Goal: Task Accomplishment & Management: Manage account settings

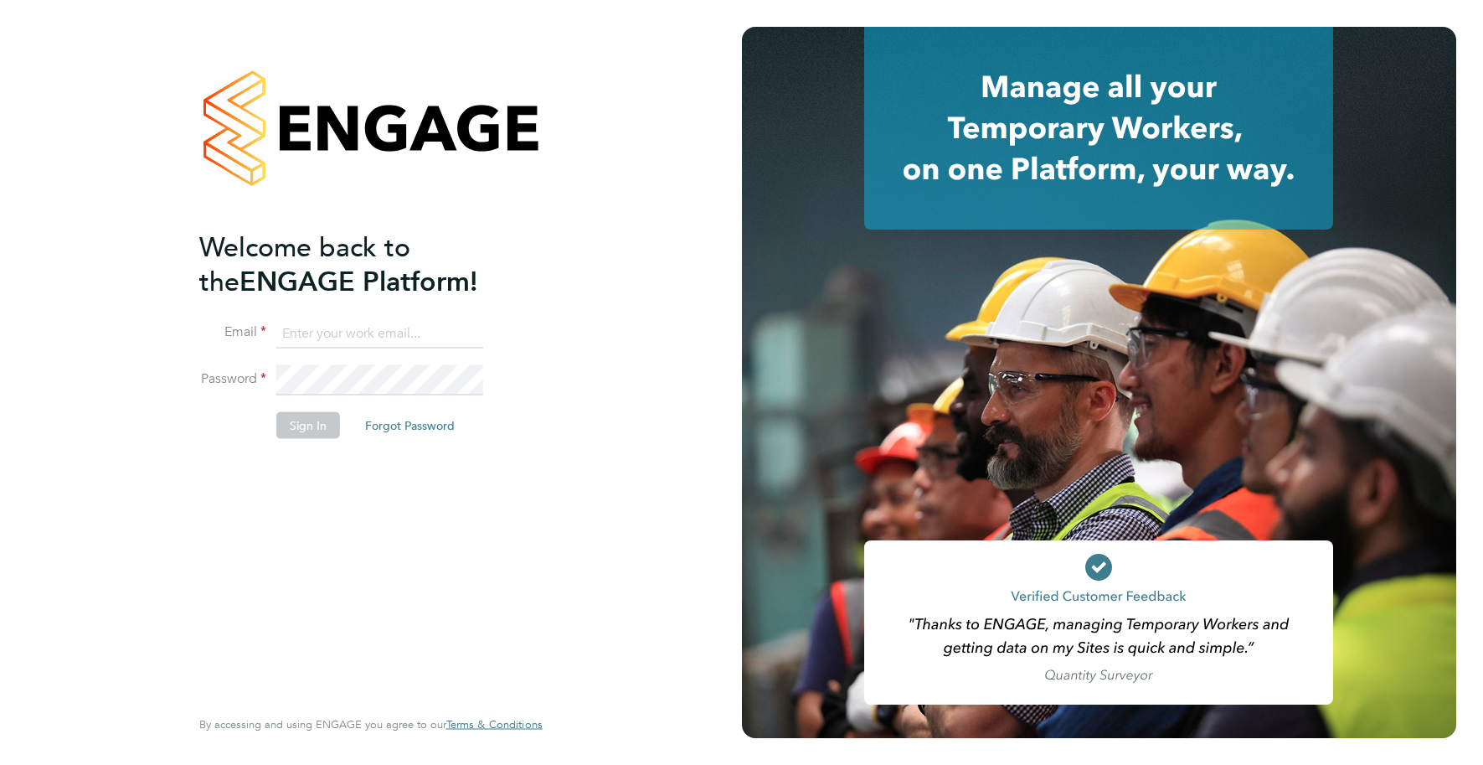
click at [420, 332] on input at bounding box center [379, 333] width 207 height 30
type input "info@cbwstaffingsolutions.com"
click at [298, 418] on button "Sign In" at bounding box center [308, 424] width 64 height 27
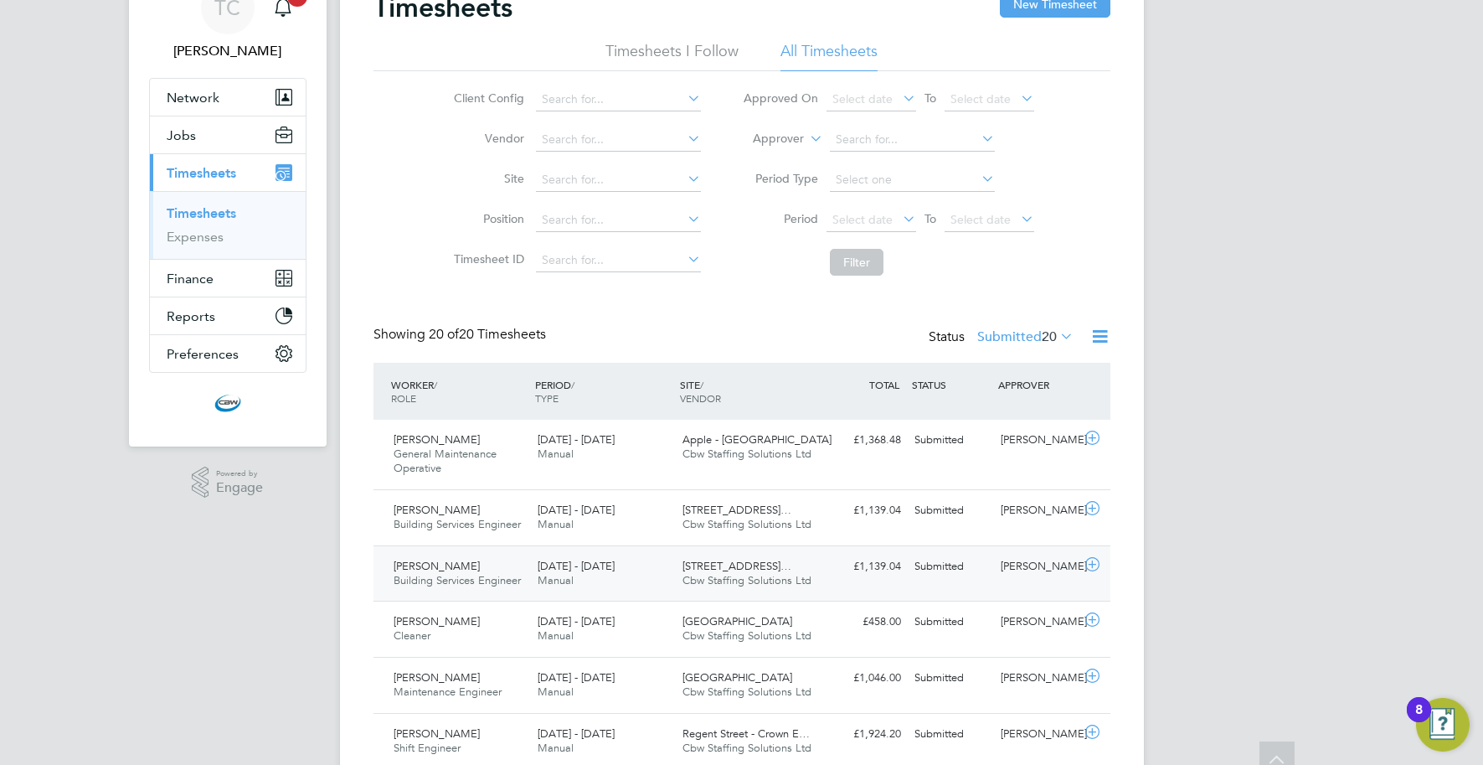
click at [818, 545] on div "[PERSON_NAME] Building Services Engineer [DATE] - [DATE] [DATE] - [DATE] Manual…" at bounding box center [742, 573] width 737 height 56
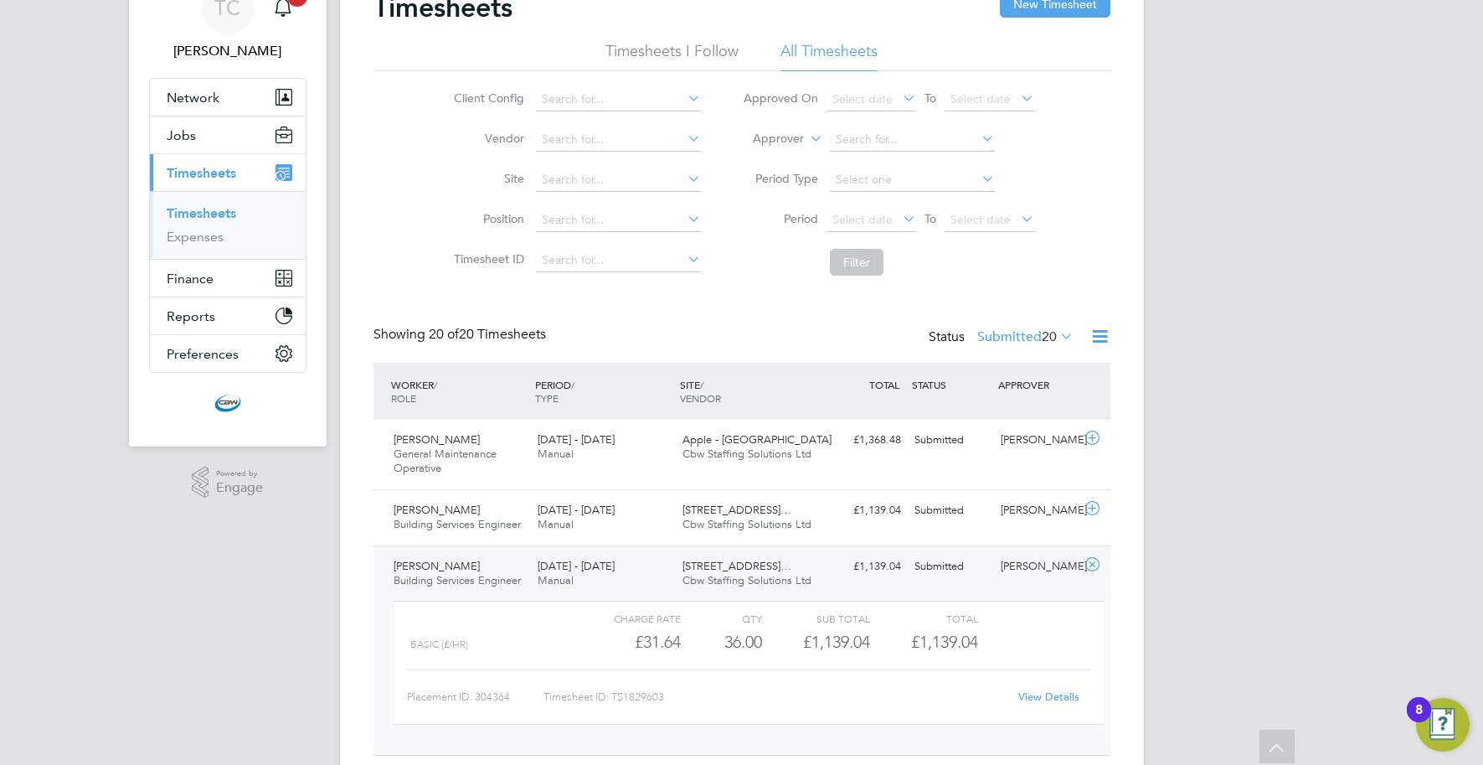
click at [832, 570] on div "£1,139.04 Submitted" at bounding box center [864, 567] width 87 height 28
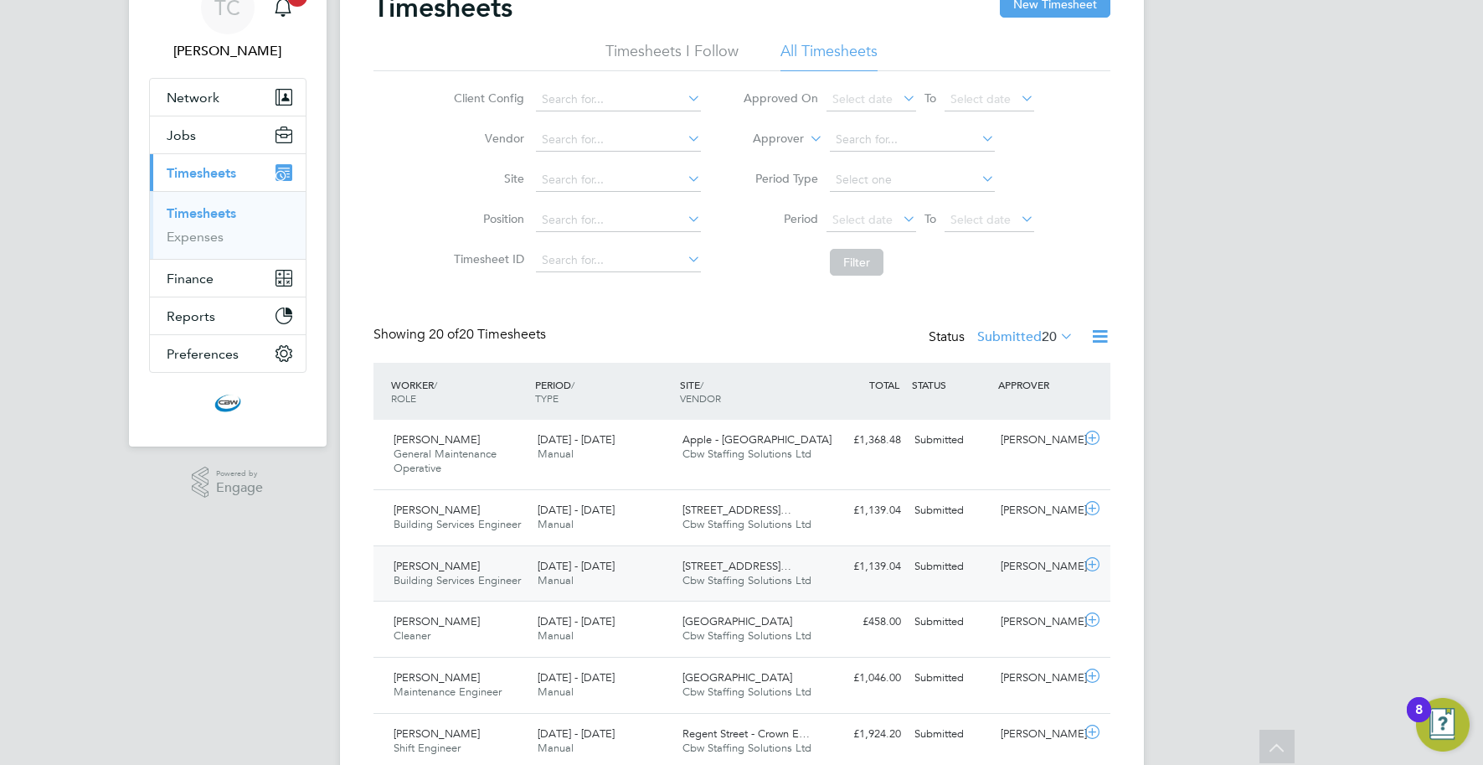
click at [895, 565] on div "£1,139.04 Submitted" at bounding box center [864, 567] width 87 height 28
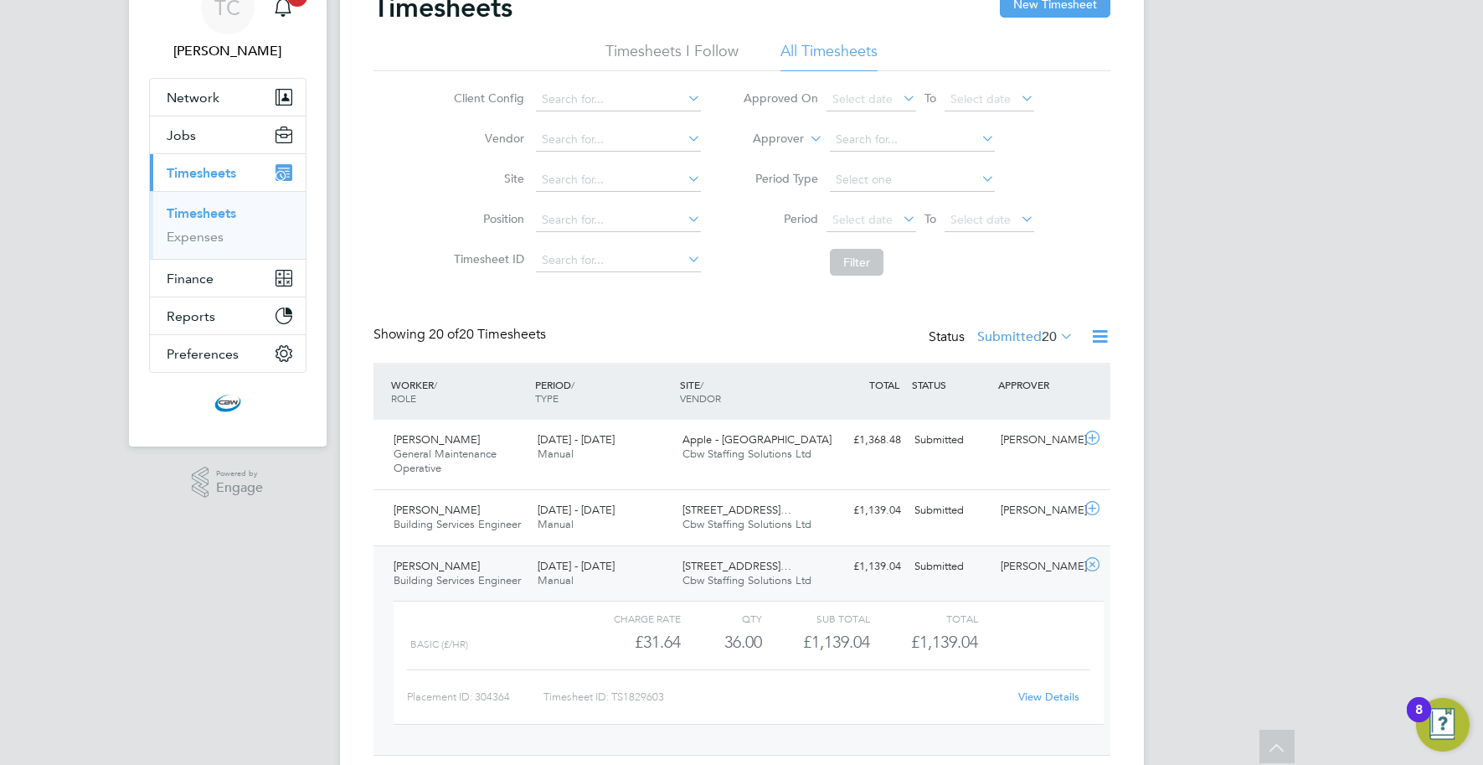
click at [1033, 696] on link "View Details" at bounding box center [1048, 696] width 61 height 14
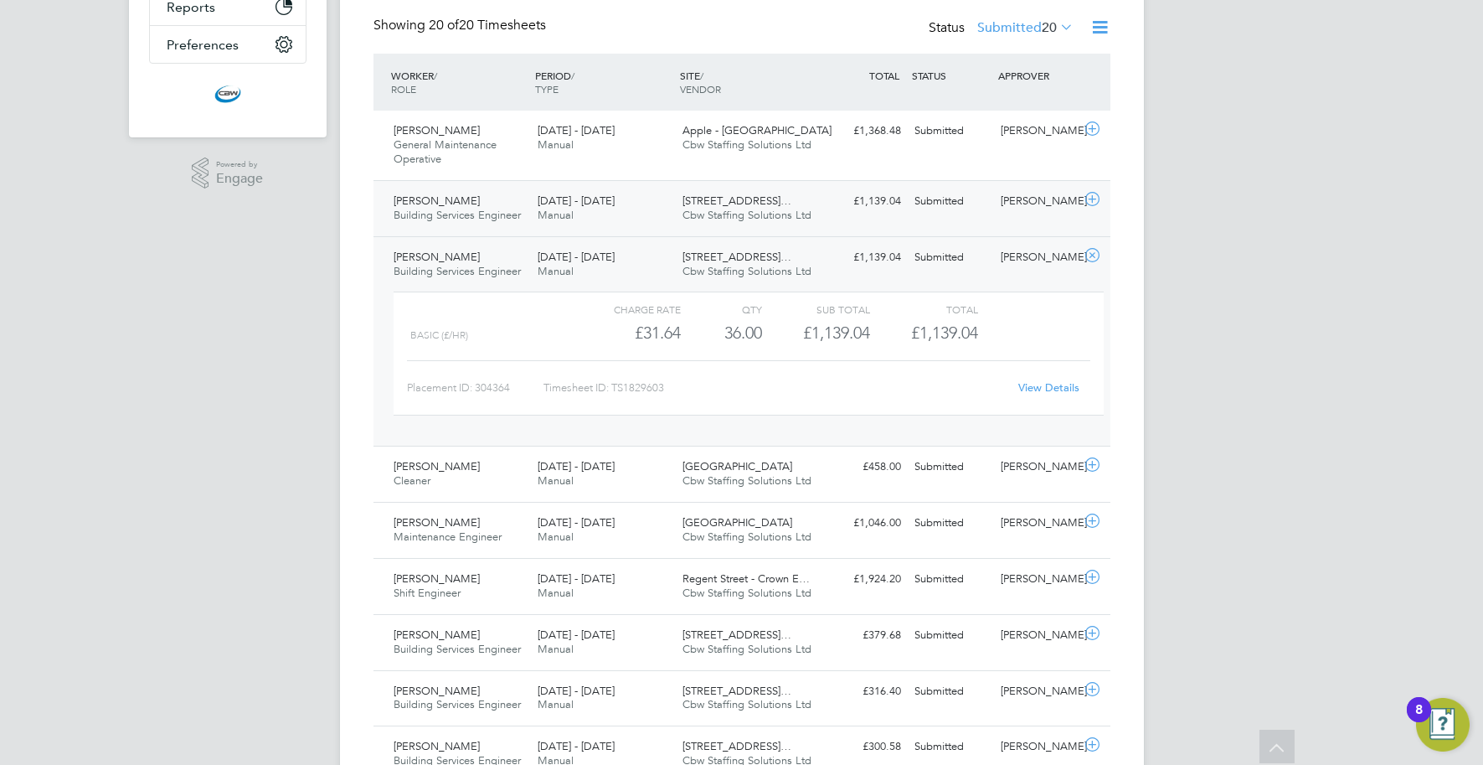
click at [723, 207] on span "200/214 Grays Inn Road…" at bounding box center [737, 200] width 109 height 14
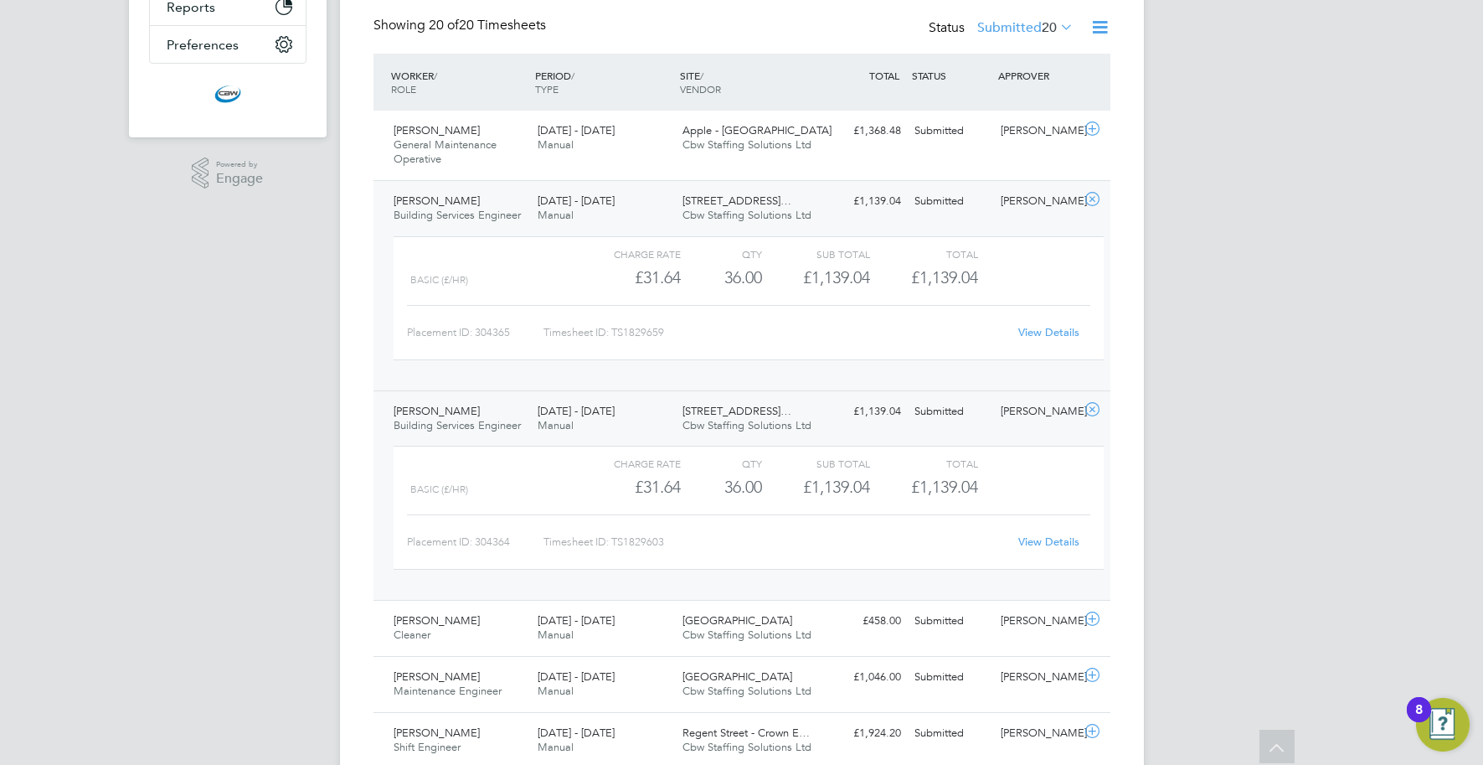
click at [1028, 328] on link "View Details" at bounding box center [1048, 332] width 61 height 14
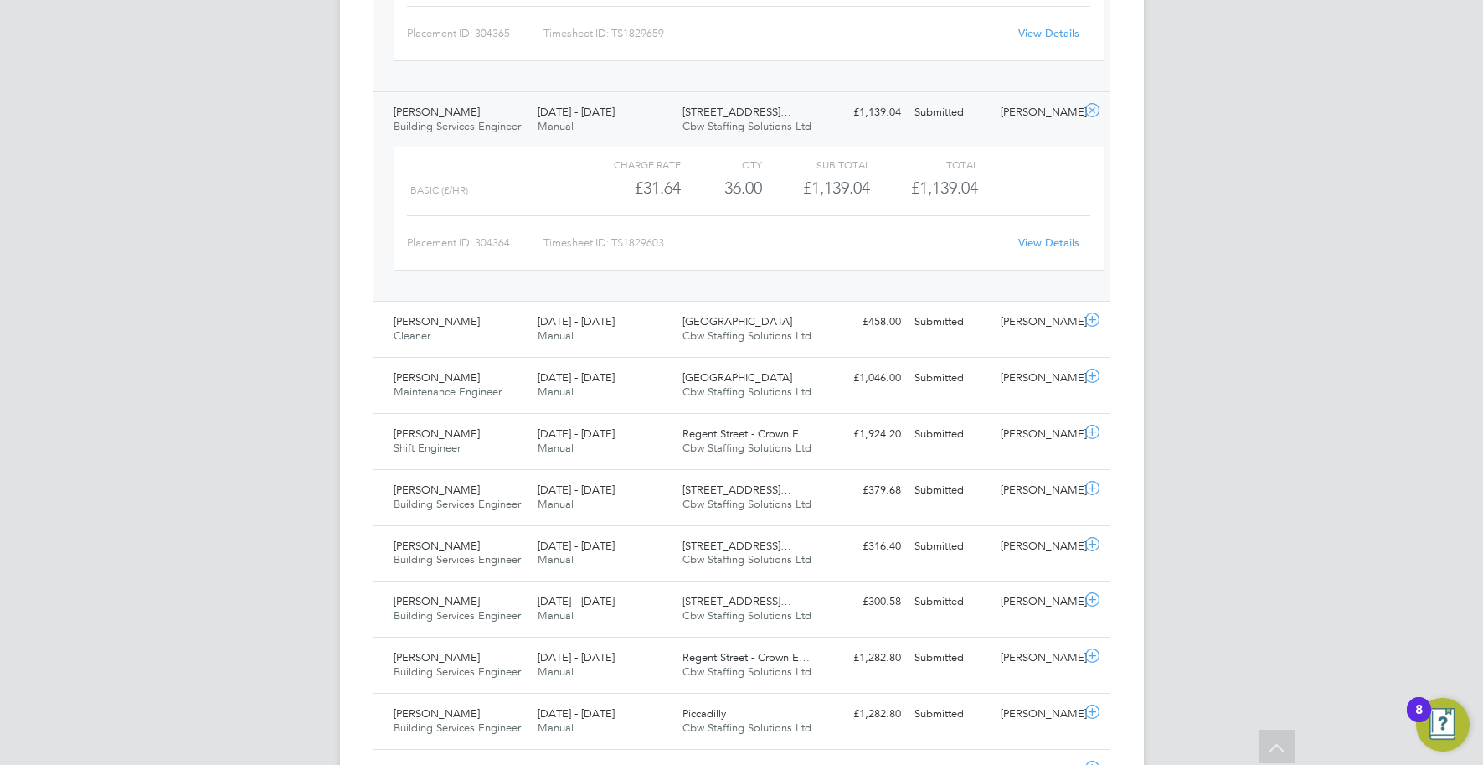
scroll to position [693, 0]
click at [715, 429] on span "Regent Street - Crown E…" at bounding box center [746, 432] width 127 height 14
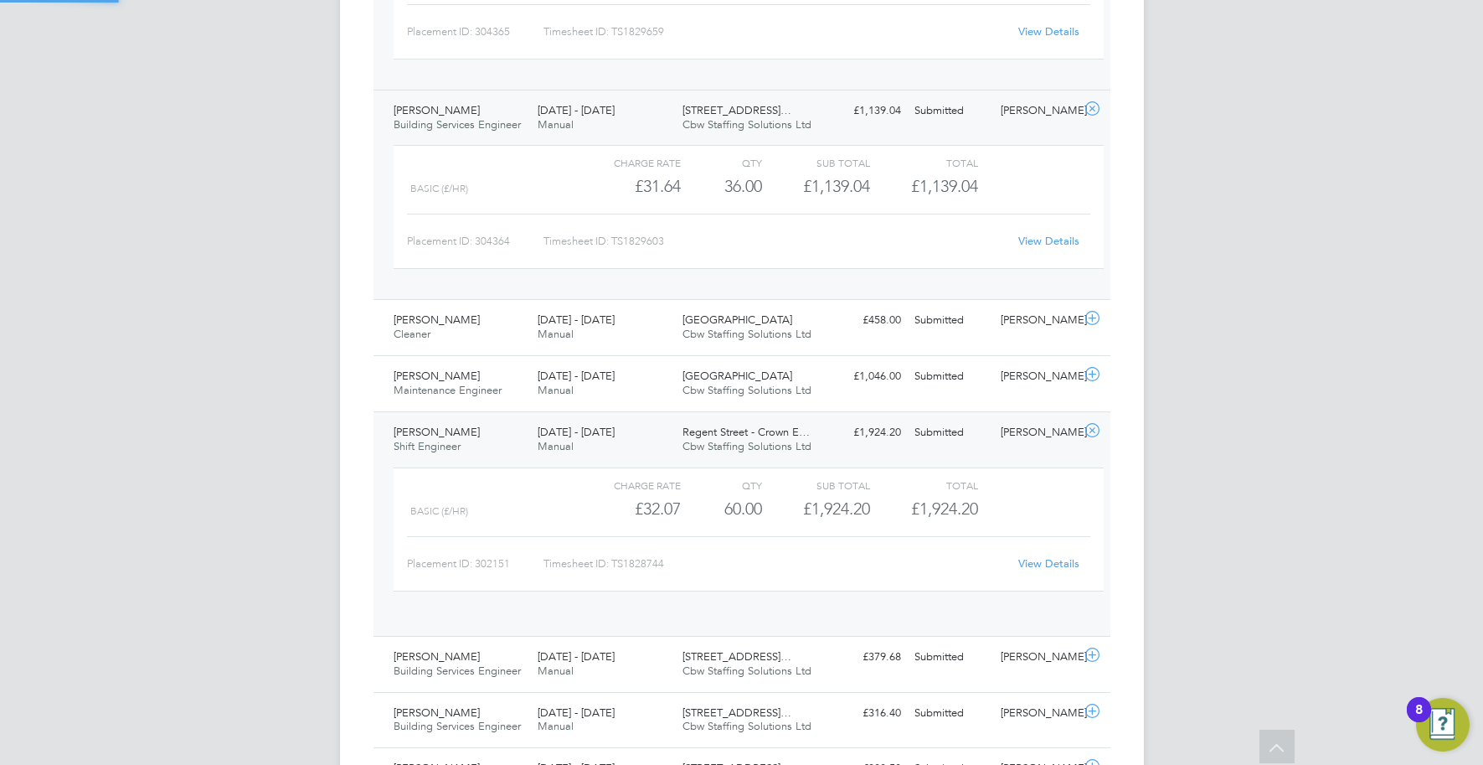
scroll to position [28, 163]
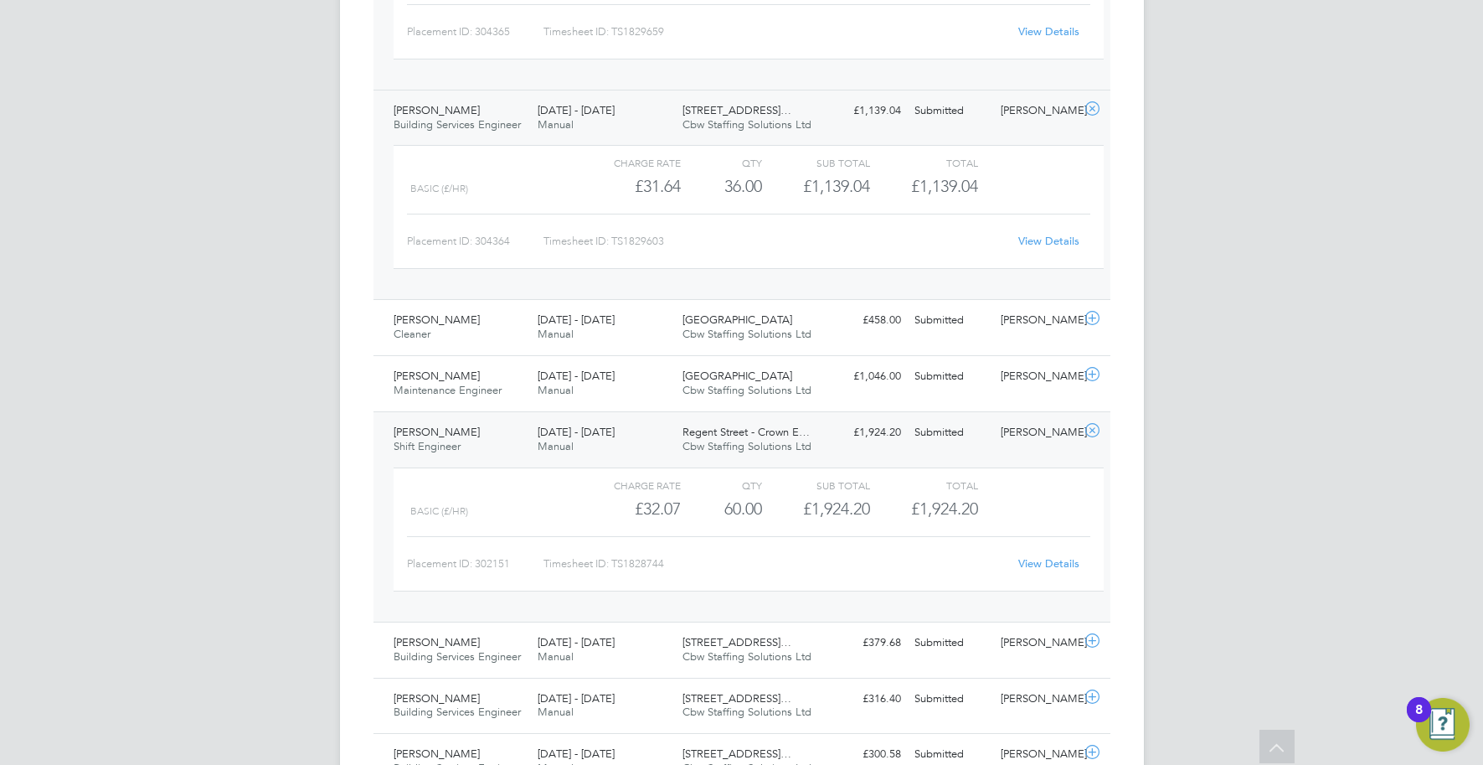
click at [1027, 563] on link "View Details" at bounding box center [1048, 563] width 61 height 14
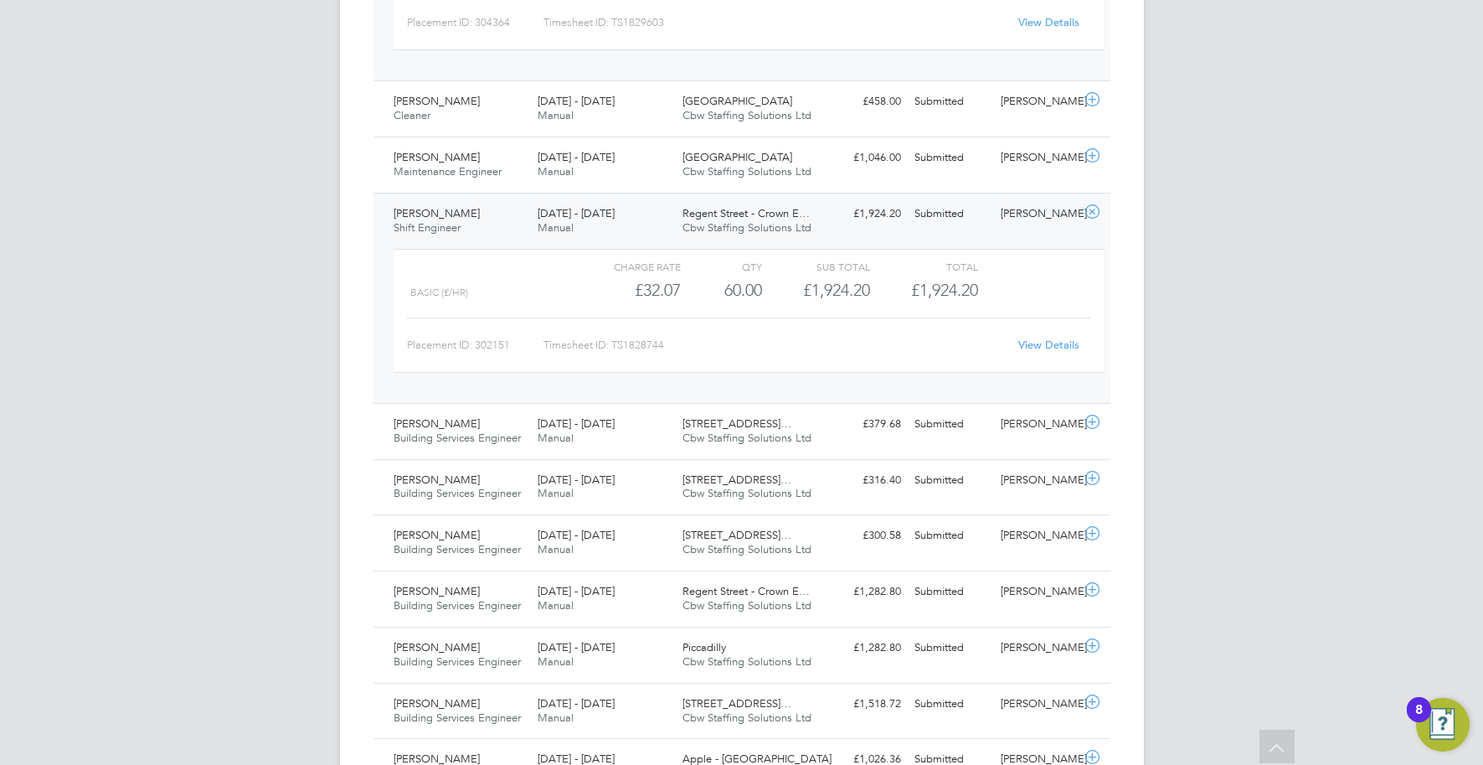
scroll to position [959, 0]
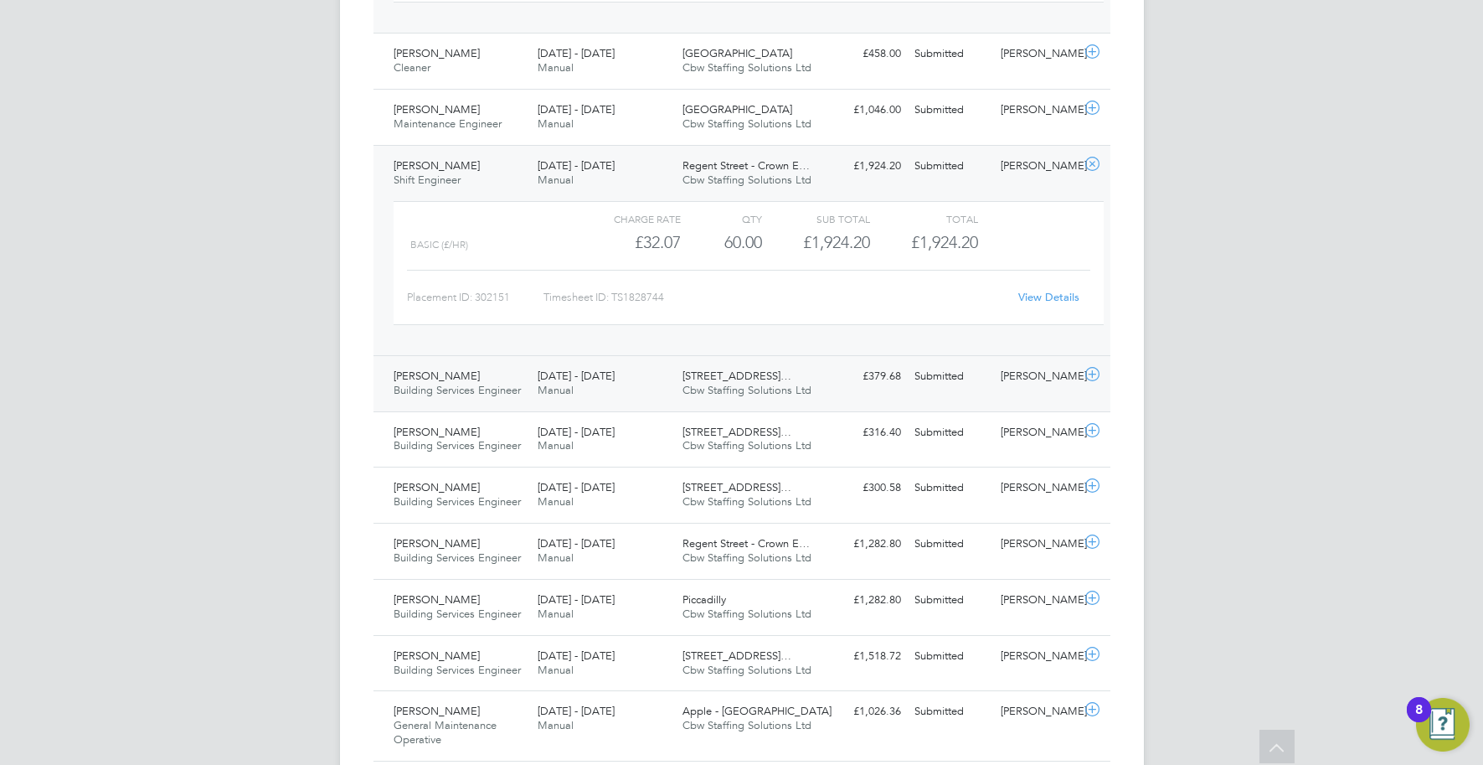
click at [824, 395] on div "Vinaykumar Patel Building Services Engineer 20 - 26 Sep 2025 20 - 26 Sep 2025 M…" at bounding box center [742, 383] width 737 height 56
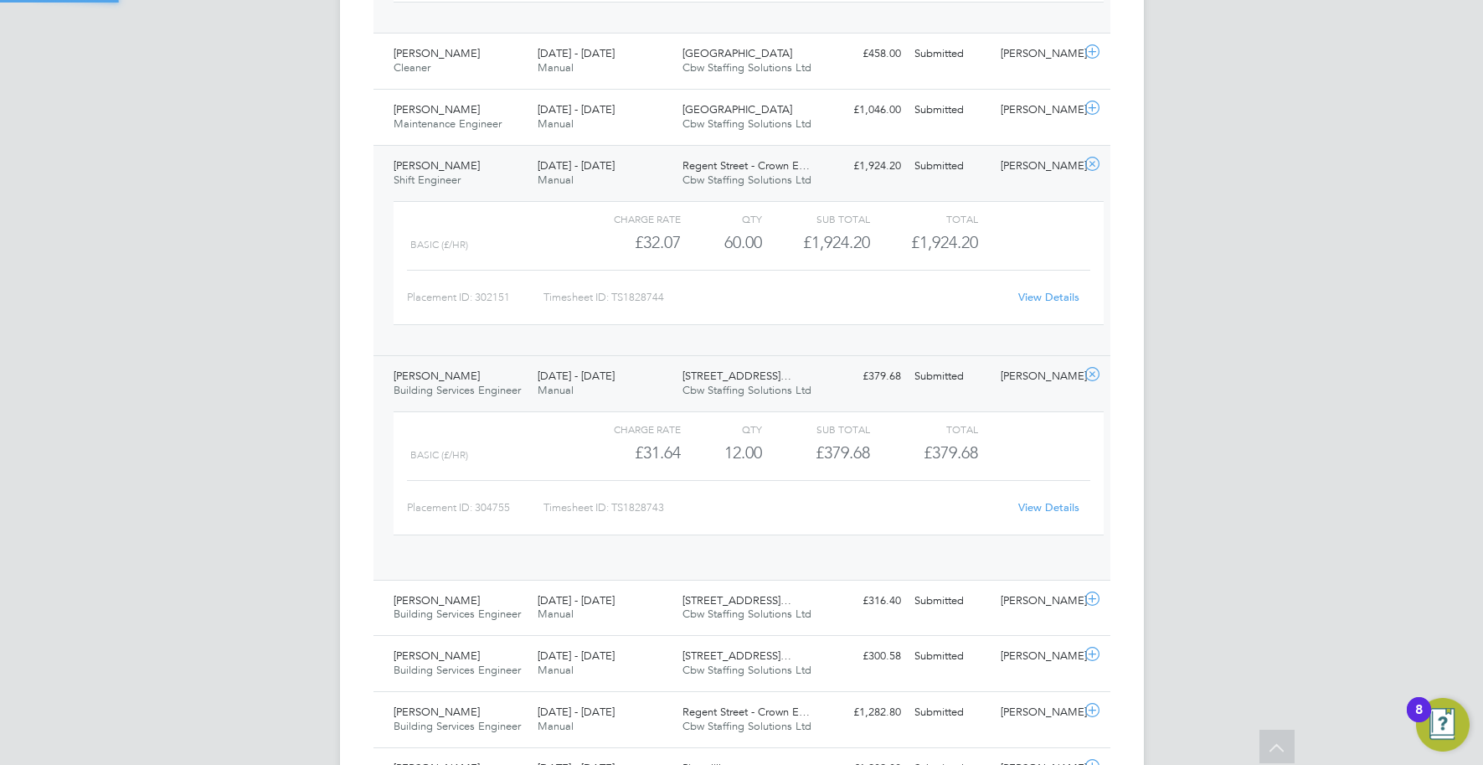
scroll to position [28, 163]
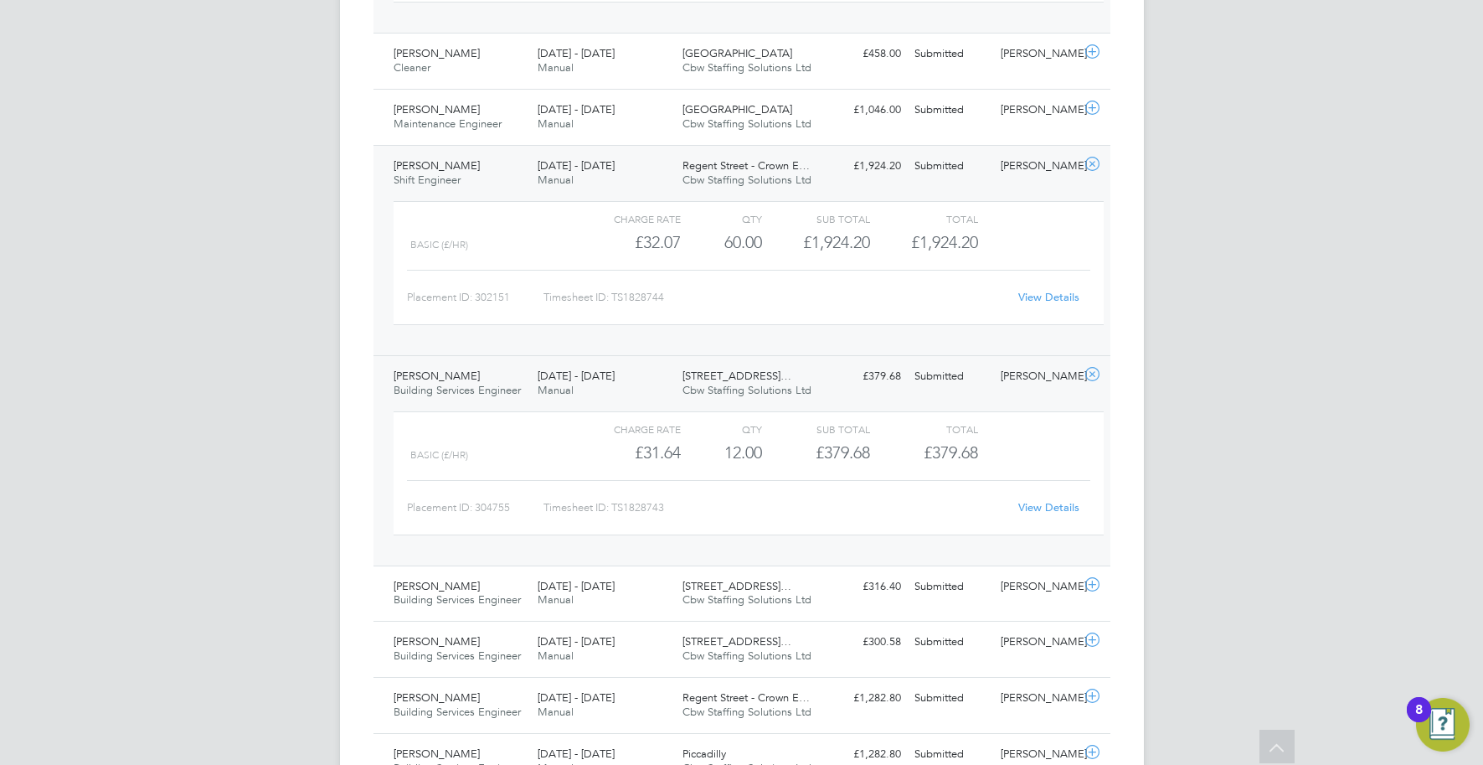
click at [1022, 507] on link "View Details" at bounding box center [1048, 507] width 61 height 14
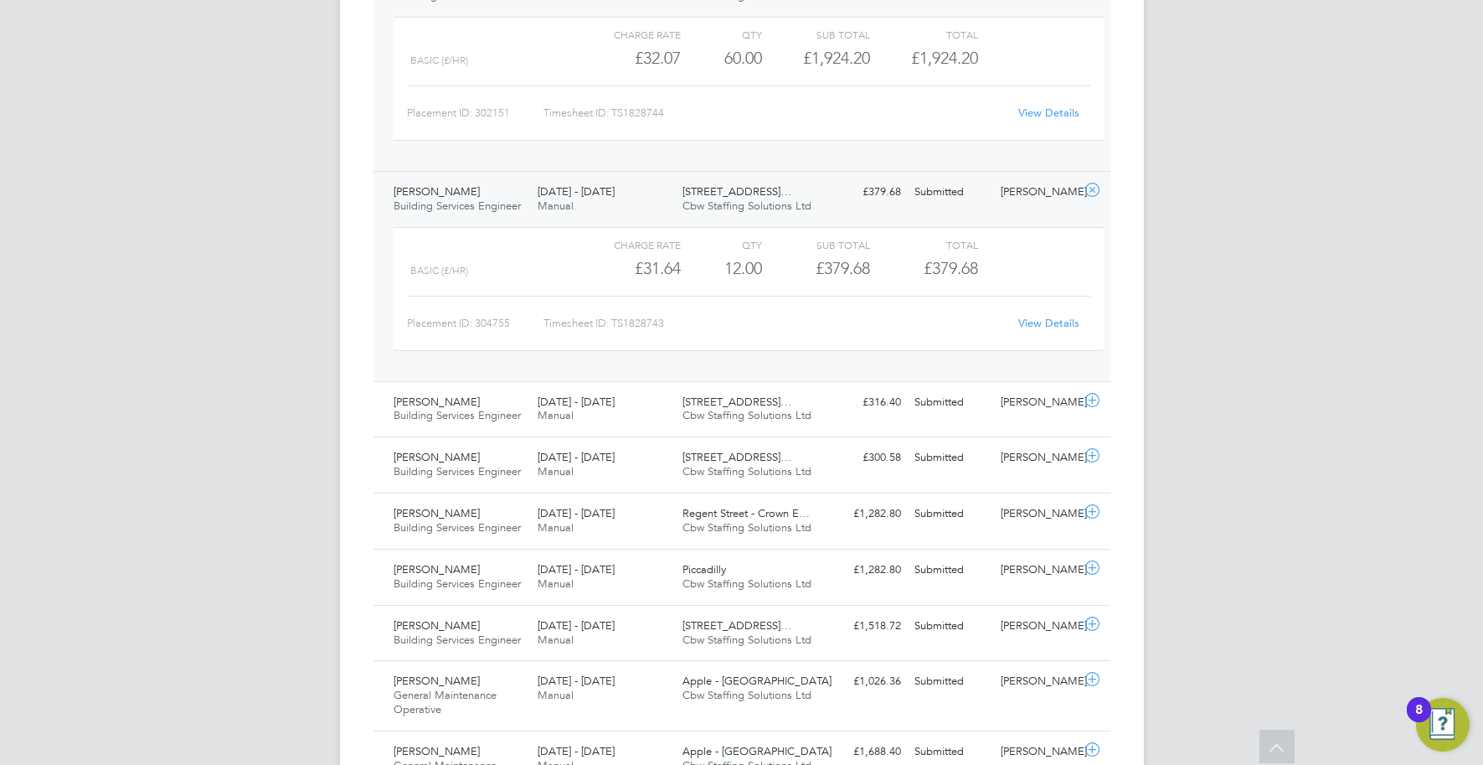
scroll to position [1152, 0]
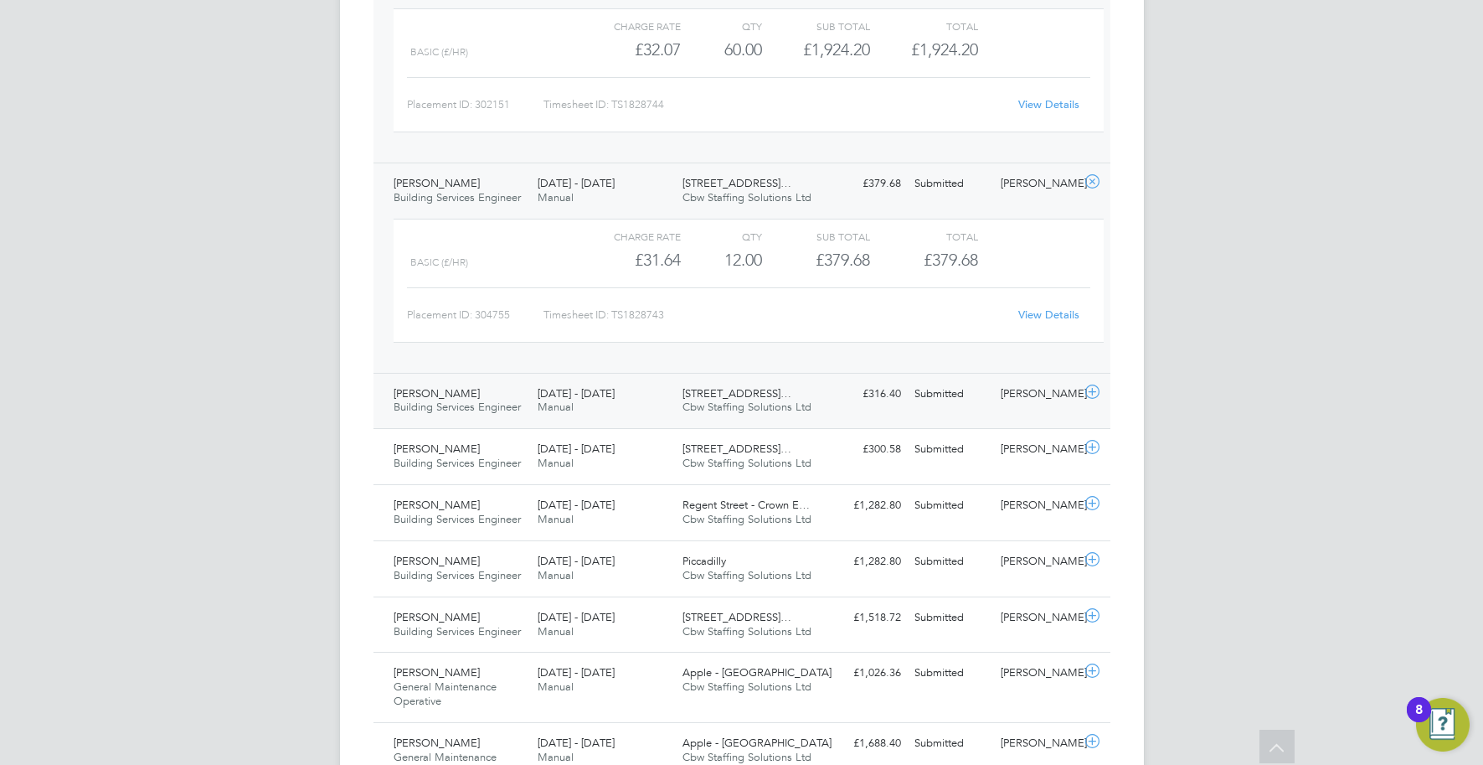
click at [752, 400] on span "200/214 Grays Inn Road…" at bounding box center [737, 393] width 109 height 14
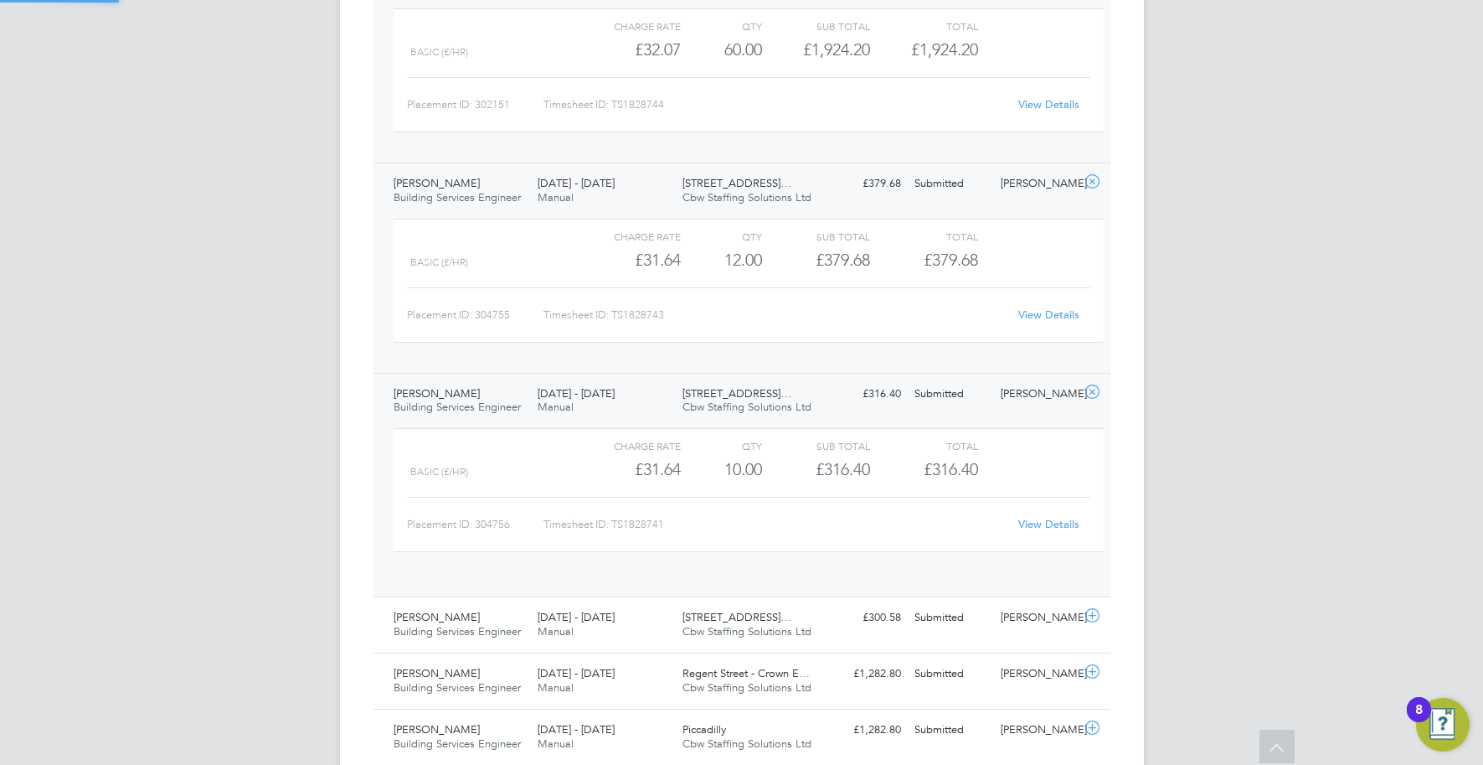
scroll to position [28, 163]
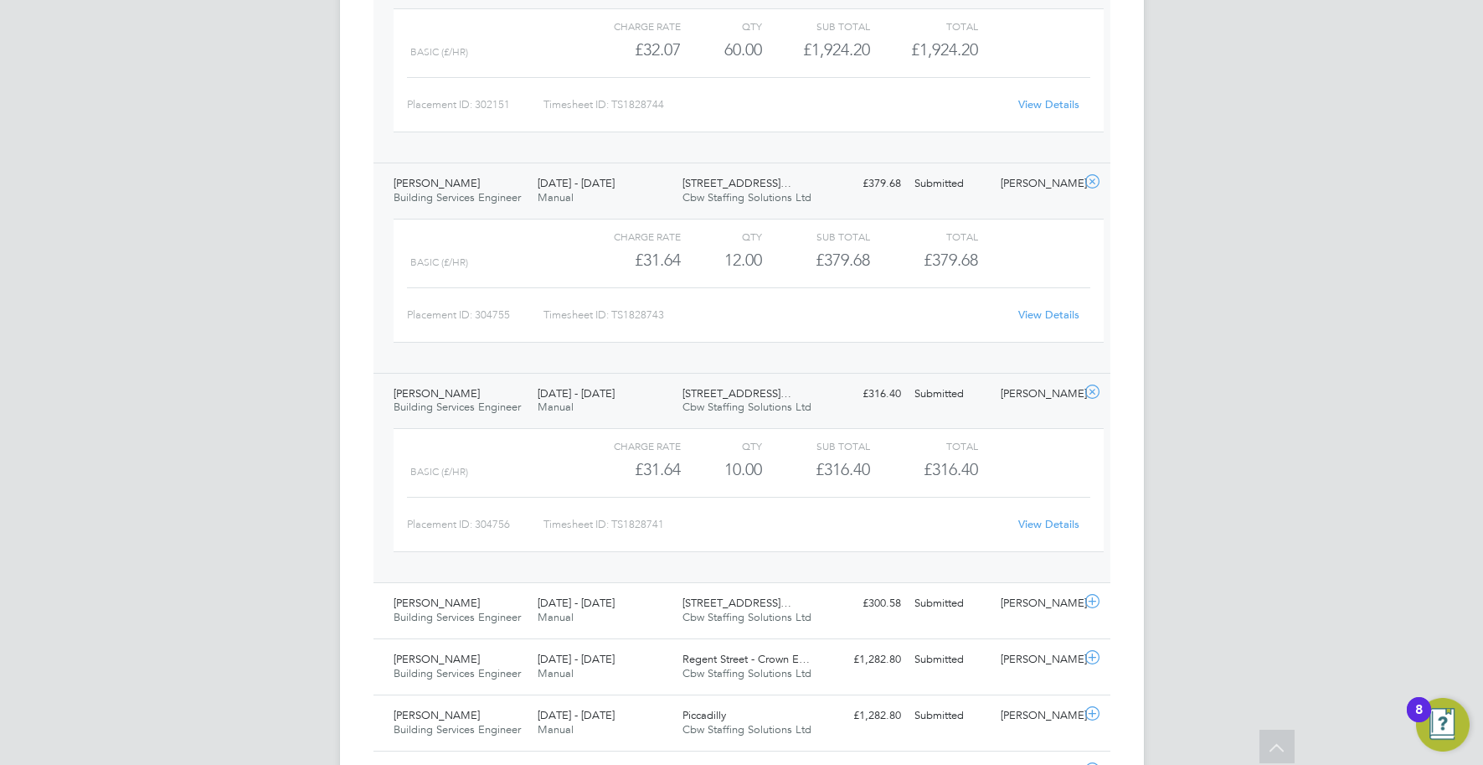
click at [1041, 527] on link "View Details" at bounding box center [1048, 524] width 61 height 14
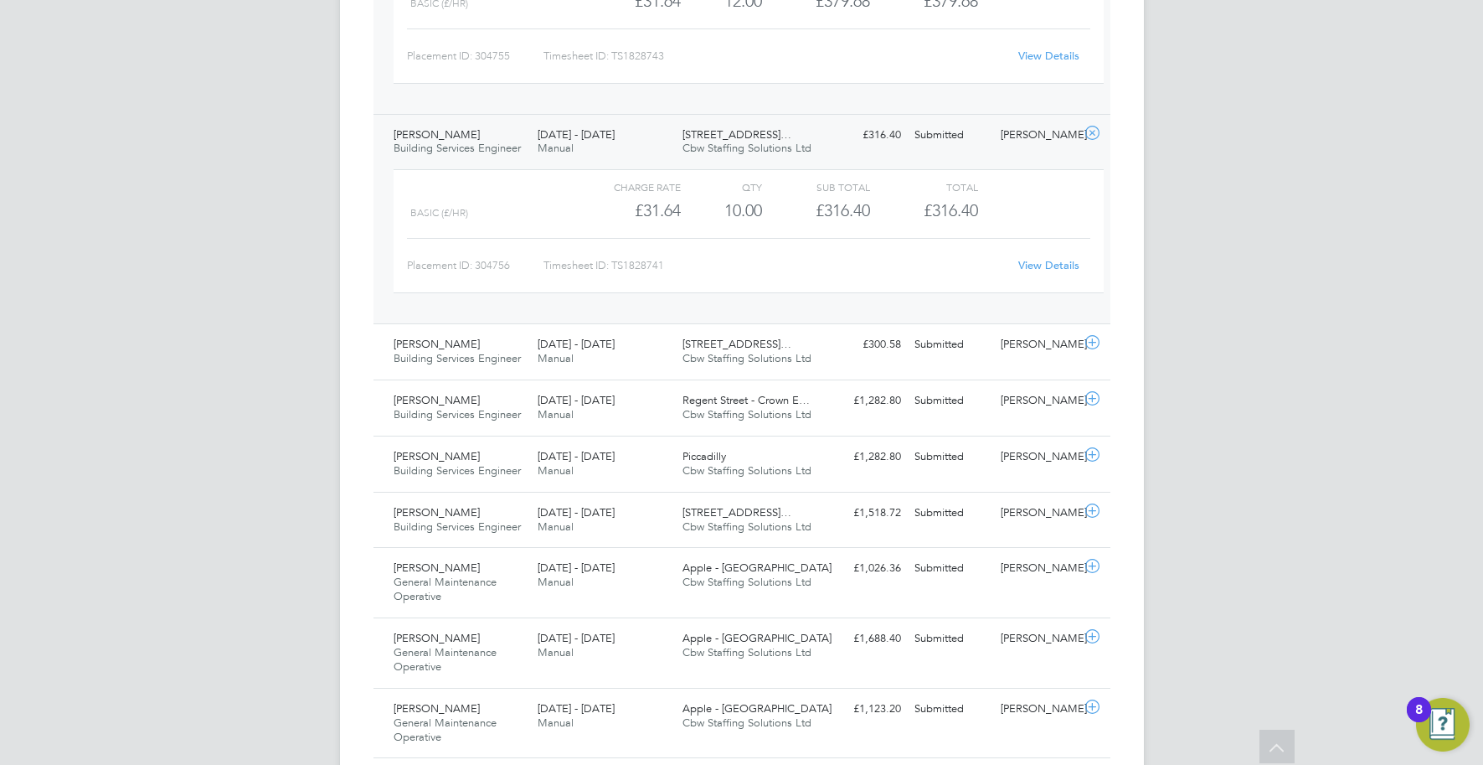
scroll to position [1468, 0]
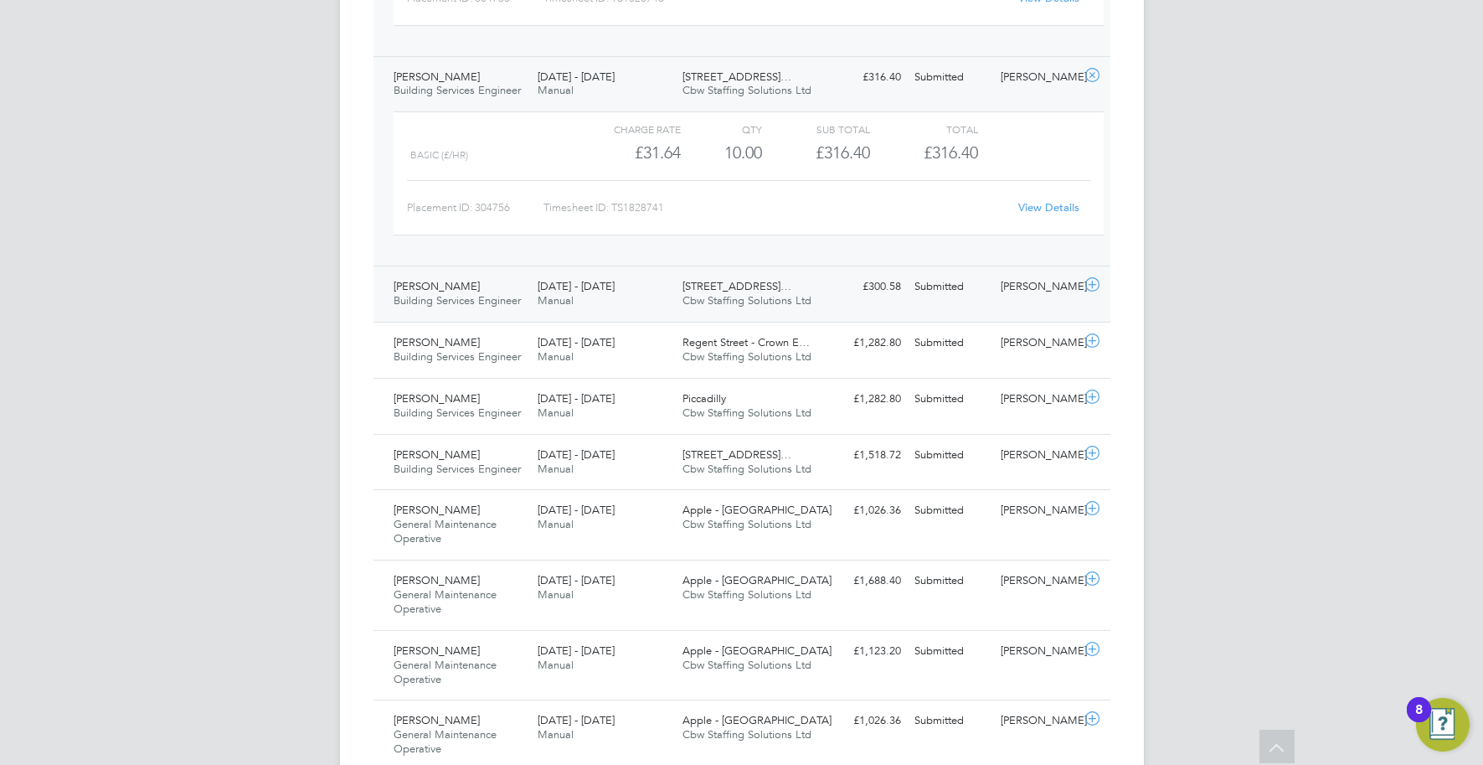
click at [760, 287] on span "200/214 Grays Inn Road…" at bounding box center [737, 286] width 109 height 14
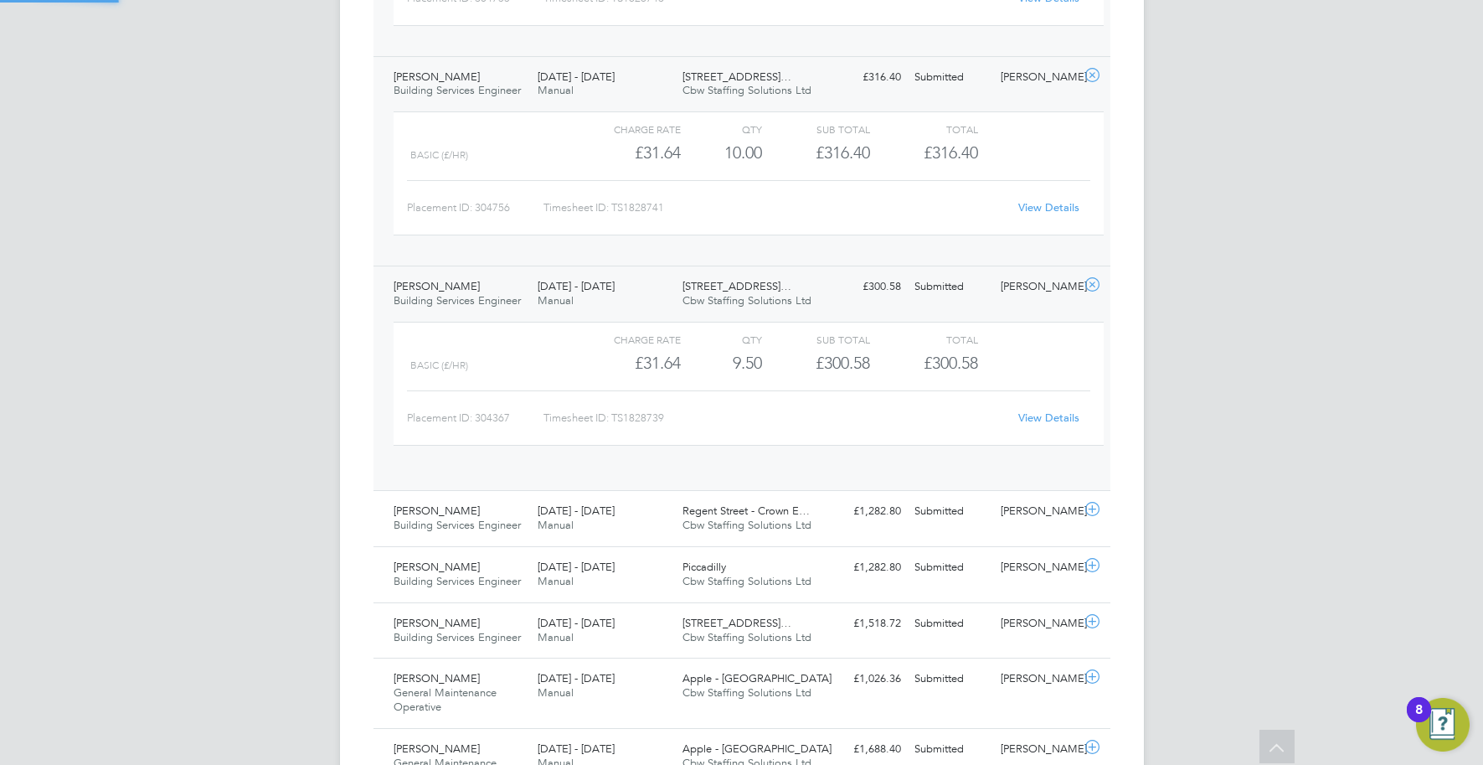
scroll to position [28, 163]
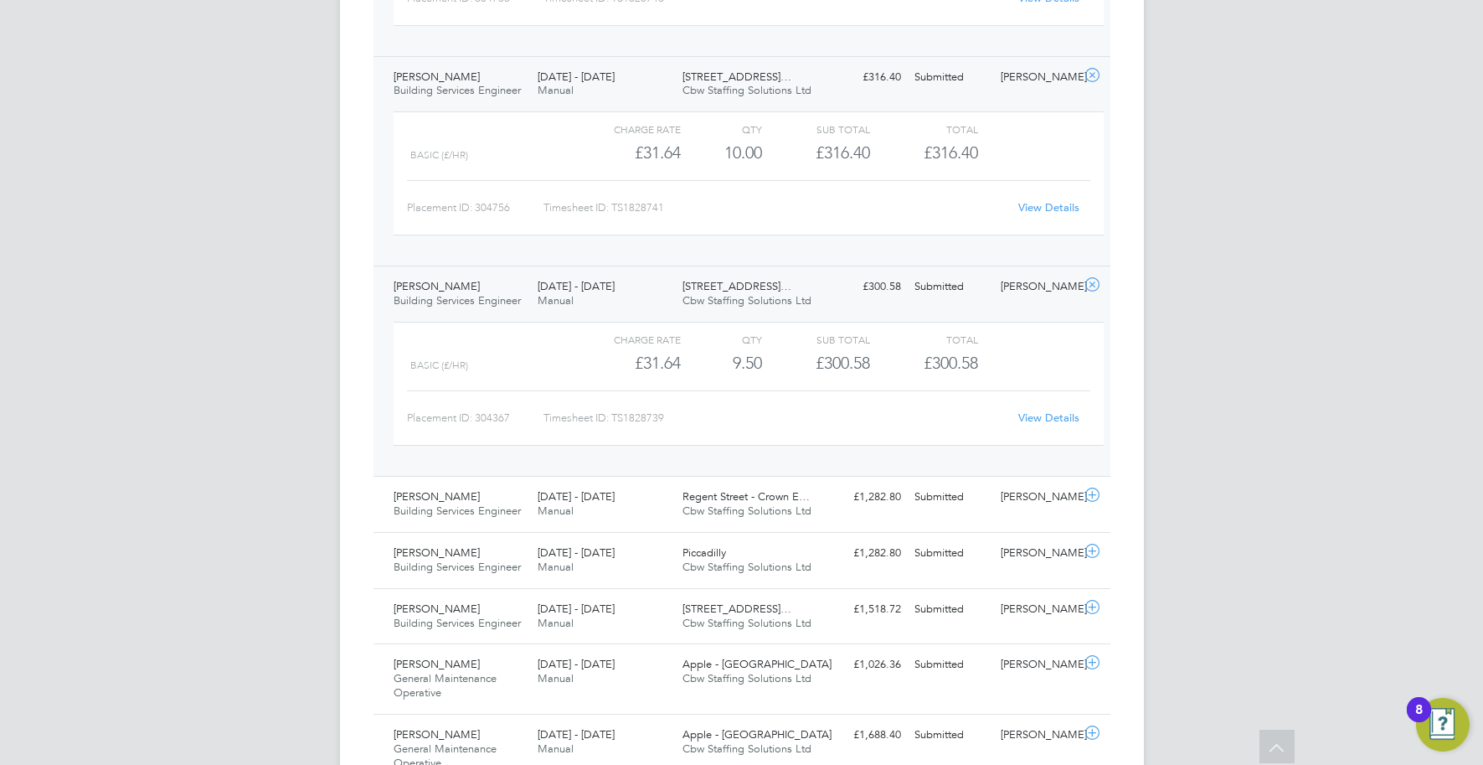
click at [1030, 415] on link "View Details" at bounding box center [1048, 417] width 61 height 14
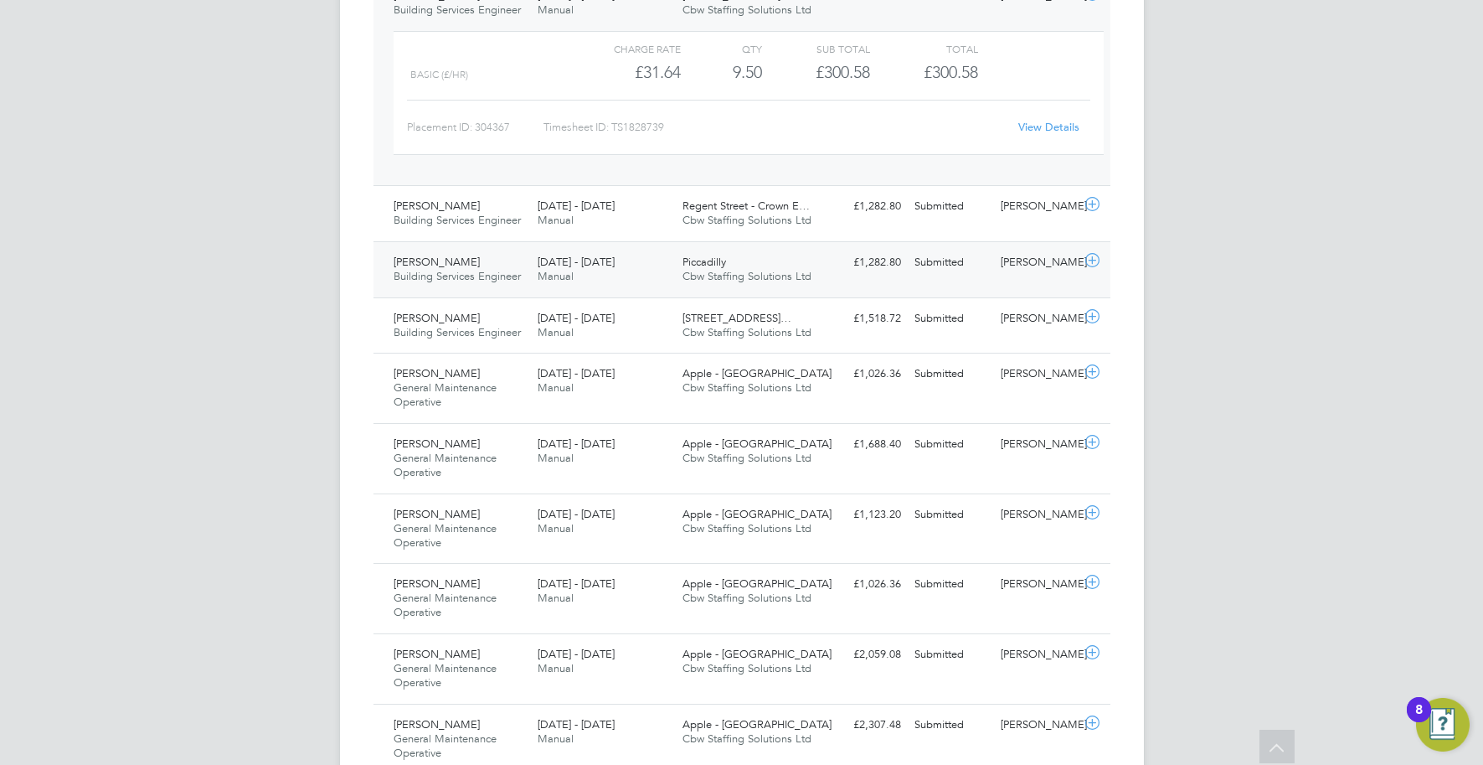
scroll to position [1760, 0]
click at [806, 335] on span "Cbw Staffing Solutions Ltd" at bounding box center [747, 330] width 129 height 14
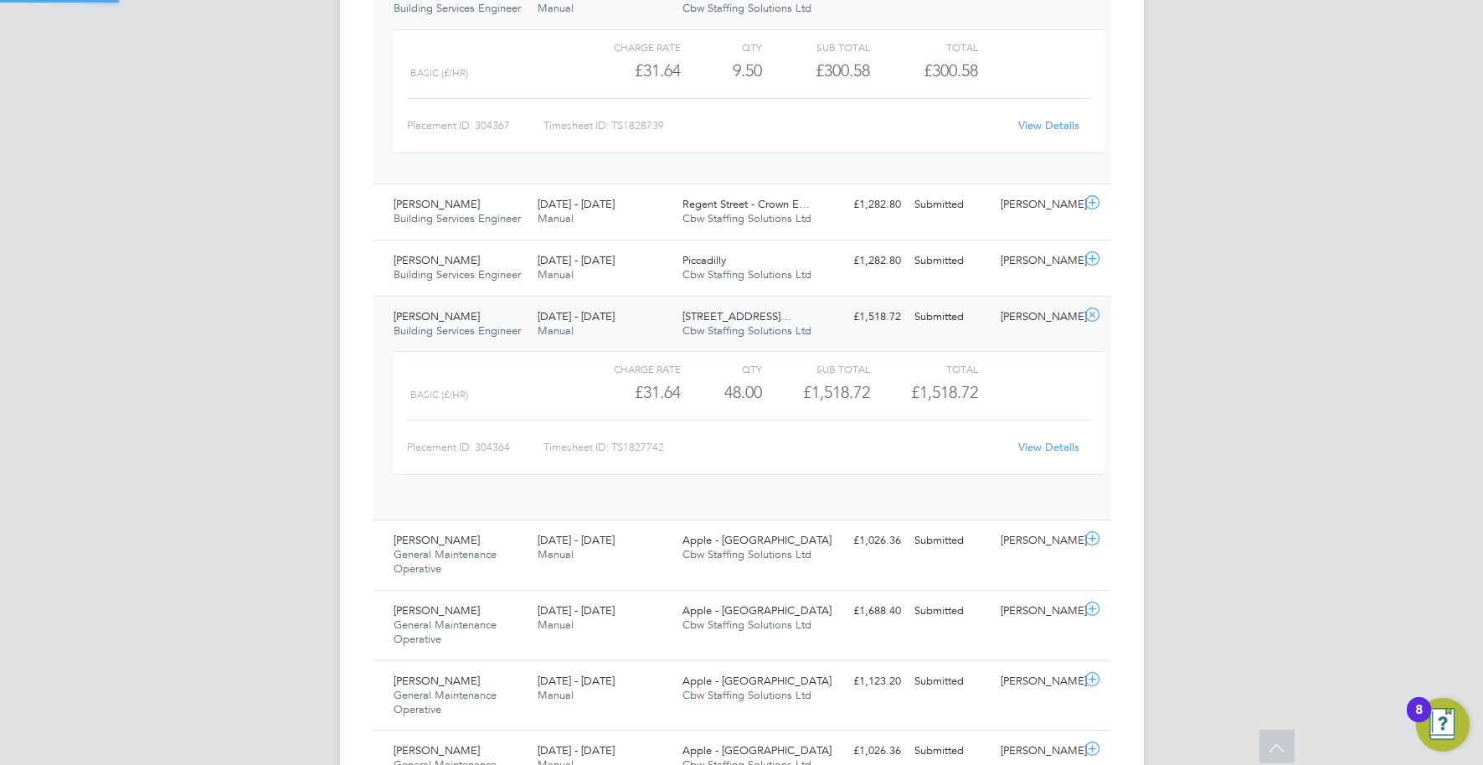
scroll to position [28, 163]
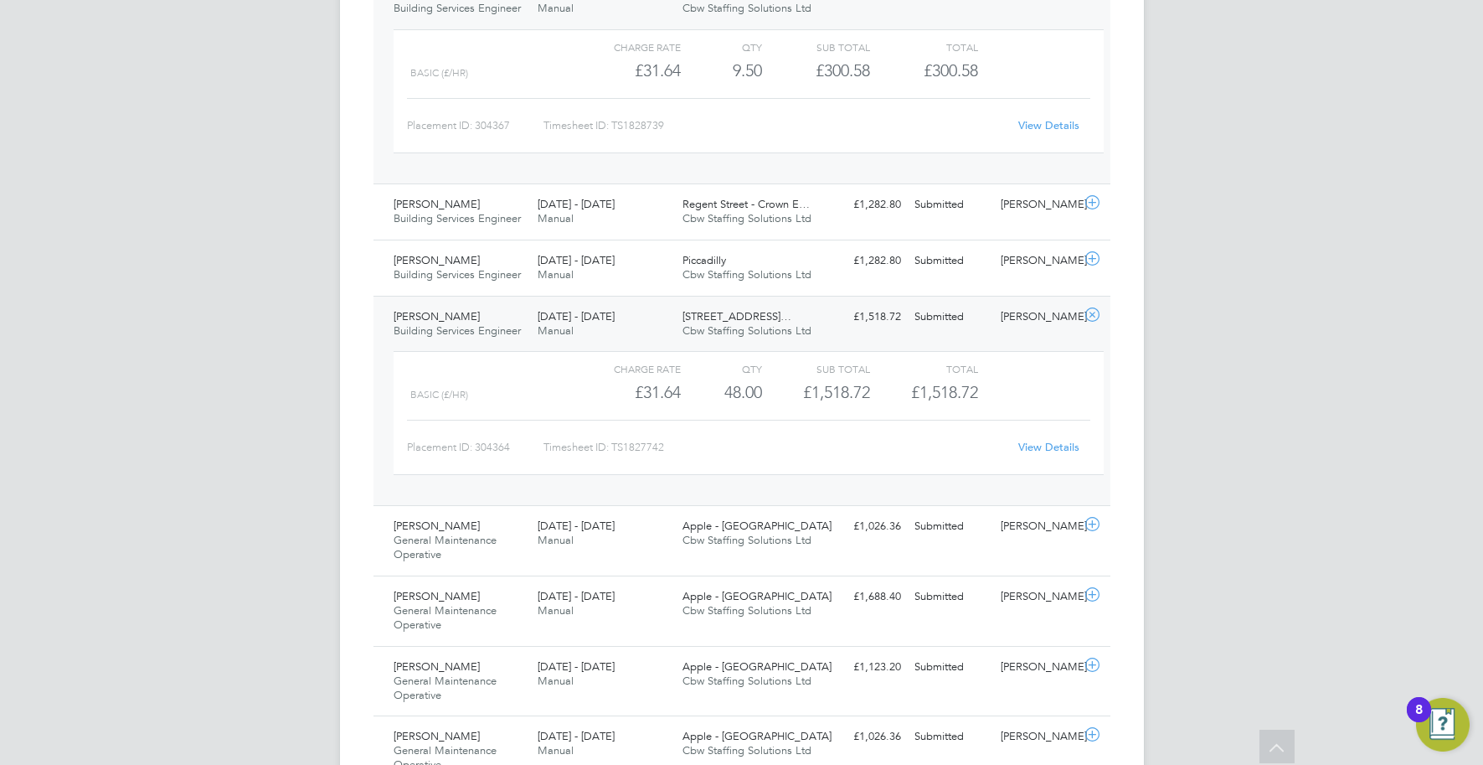
click at [1028, 446] on link "View Details" at bounding box center [1048, 447] width 61 height 14
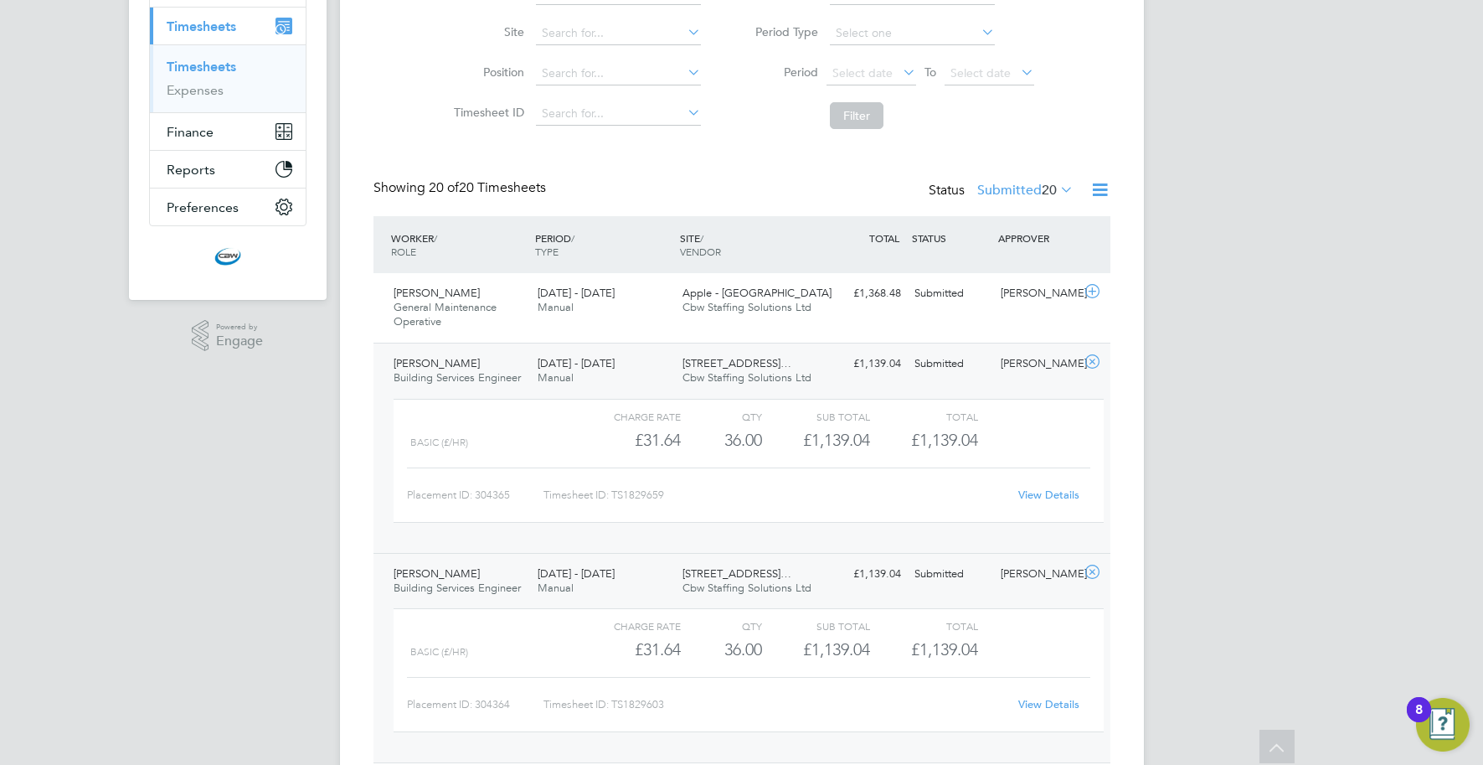
scroll to position [0, 0]
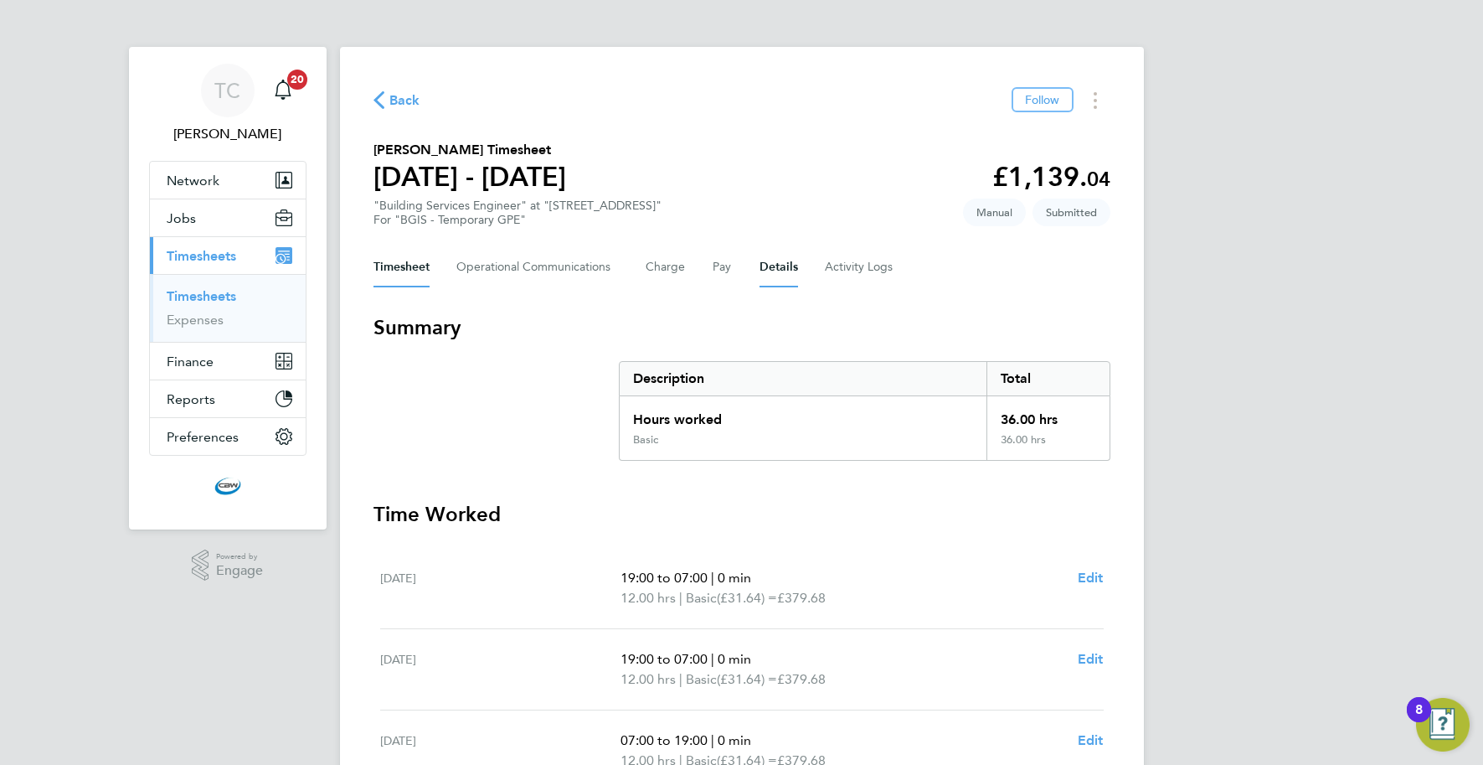
click at [780, 271] on button "Details" at bounding box center [779, 267] width 39 height 40
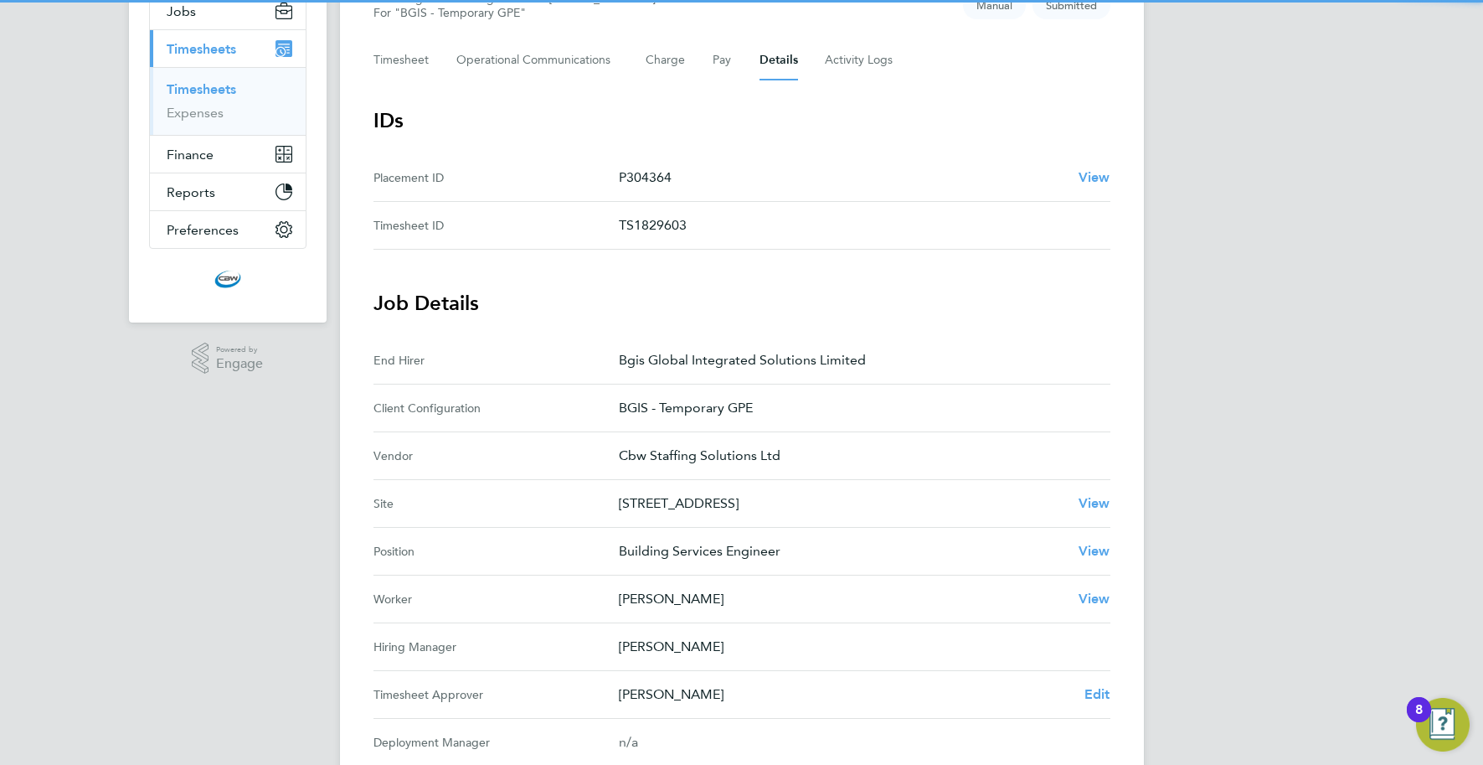
scroll to position [358, 0]
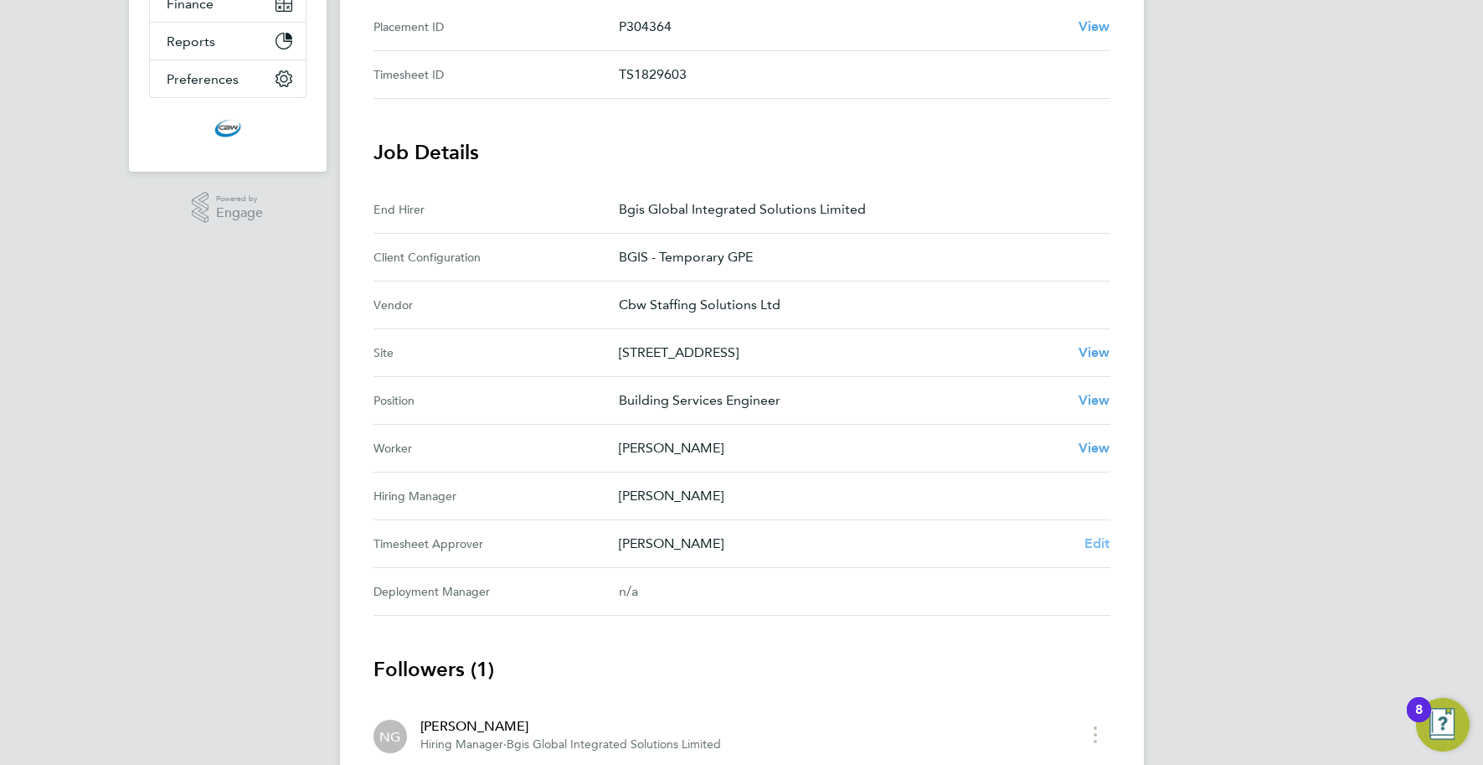
click at [1088, 548] on span "Edit" at bounding box center [1098, 543] width 26 height 16
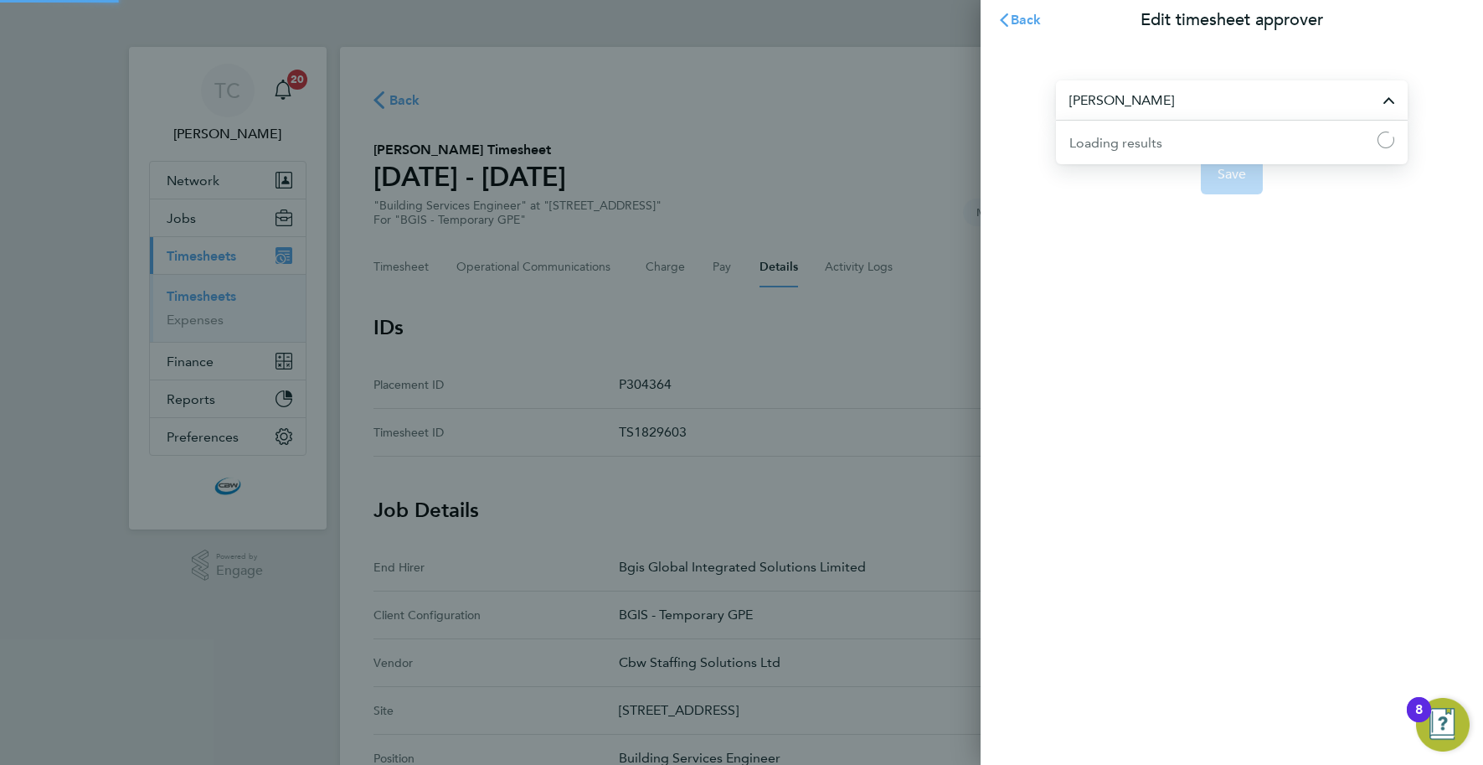
click at [1167, 99] on input "[PERSON_NAME]" at bounding box center [1232, 99] width 352 height 39
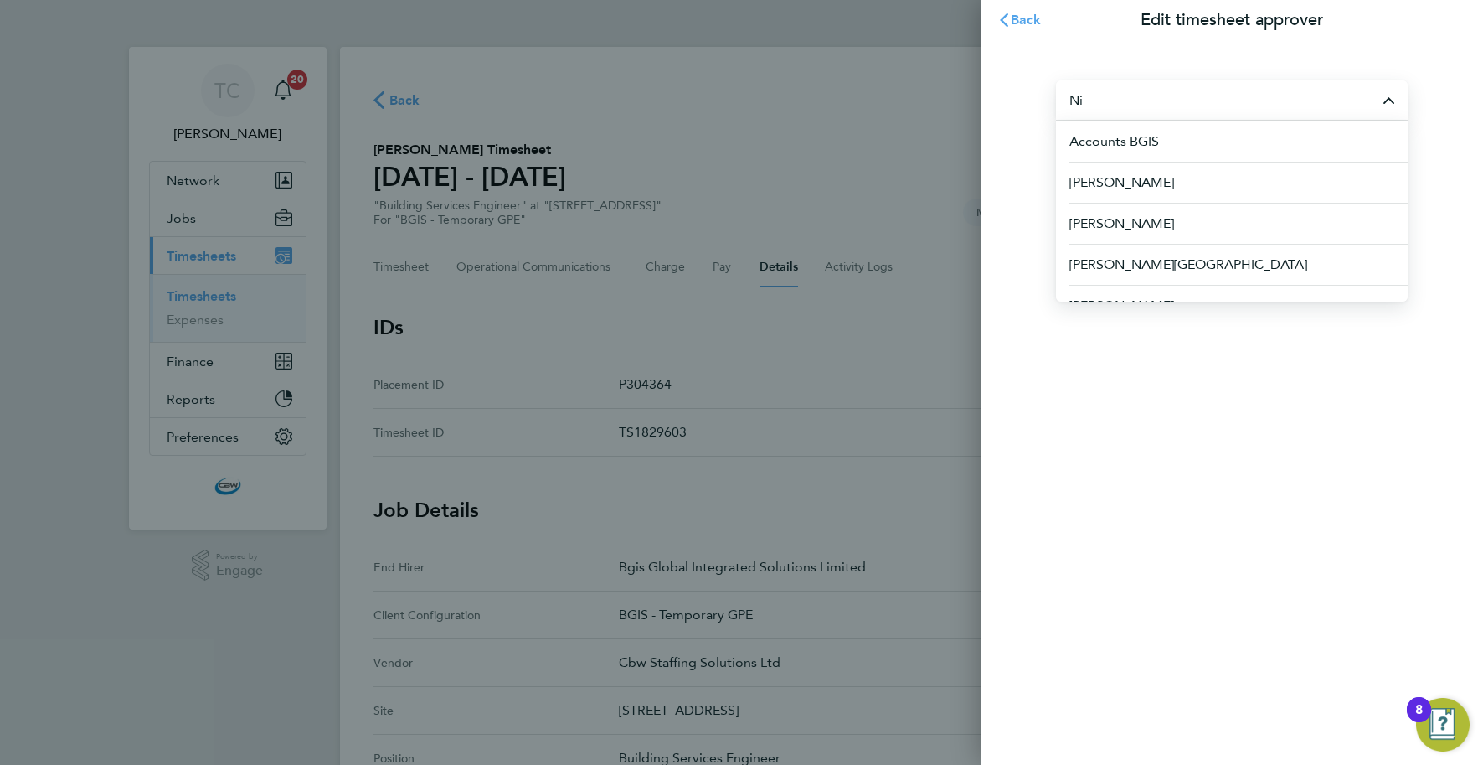
type input "N"
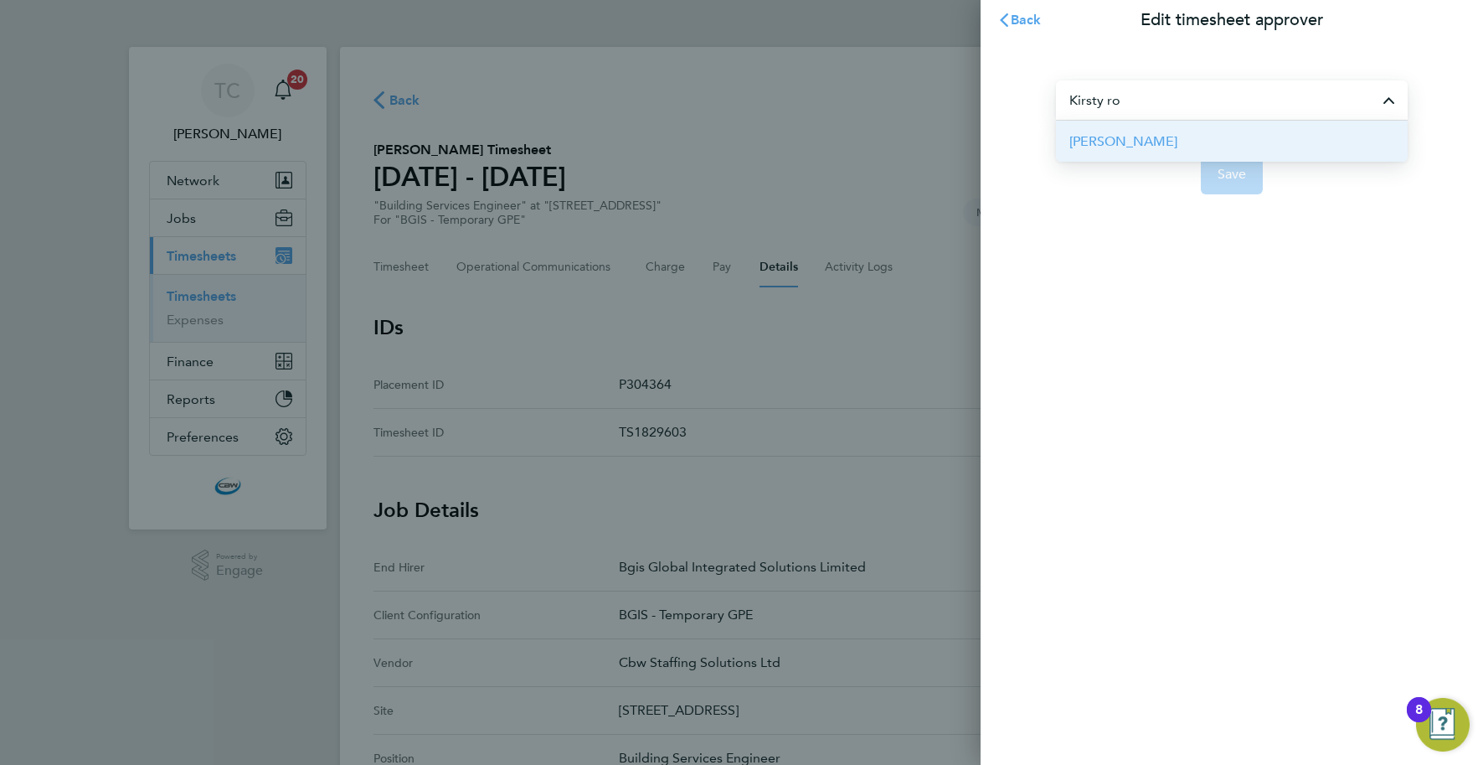
click at [1156, 142] on li "[PERSON_NAME]" at bounding box center [1232, 141] width 352 height 41
type input "[PERSON_NAME]"
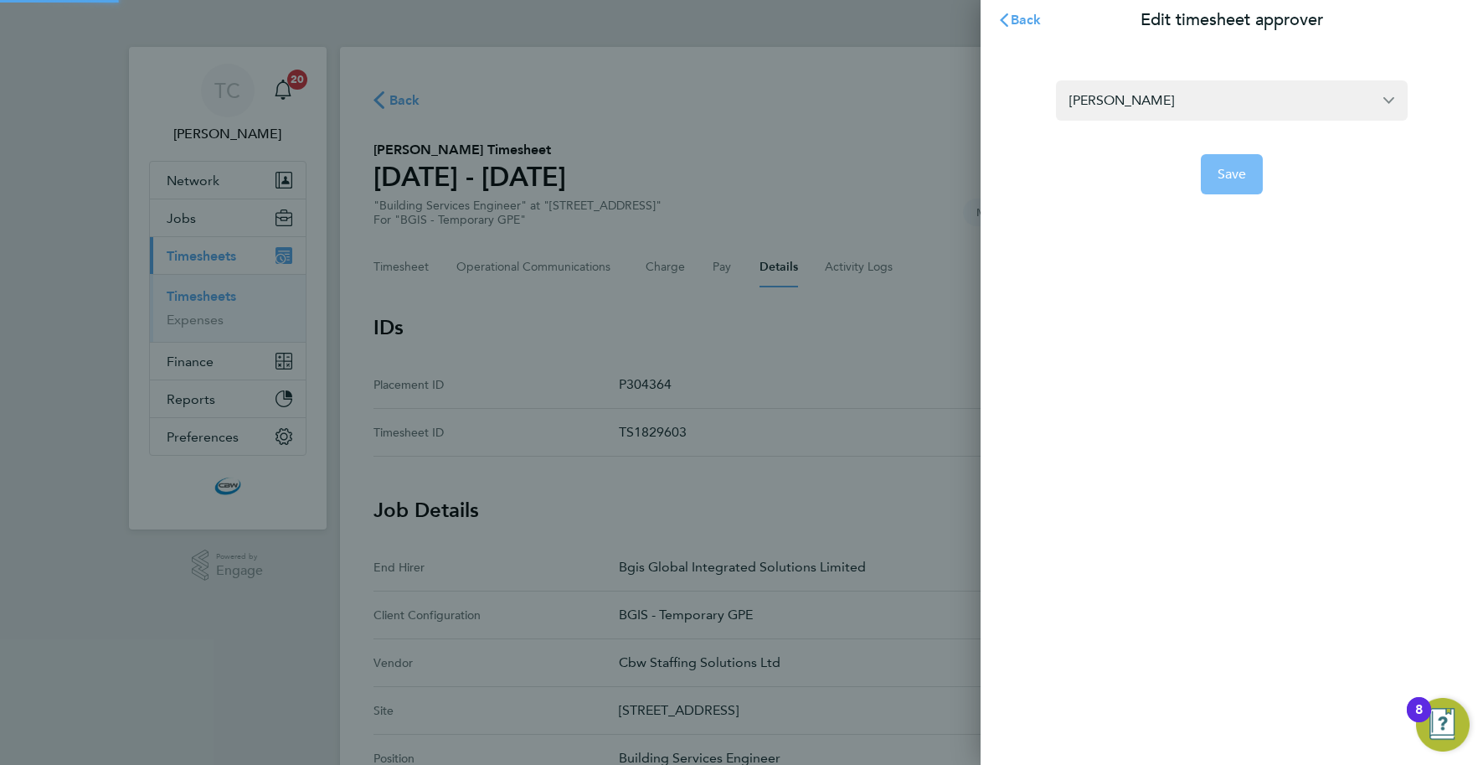
click at [1219, 162] on button "Save" at bounding box center [1232, 174] width 63 height 40
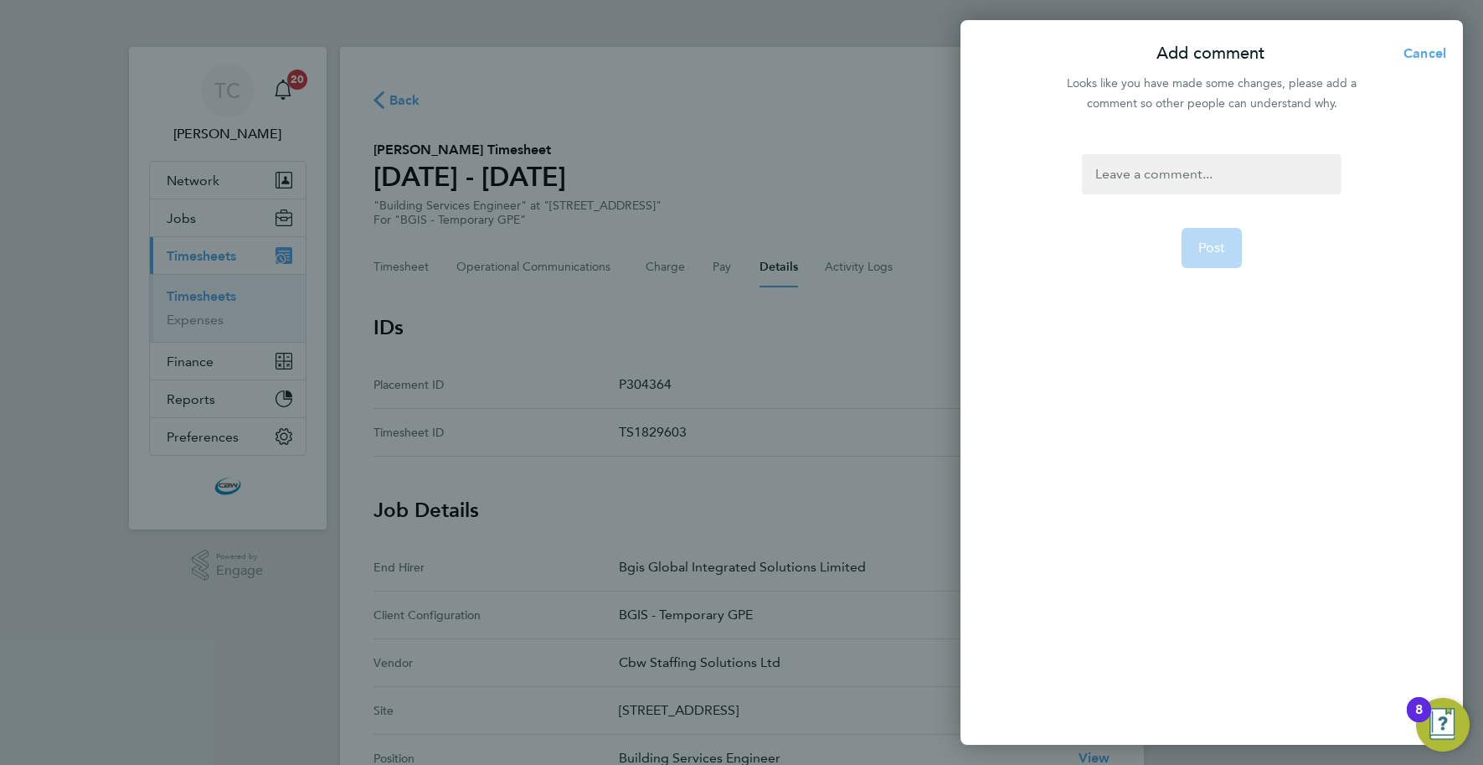
click at [1152, 166] on div at bounding box center [1211, 174] width 259 height 40
click at [1149, 168] on div at bounding box center [1211, 174] width 259 height 40
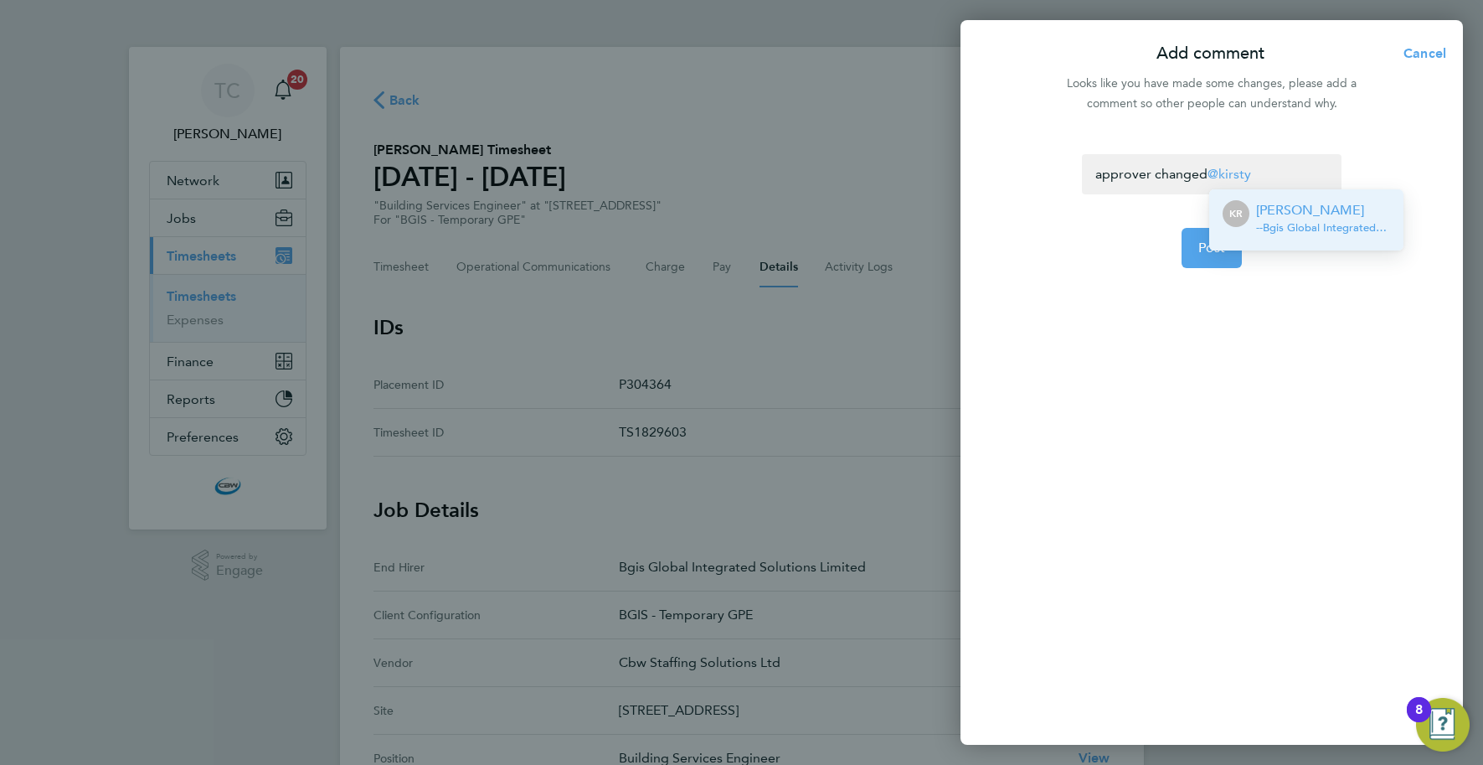
click at [1285, 206] on p "[PERSON_NAME]" at bounding box center [1323, 210] width 134 height 20
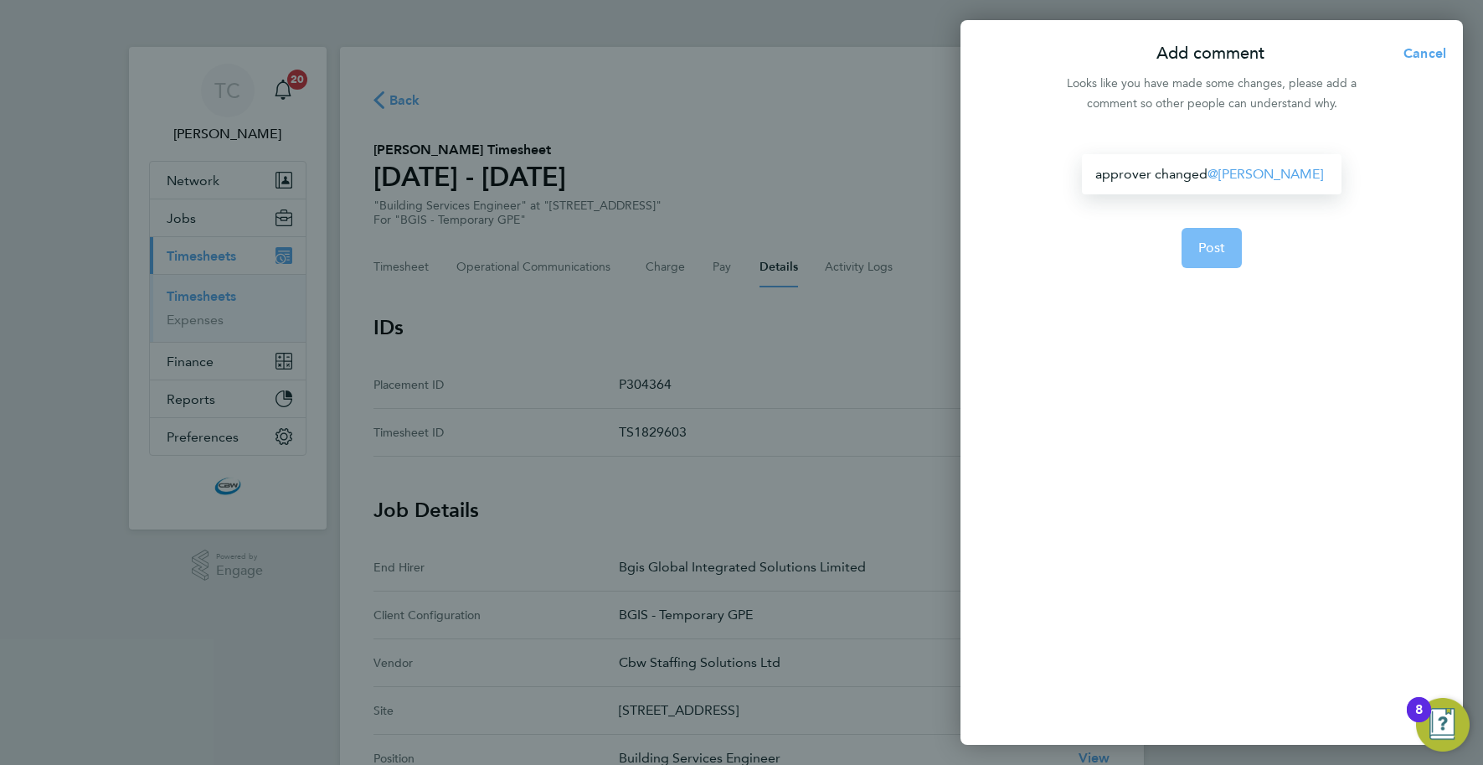
click at [1228, 240] on button "Post" at bounding box center [1212, 248] width 61 height 40
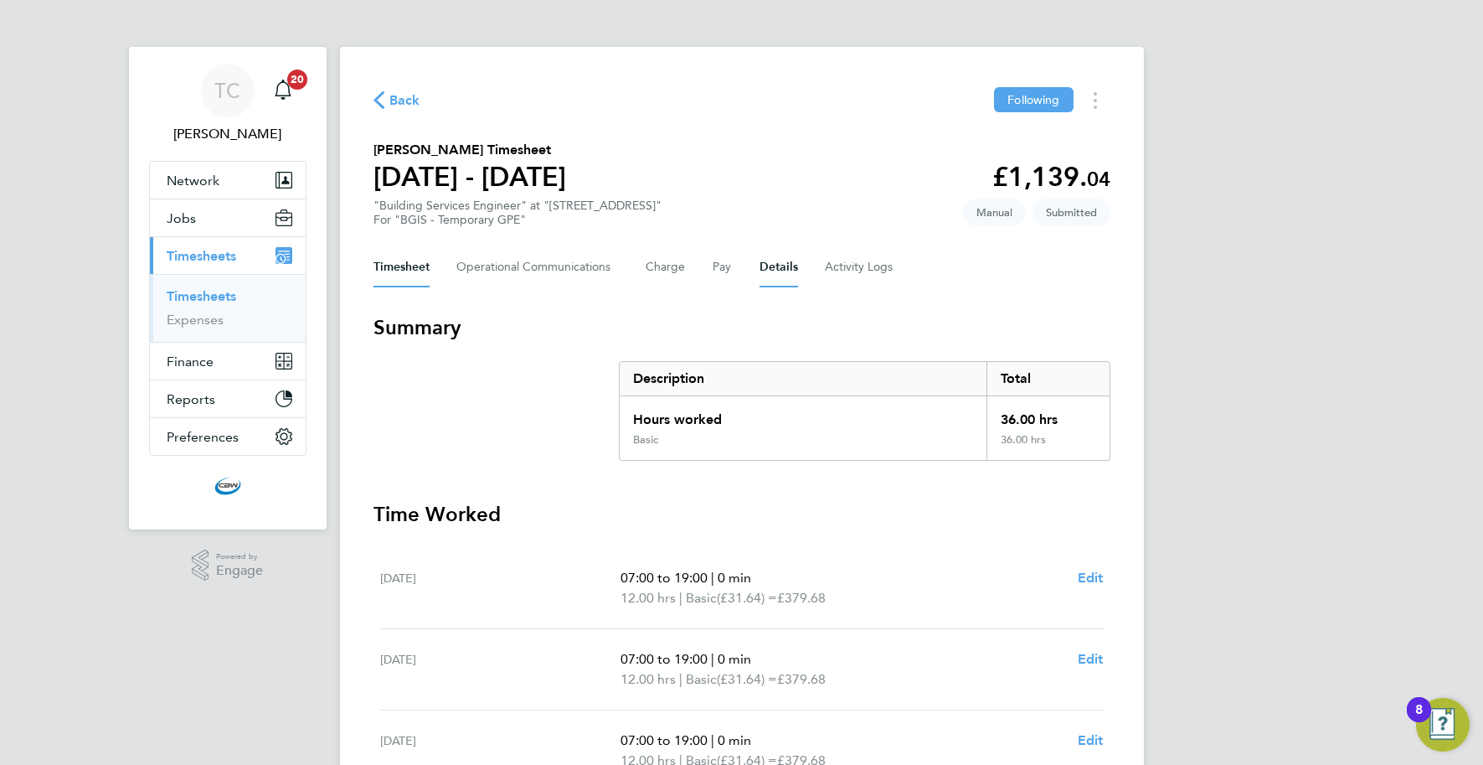
click at [760, 264] on button "Details" at bounding box center [779, 267] width 39 height 40
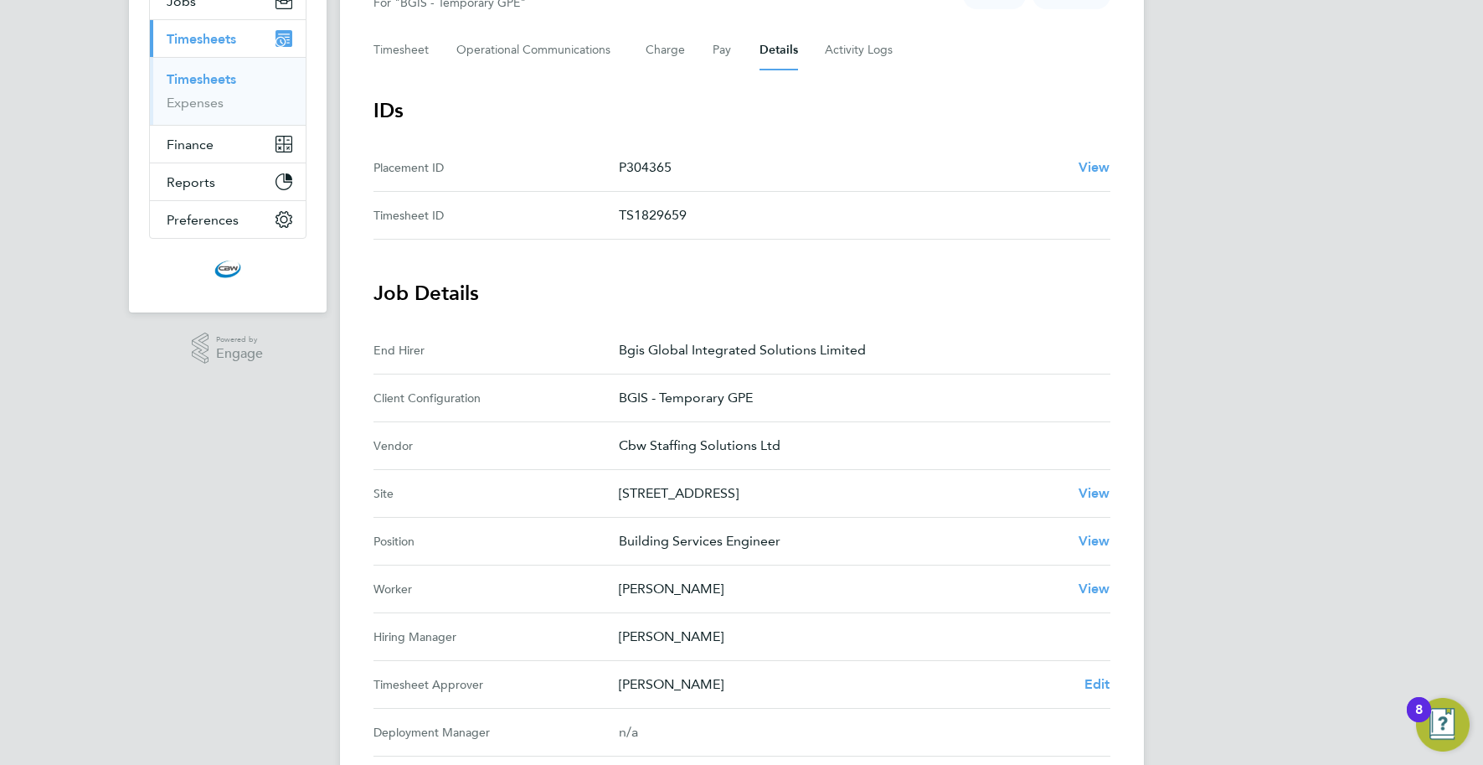
scroll to position [234, 0]
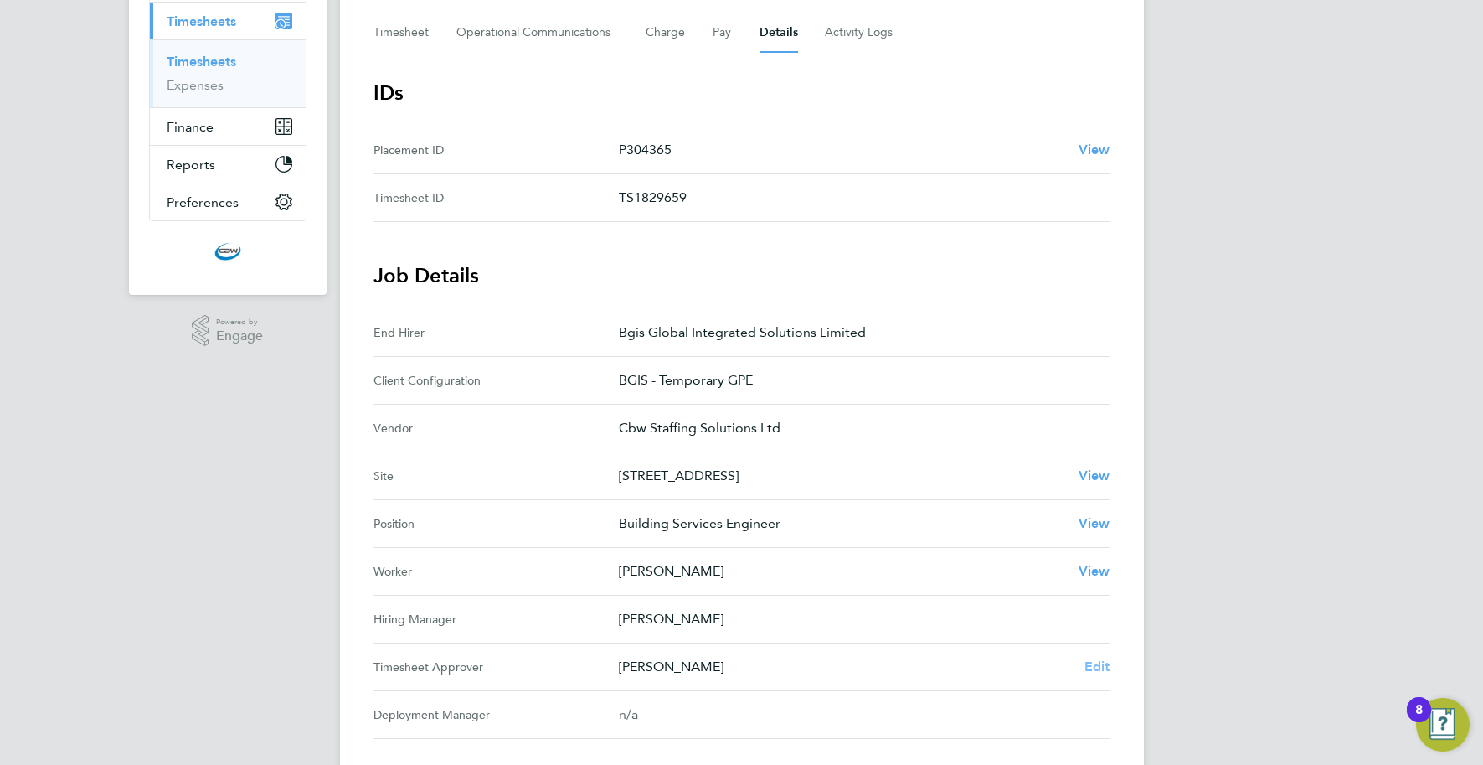
click at [1092, 661] on span "Edit" at bounding box center [1098, 666] width 26 height 16
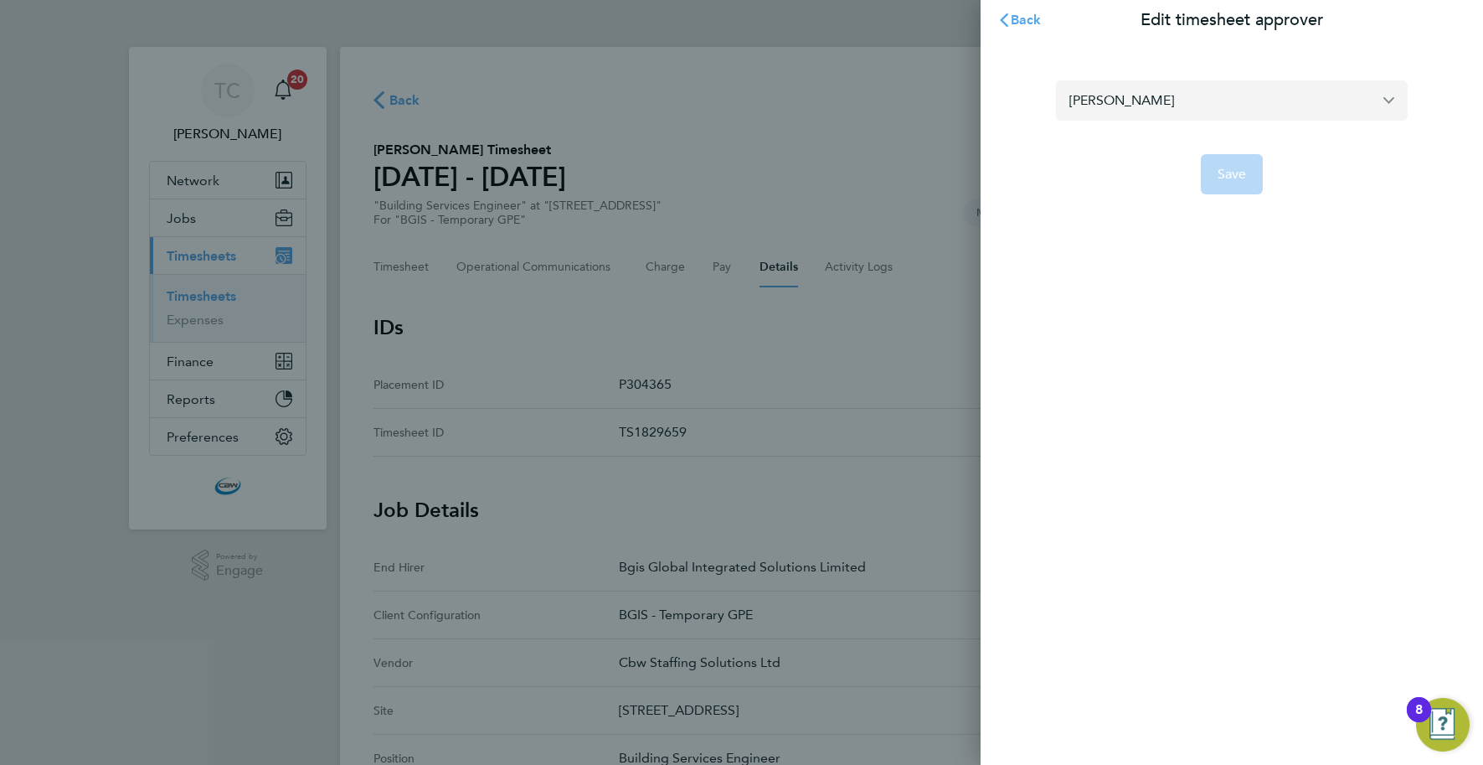
click at [1159, 99] on input "Nigel Heron" at bounding box center [1232, 99] width 352 height 39
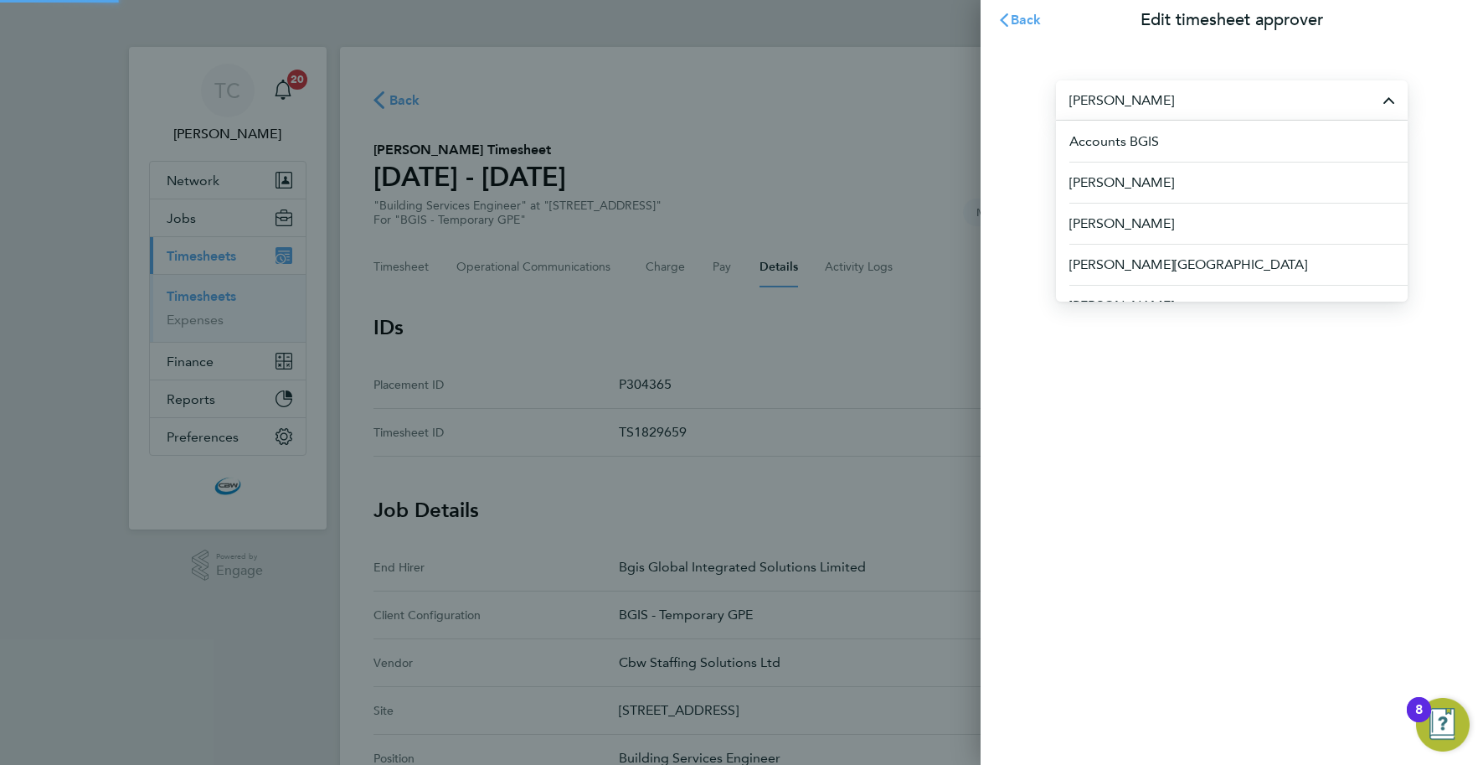
click at [1159, 99] on input "Nigel Heron" at bounding box center [1232, 99] width 352 height 39
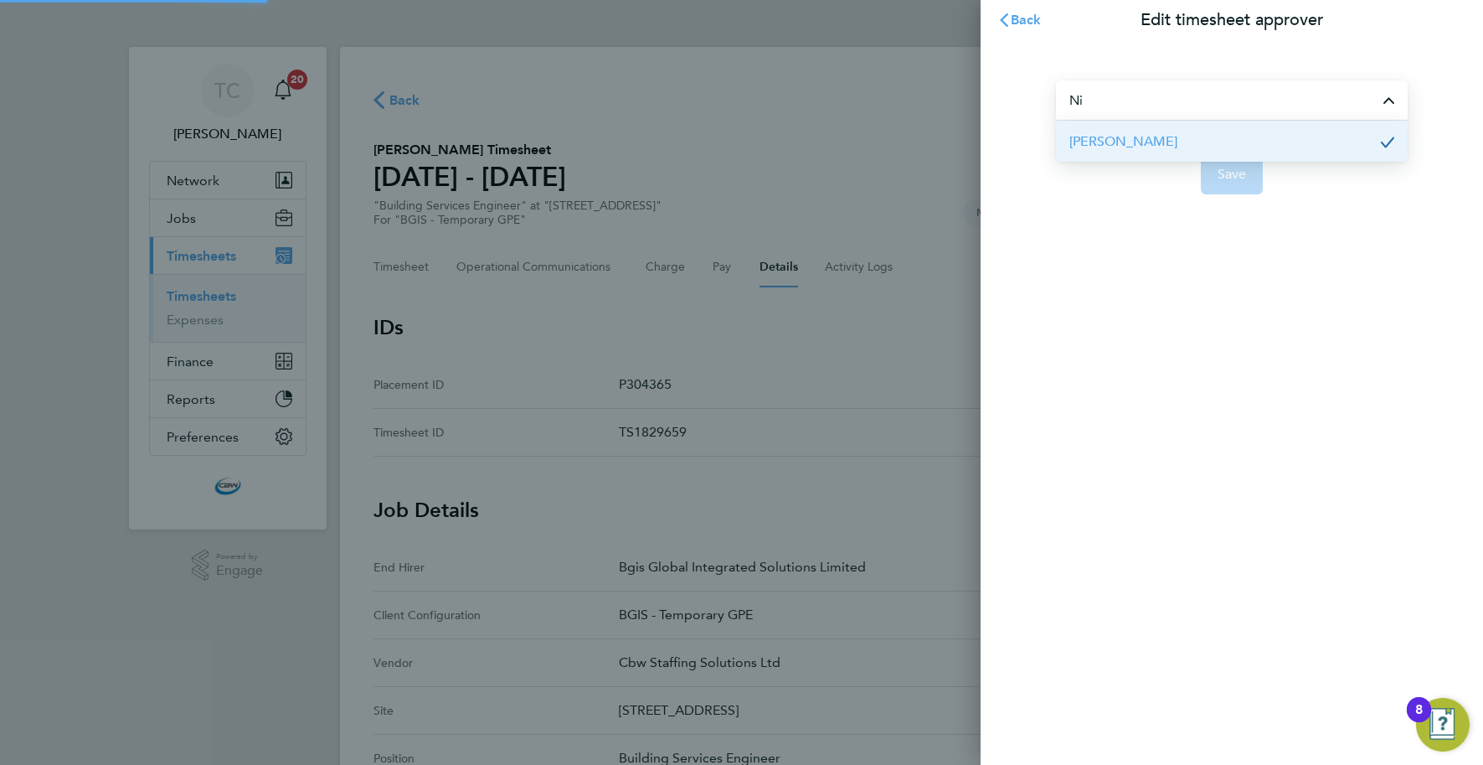
type input "N"
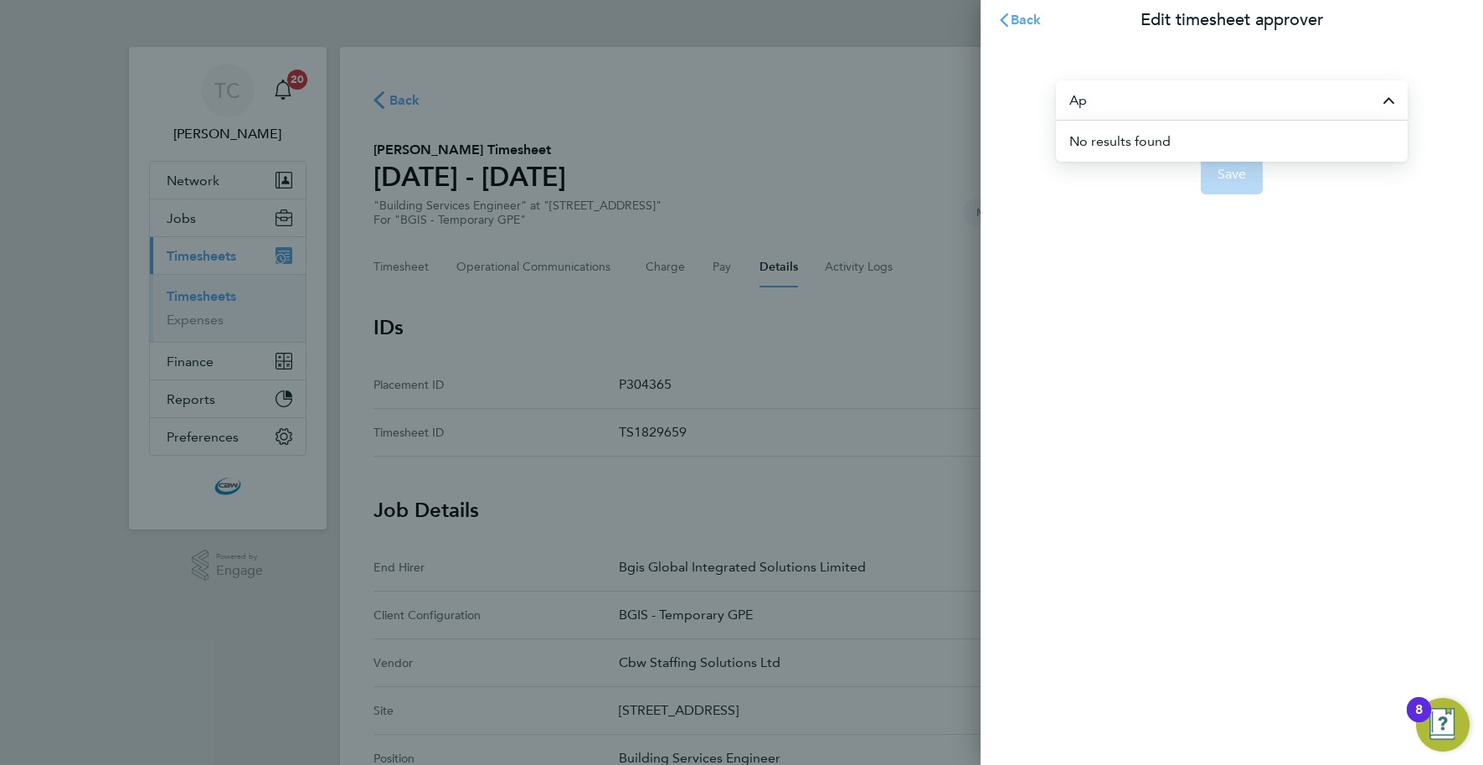
type input "A"
click at [1145, 142] on span "[PERSON_NAME]" at bounding box center [1123, 141] width 108 height 20
type input "[PERSON_NAME]"
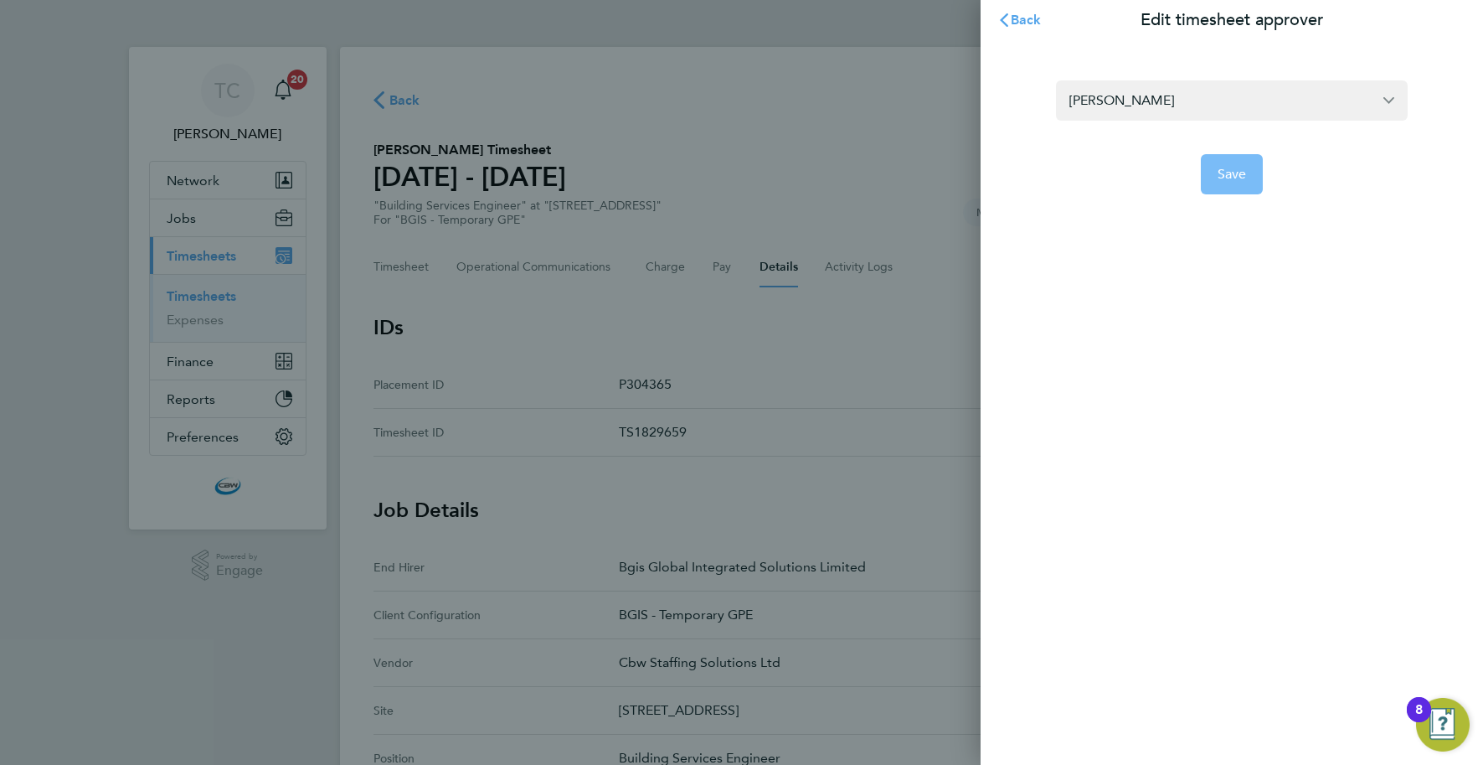
click at [1206, 157] on button "Save" at bounding box center [1232, 174] width 63 height 40
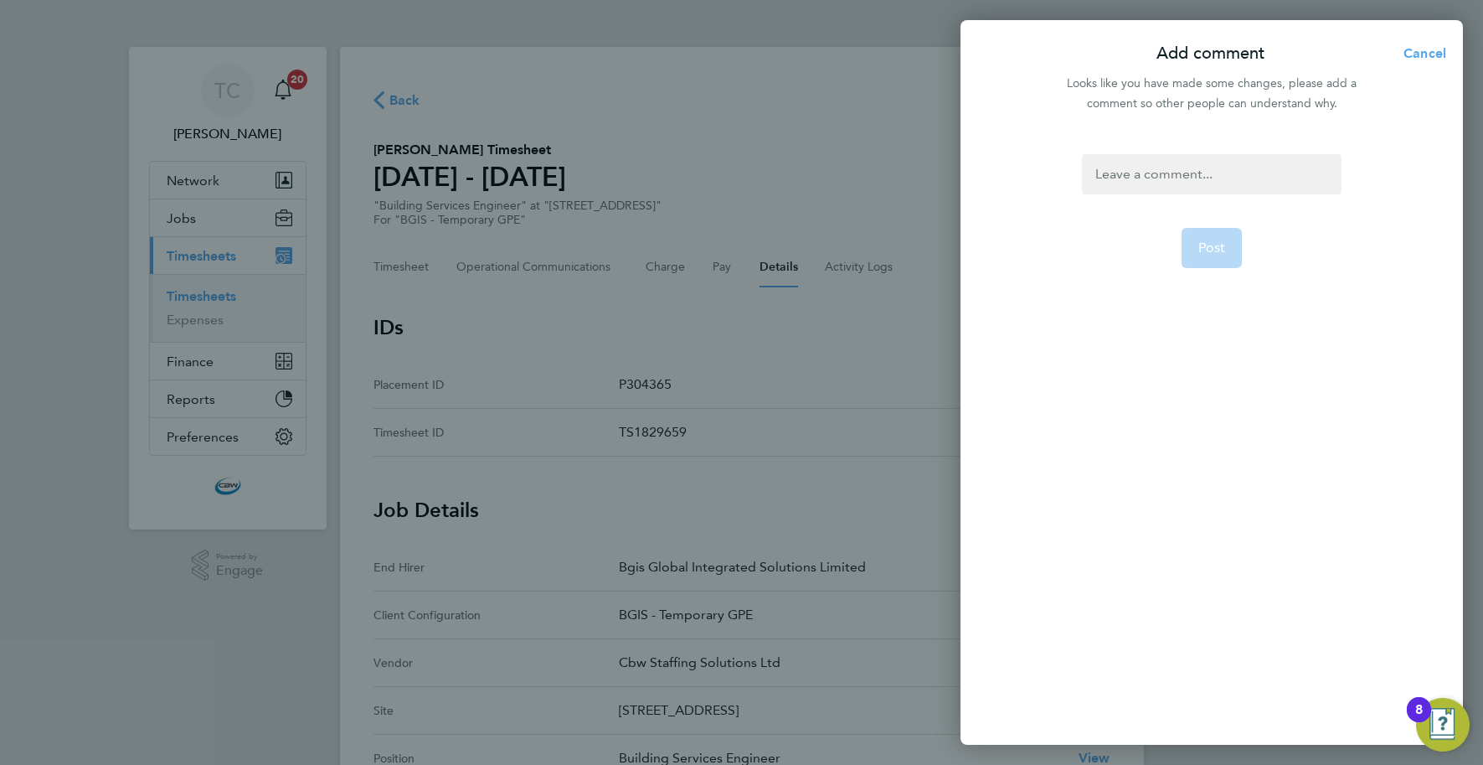
click at [1162, 166] on div at bounding box center [1211, 174] width 259 height 40
click at [1162, 167] on div at bounding box center [1211, 174] width 259 height 40
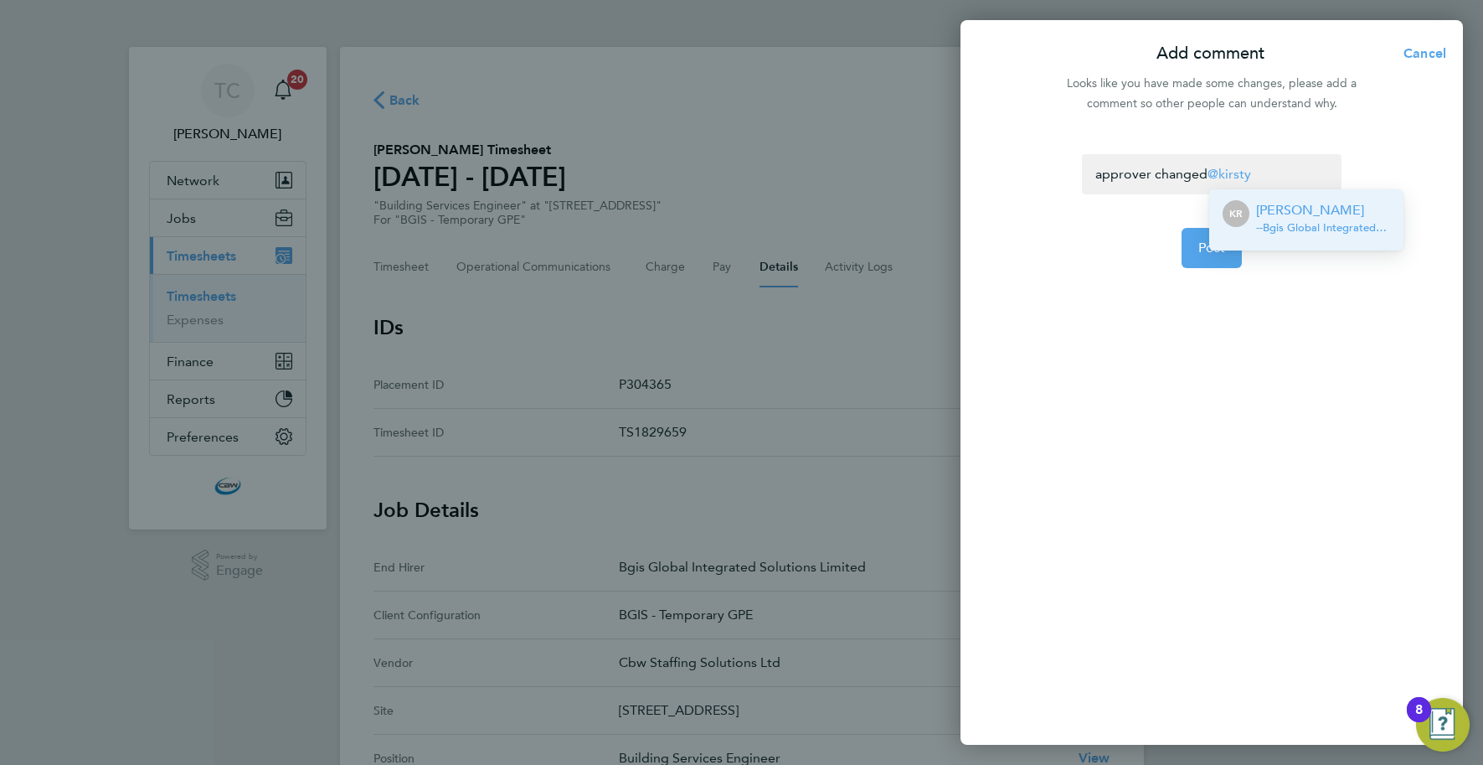
click at [1277, 216] on p "[PERSON_NAME]" at bounding box center [1323, 210] width 134 height 20
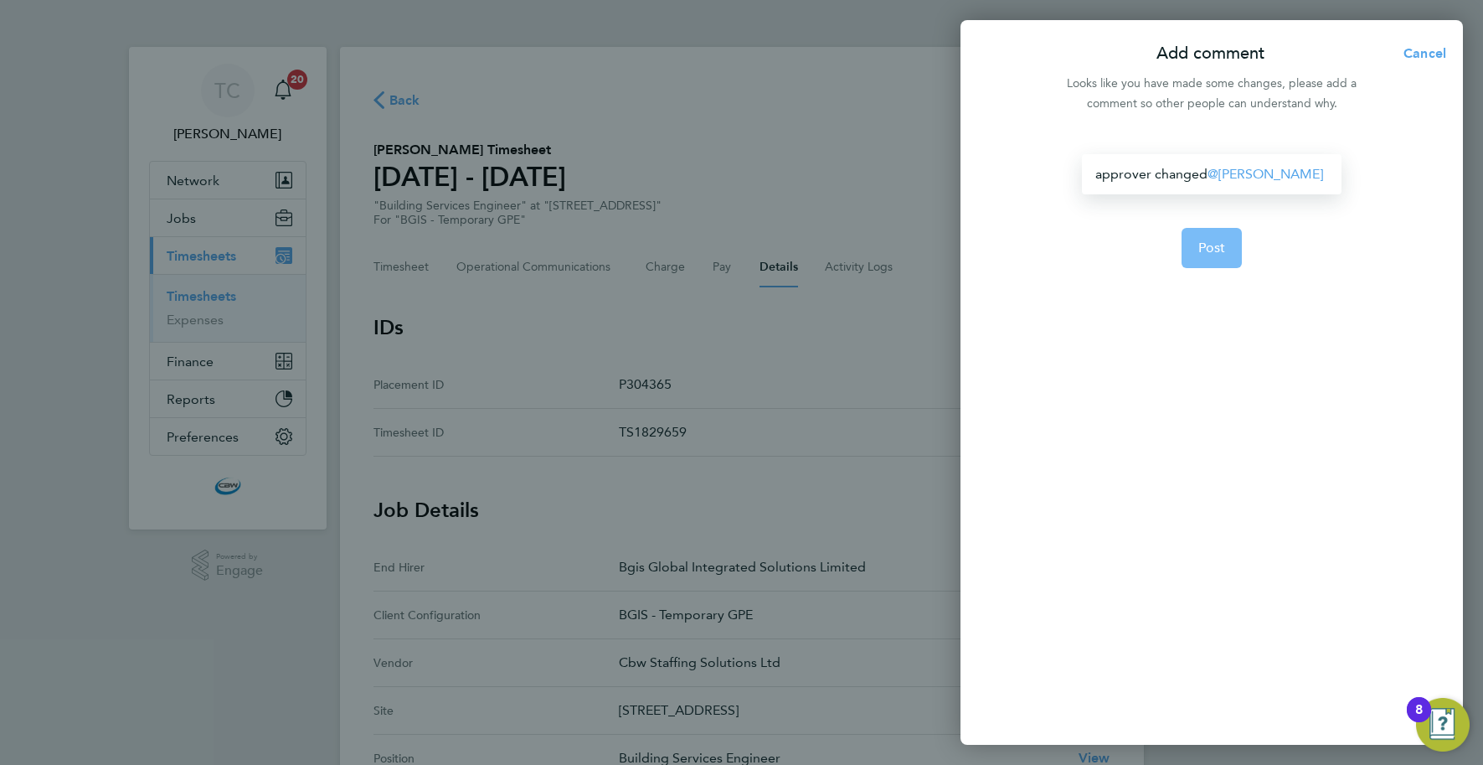
click at [1224, 245] on span "Post" at bounding box center [1212, 248] width 28 height 17
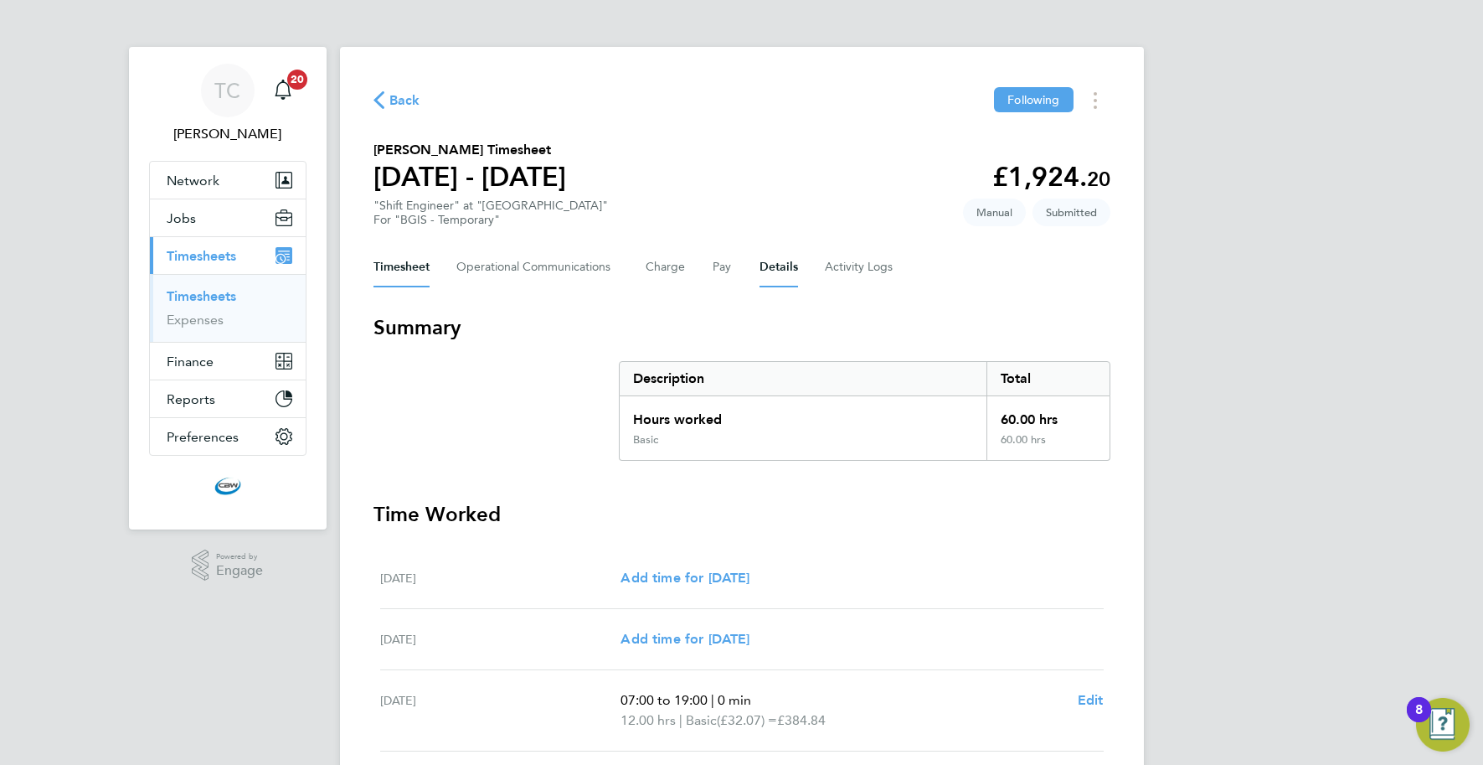
click at [788, 266] on button "Details" at bounding box center [779, 267] width 39 height 40
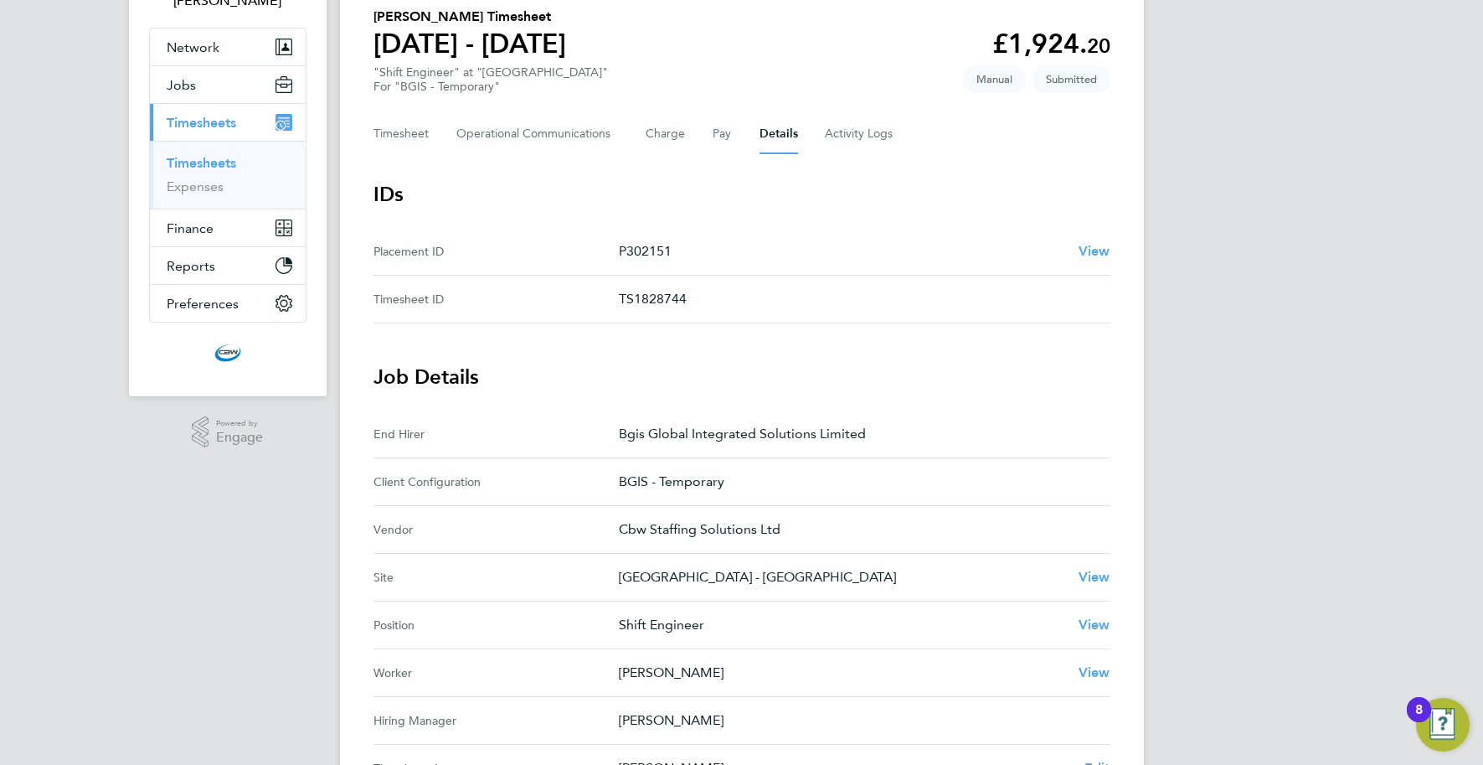
scroll to position [207, 0]
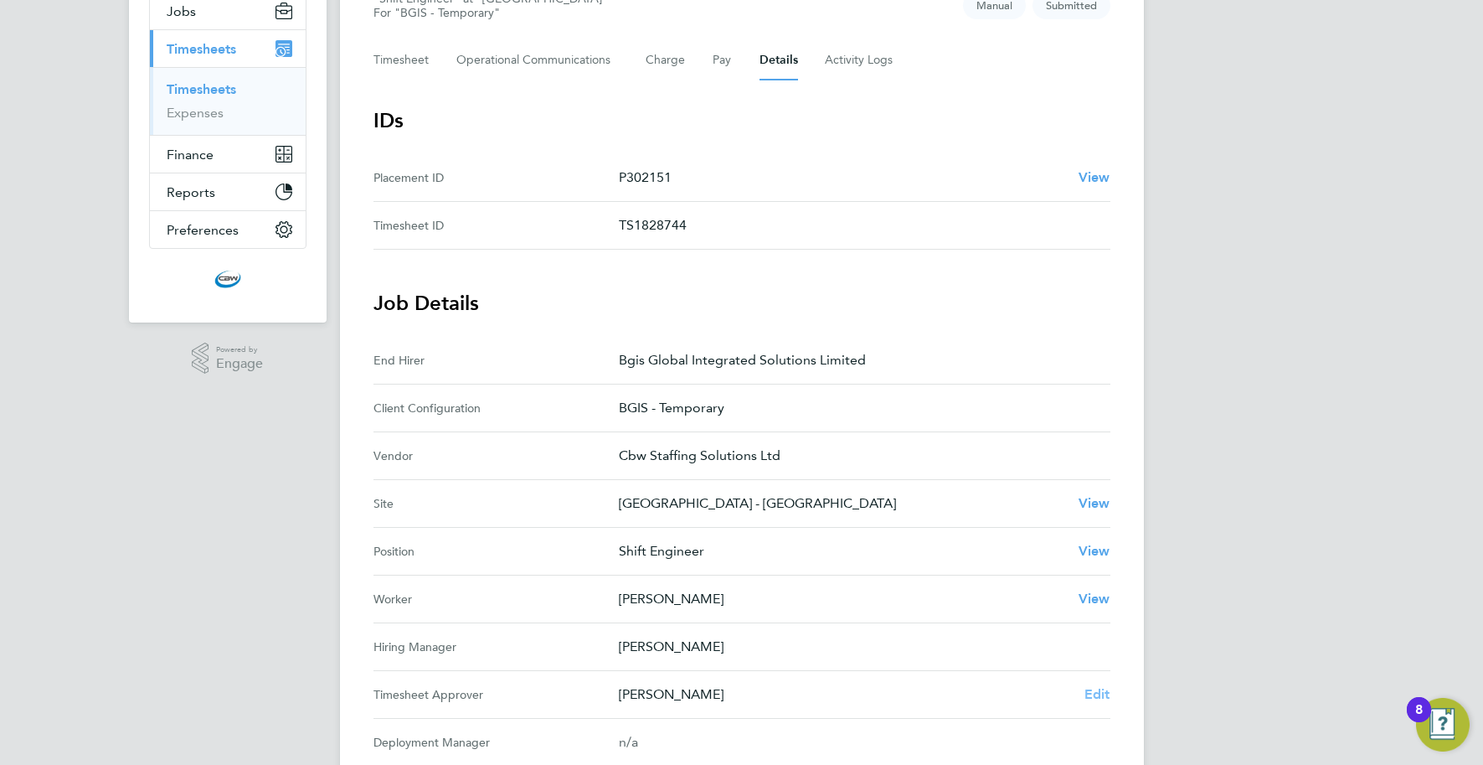
click at [1092, 692] on span "Edit" at bounding box center [1098, 694] width 26 height 16
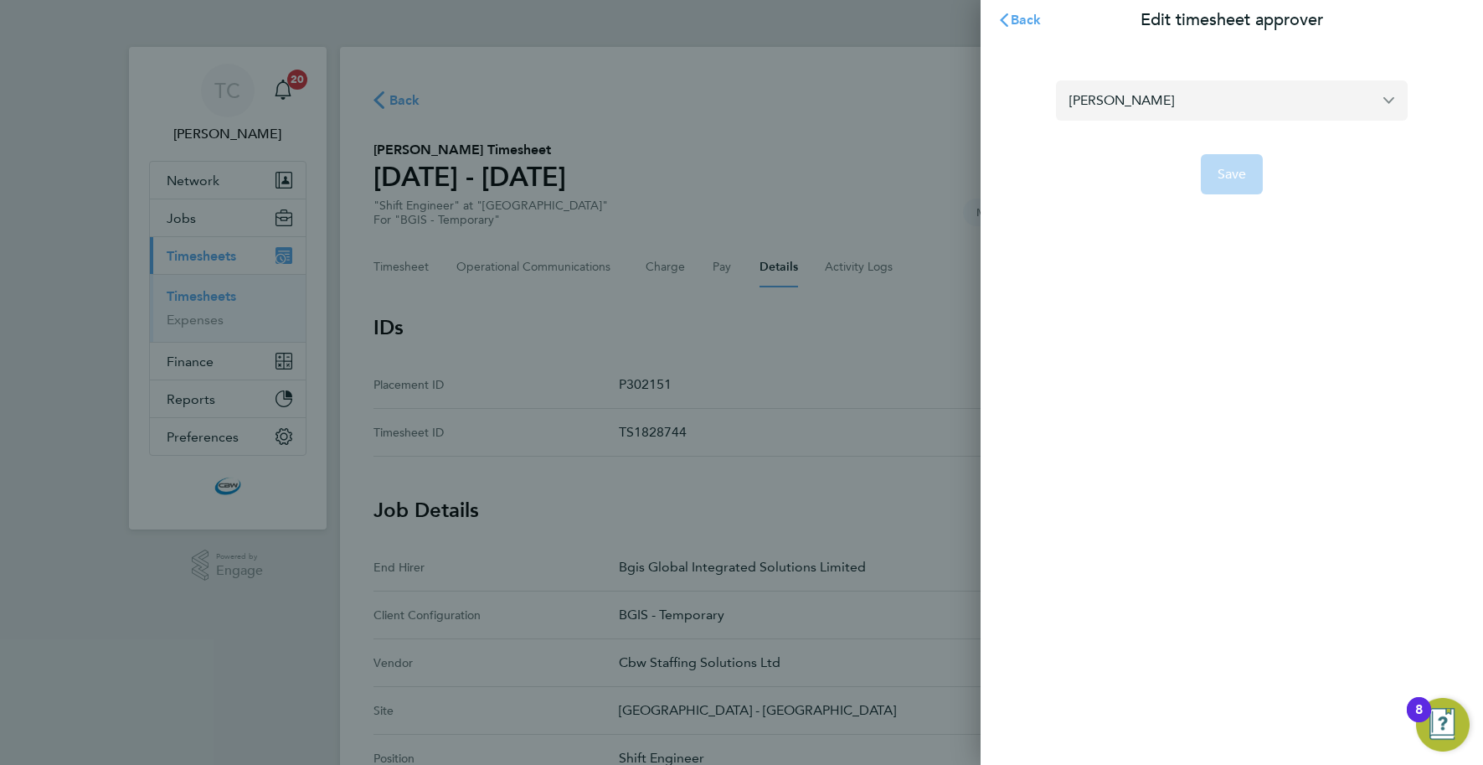
click at [1161, 110] on input "[PERSON_NAME]" at bounding box center [1232, 99] width 352 height 39
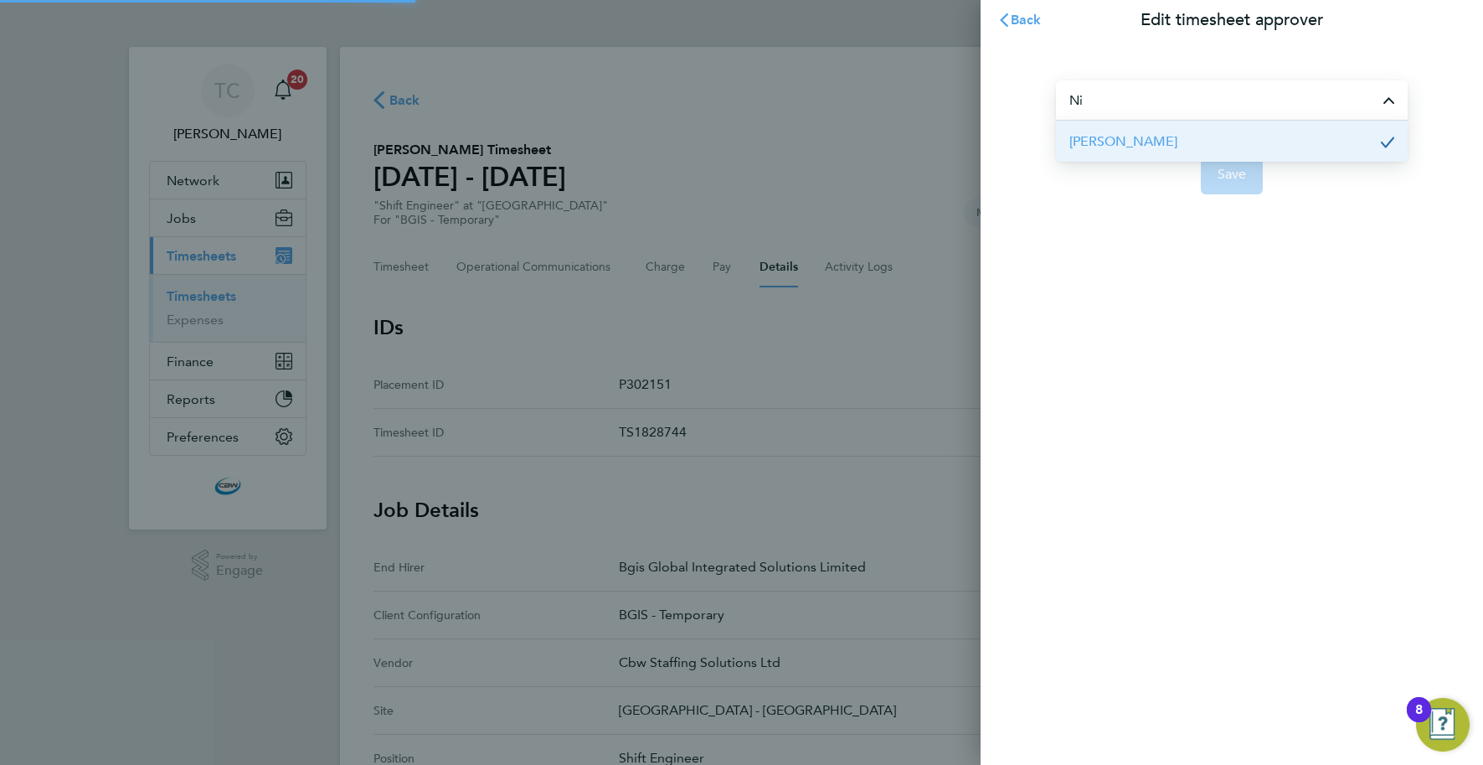
type input "N"
click at [1150, 140] on span "Raffaele Centra" at bounding box center [1123, 141] width 108 height 20
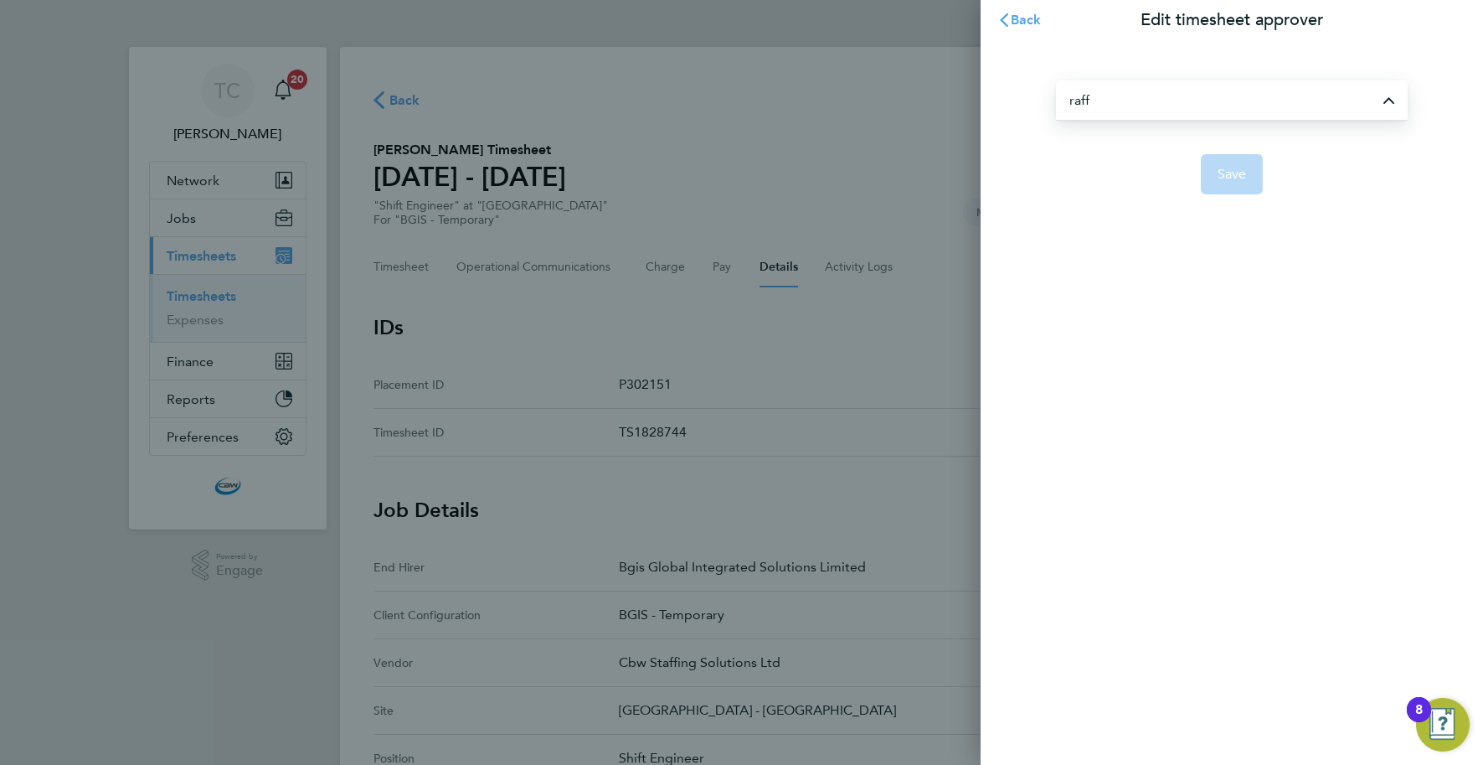
type input "Raffaele Centra"
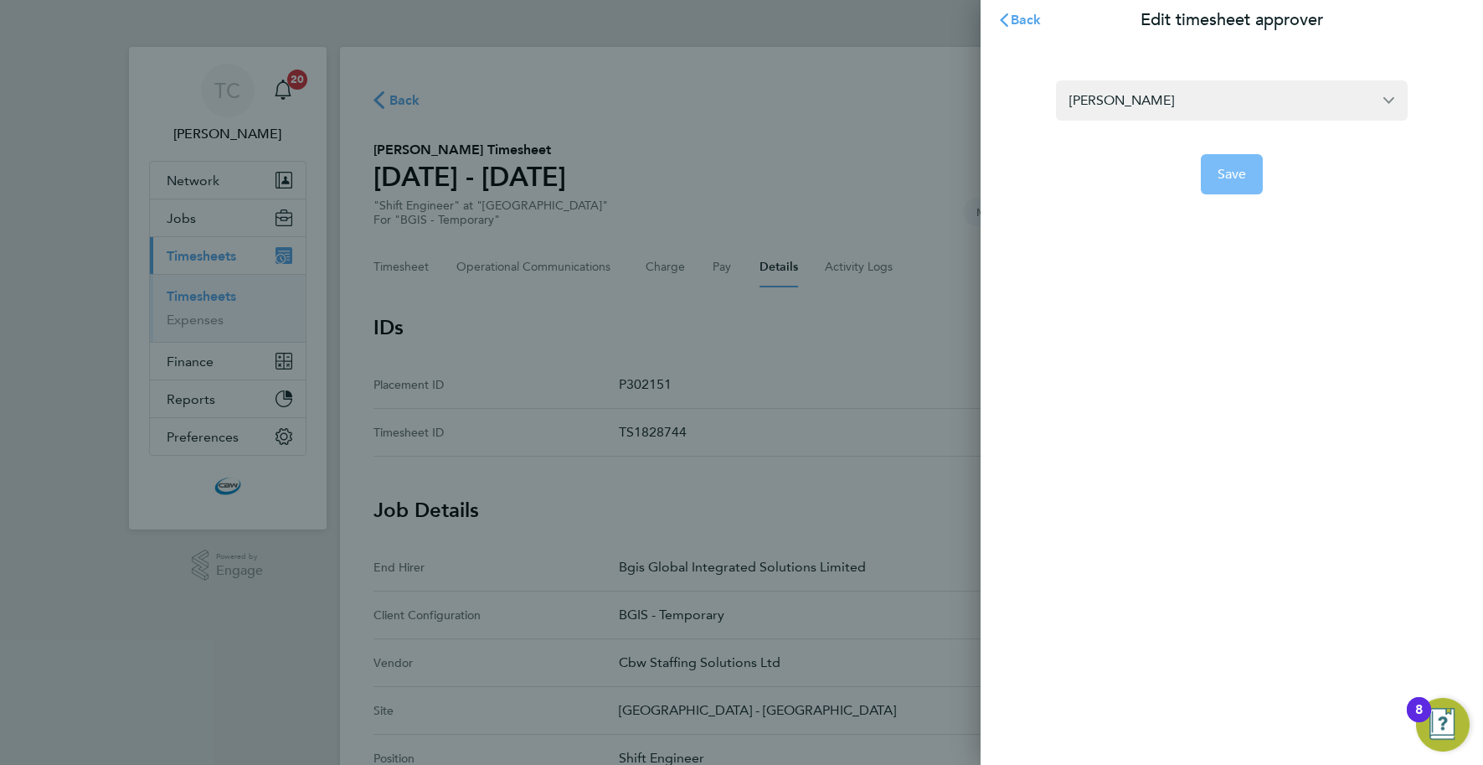
click at [1234, 164] on button "Save" at bounding box center [1232, 174] width 63 height 40
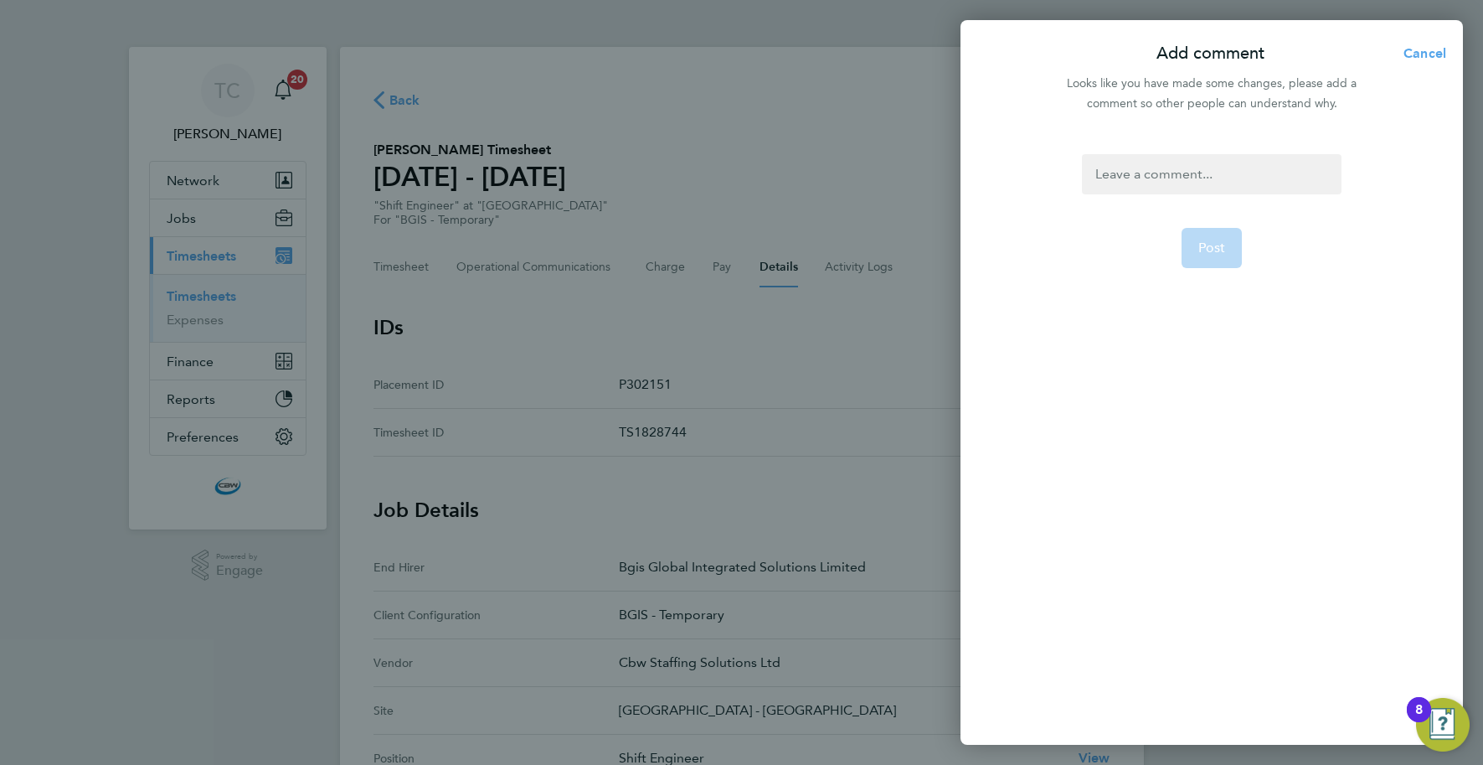
click at [1190, 168] on div at bounding box center [1211, 174] width 259 height 40
click at [1188, 172] on div at bounding box center [1211, 174] width 259 height 40
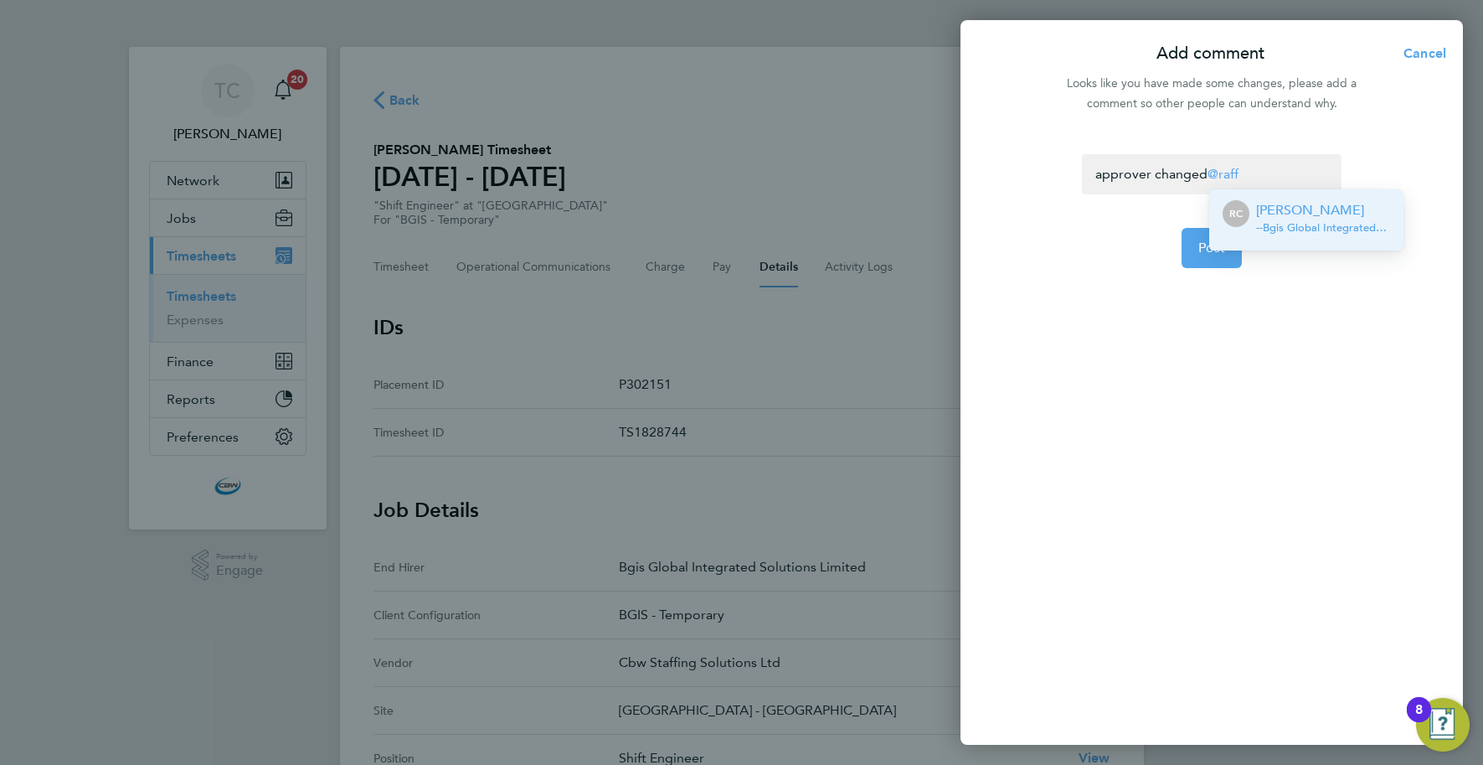
click at [1262, 213] on p "Raffaele Centra" at bounding box center [1323, 210] width 134 height 20
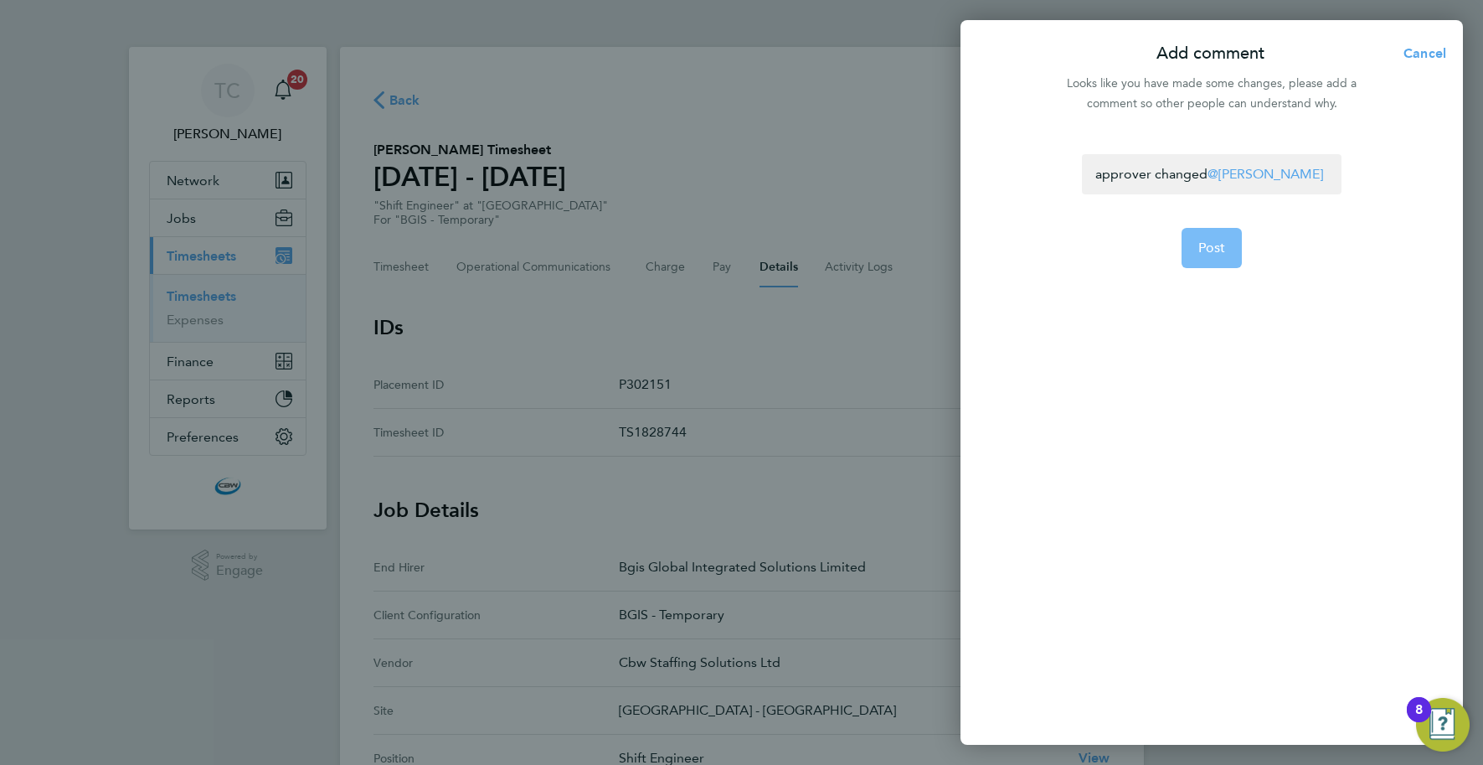
click at [1218, 245] on span "Post" at bounding box center [1212, 248] width 28 height 17
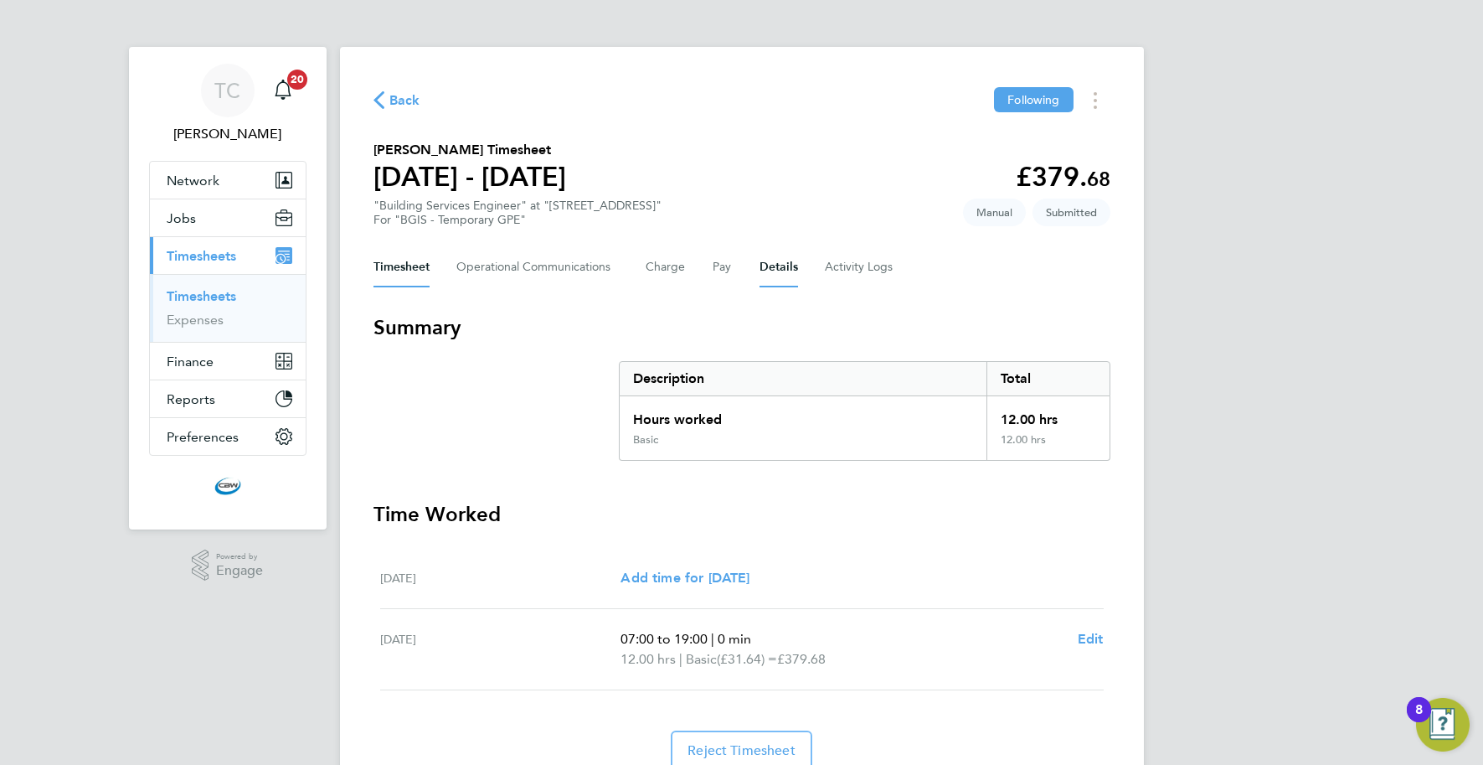
click at [781, 270] on button "Details" at bounding box center [779, 267] width 39 height 40
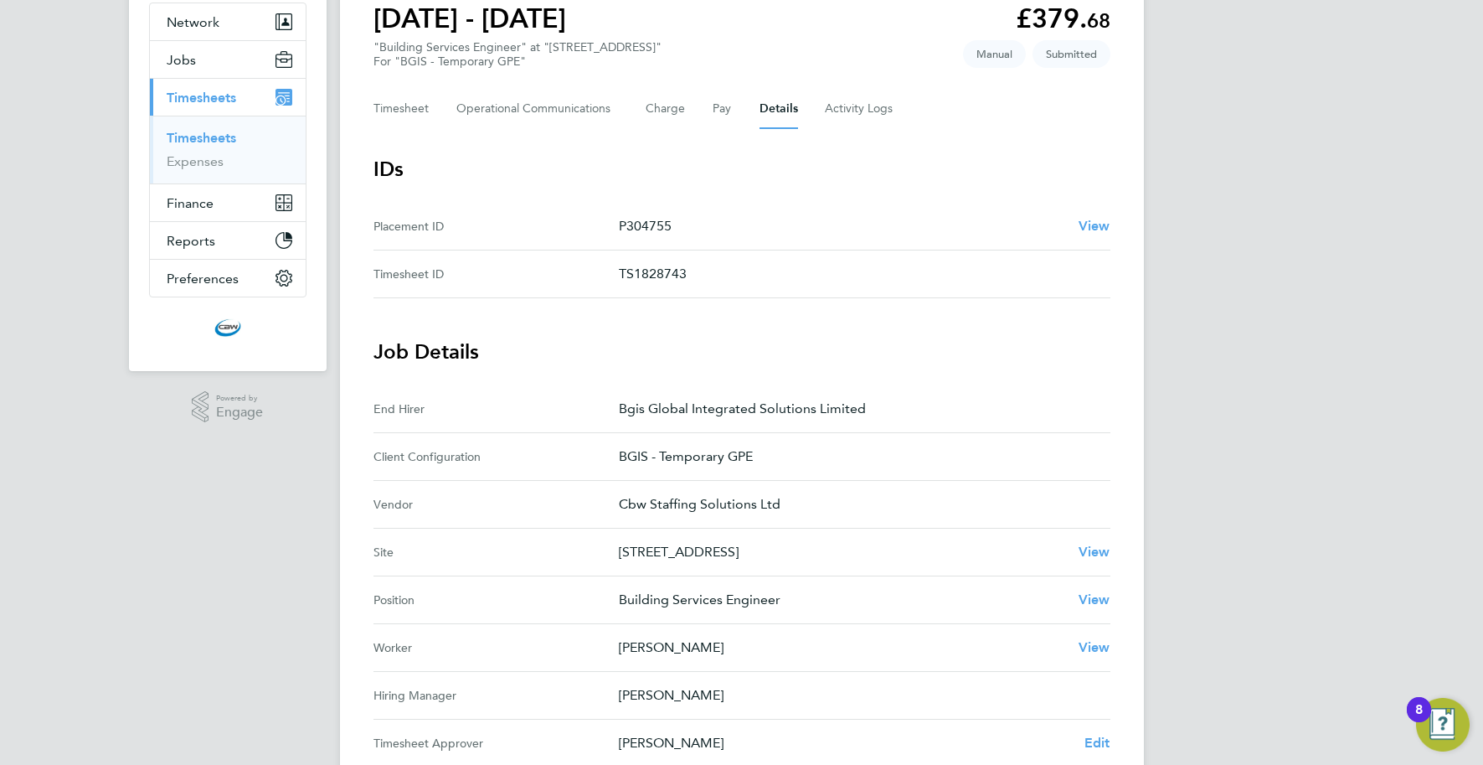
scroll to position [302, 0]
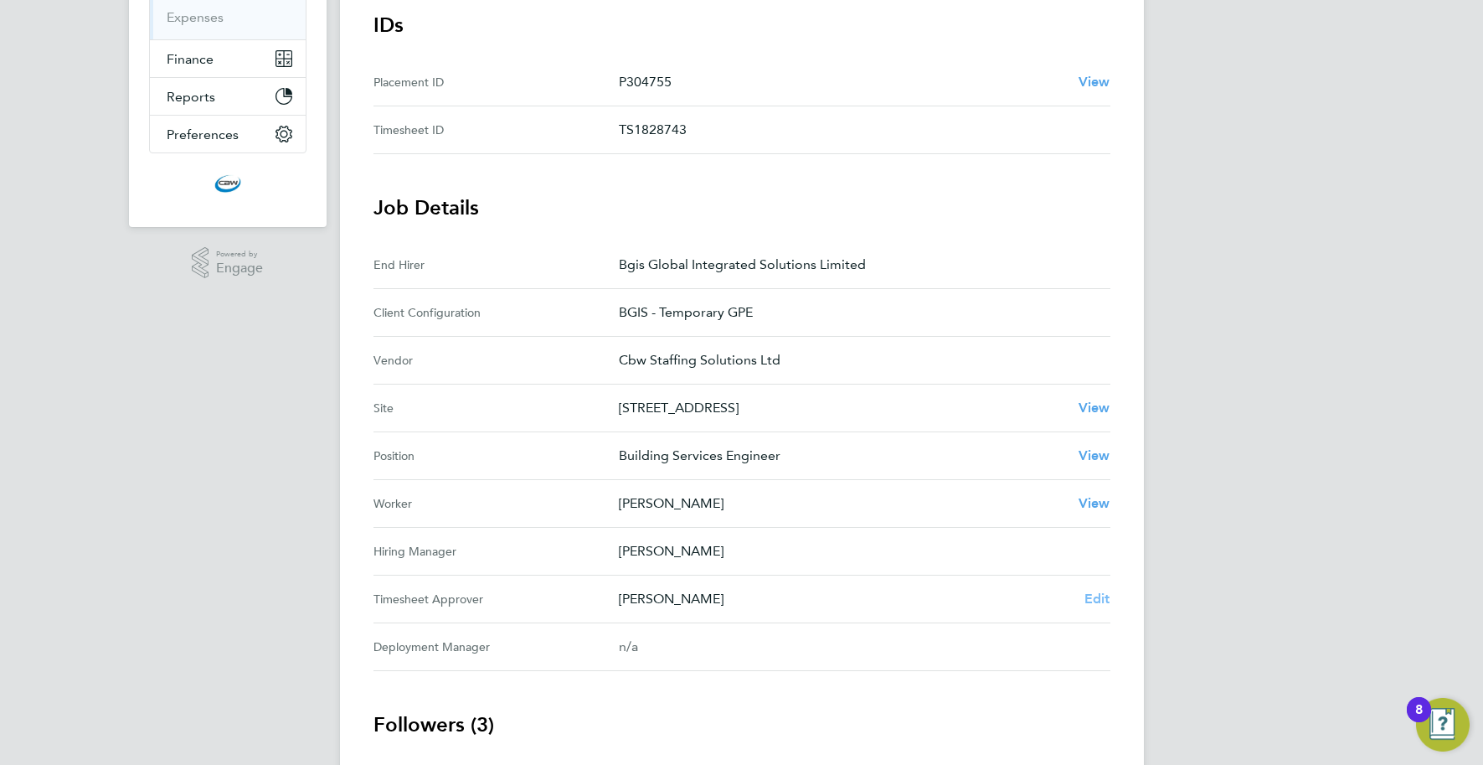
click at [1096, 598] on span "Edit" at bounding box center [1098, 598] width 26 height 16
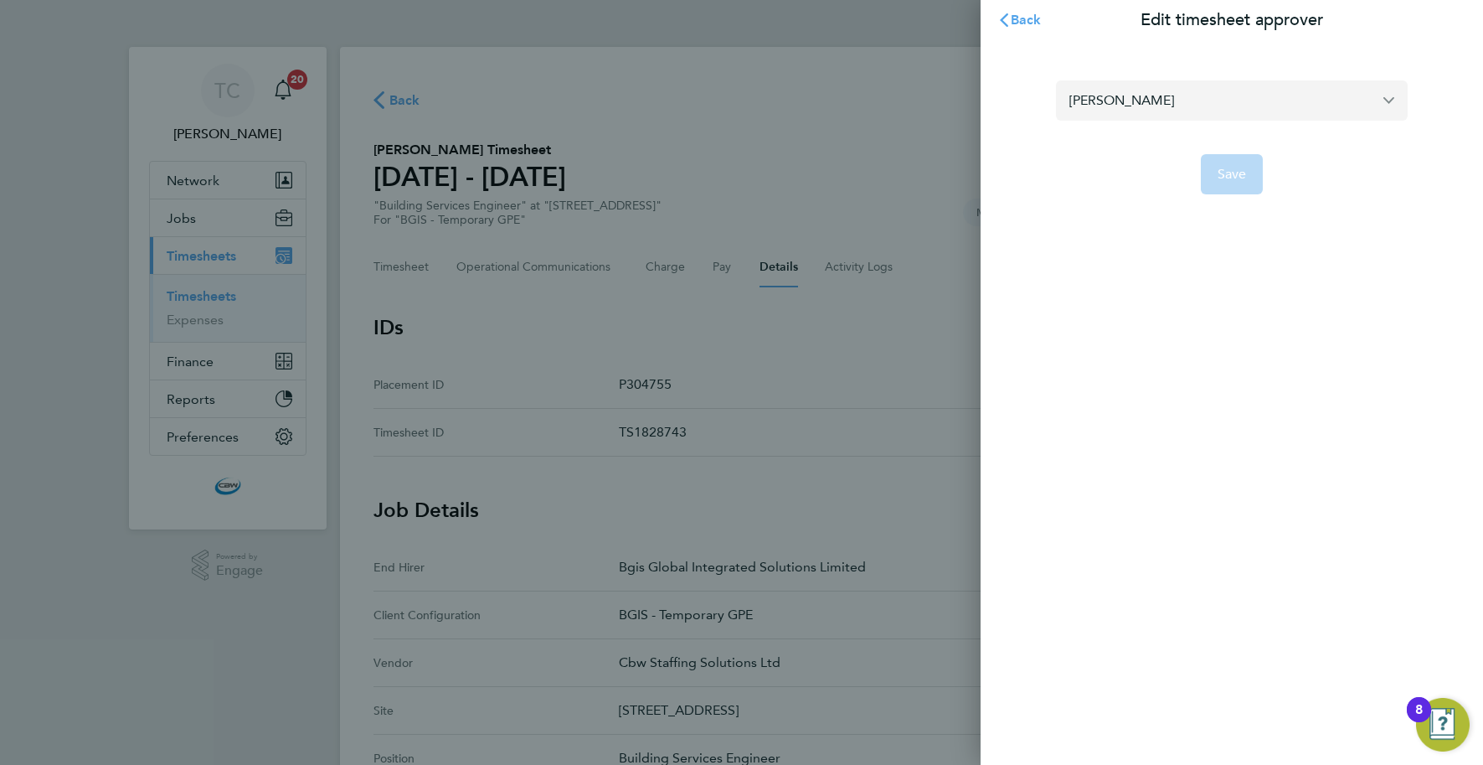
click at [1162, 103] on input "[PERSON_NAME]" at bounding box center [1232, 99] width 352 height 39
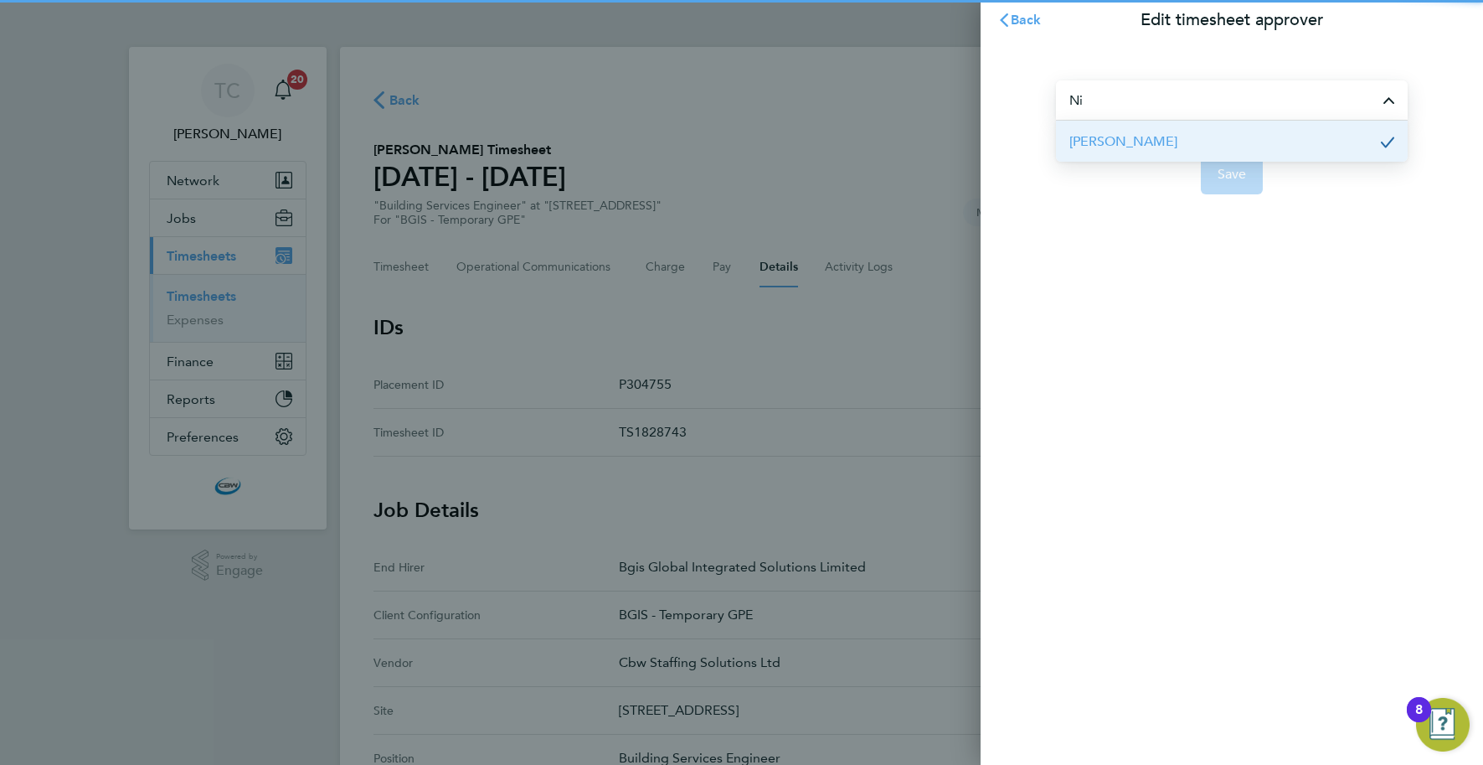
type input "N"
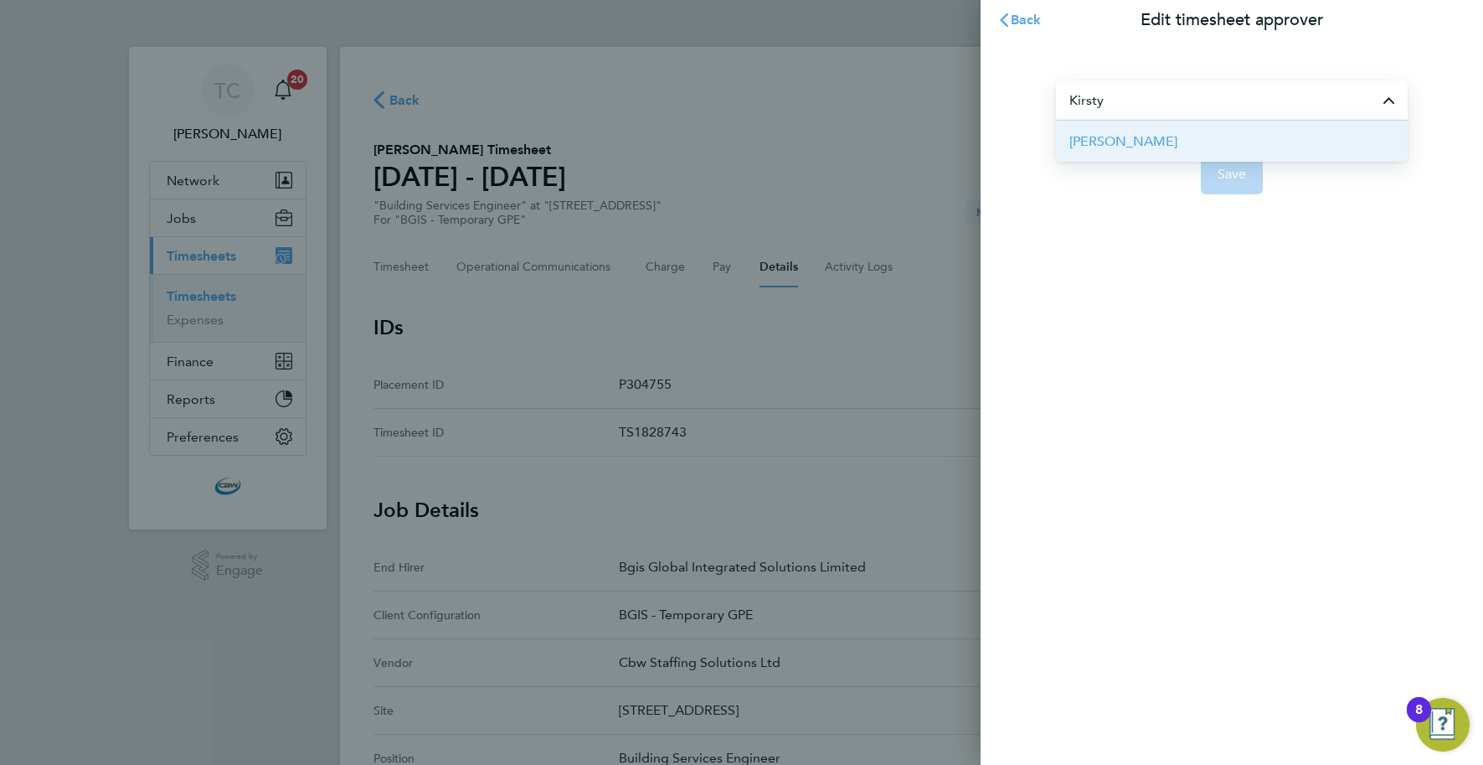
click at [1158, 138] on li "[PERSON_NAME]" at bounding box center [1232, 141] width 352 height 41
type input "[PERSON_NAME]"
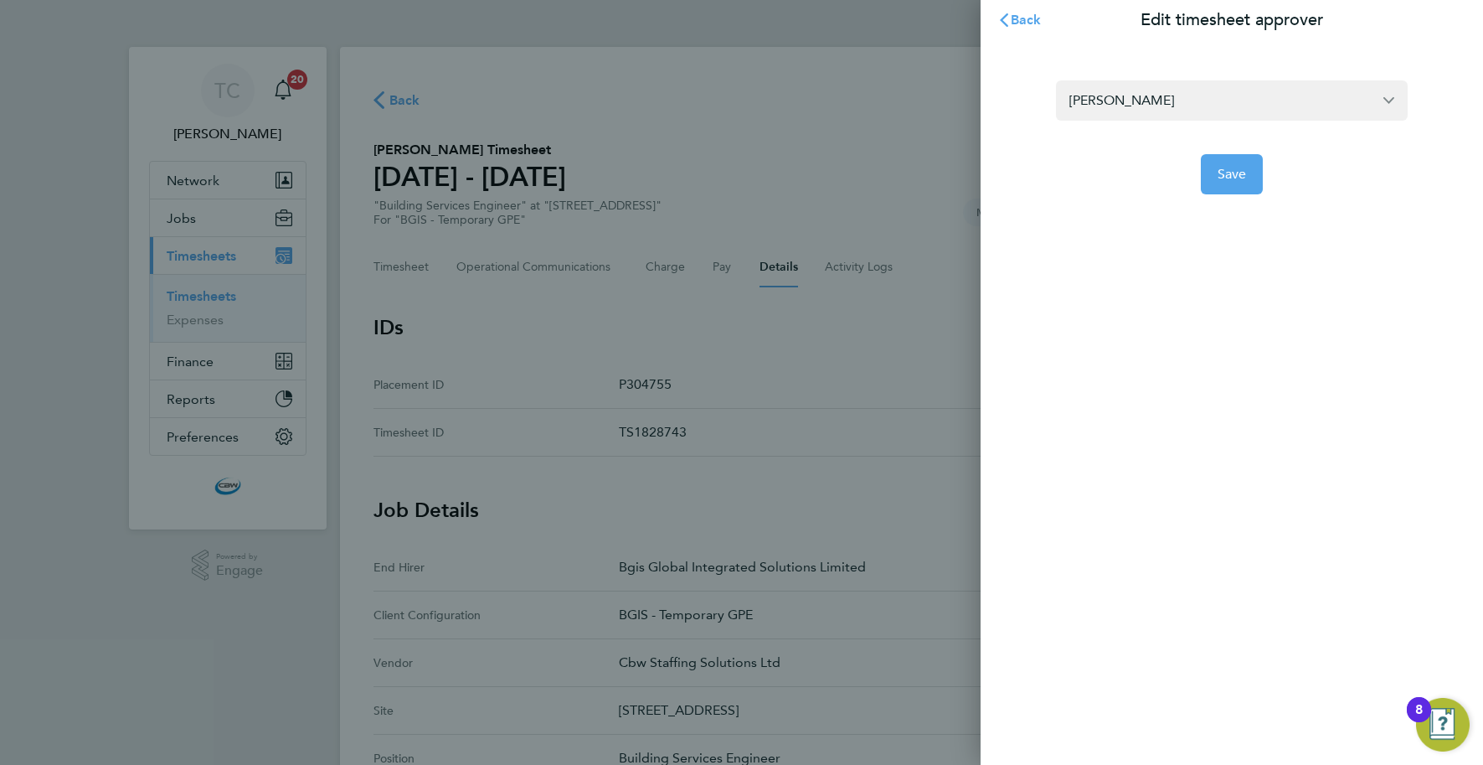
click at [1239, 195] on div "Kirsty Roberts Save" at bounding box center [1232, 127] width 502 height 174
click at [1239, 179] on span "Save" at bounding box center [1232, 174] width 29 height 17
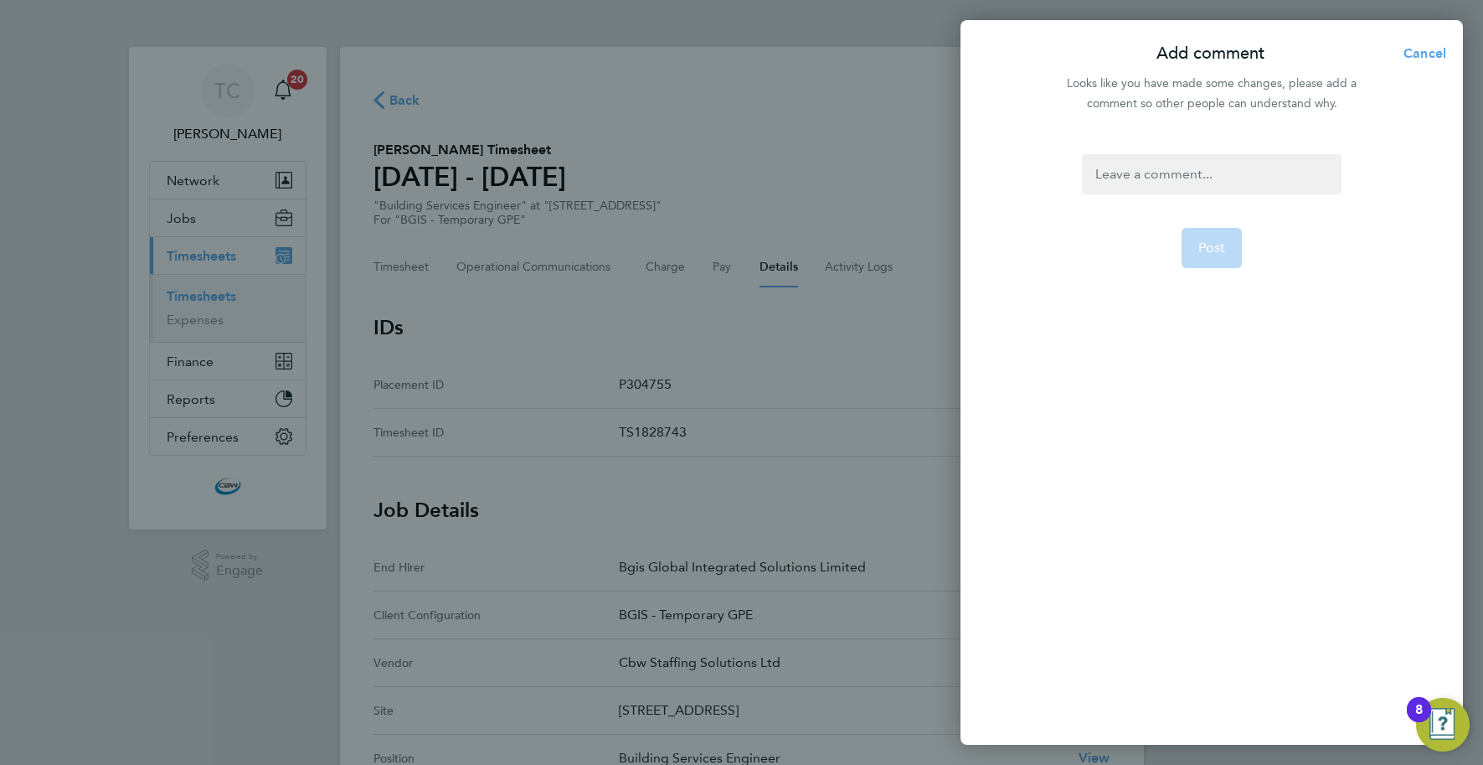
click at [1190, 172] on div at bounding box center [1211, 174] width 259 height 40
click at [1190, 173] on div at bounding box center [1211, 174] width 259 height 40
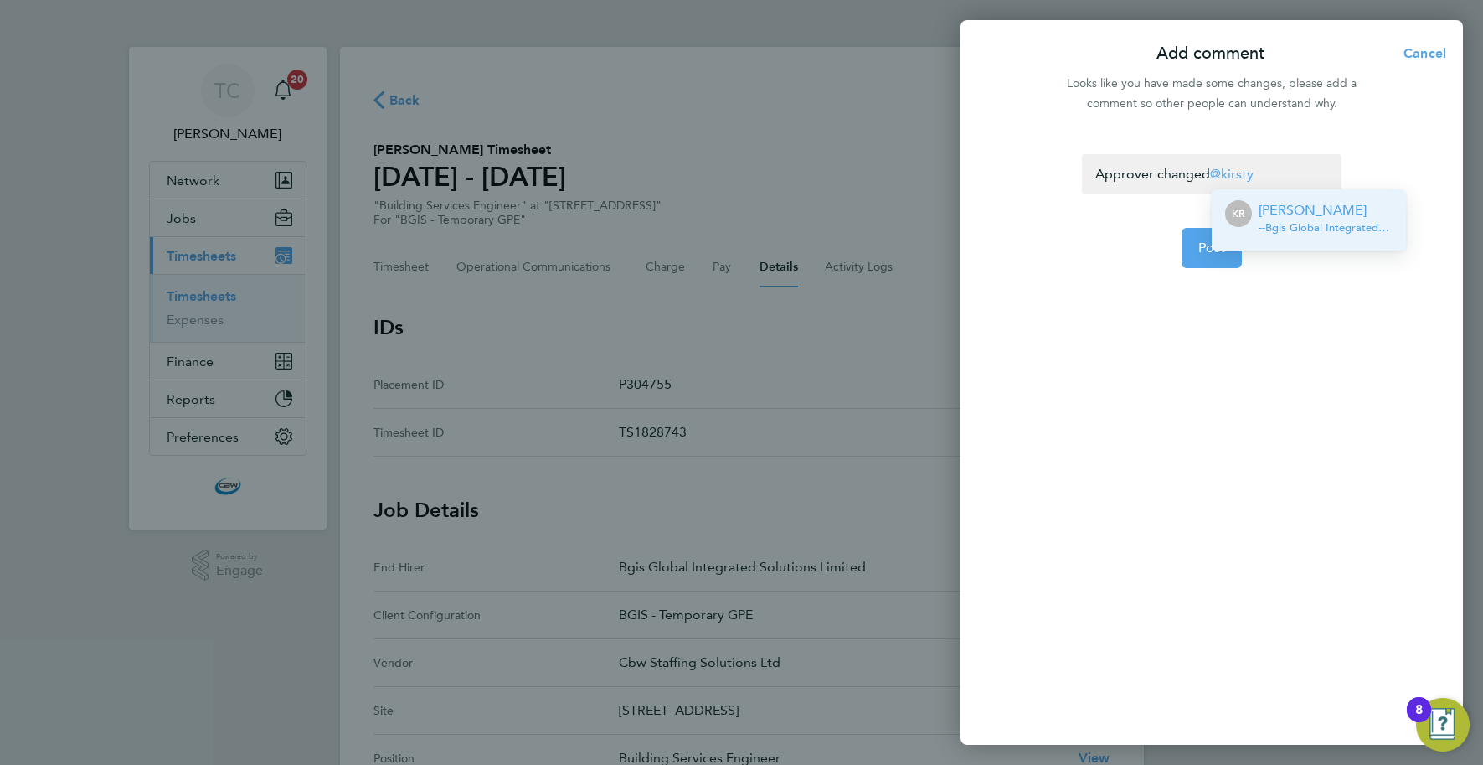
click at [1285, 227] on span "- - Bgis Global Integrated Solutions Limited" at bounding box center [1326, 227] width 134 height 13
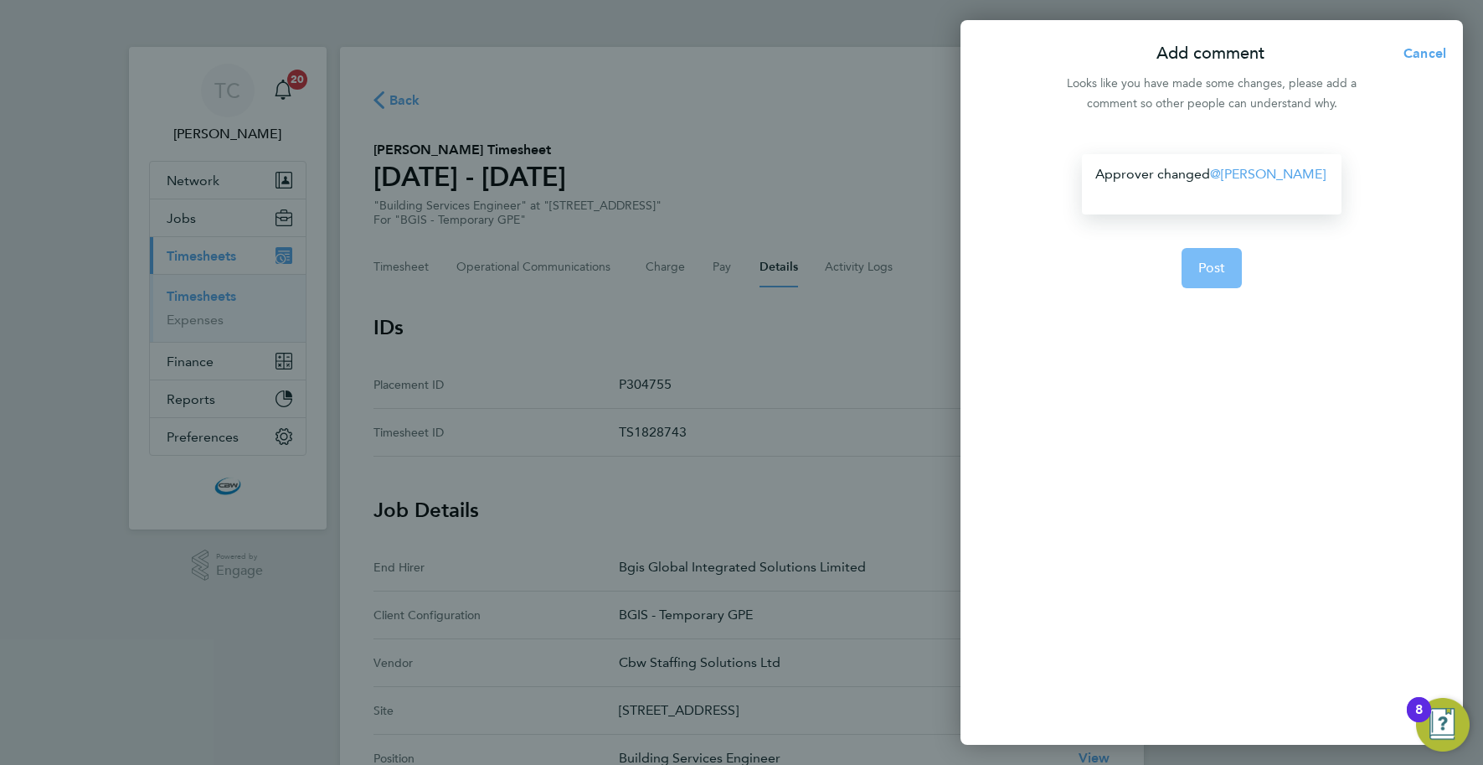
click at [1225, 248] on button "Post" at bounding box center [1212, 268] width 61 height 40
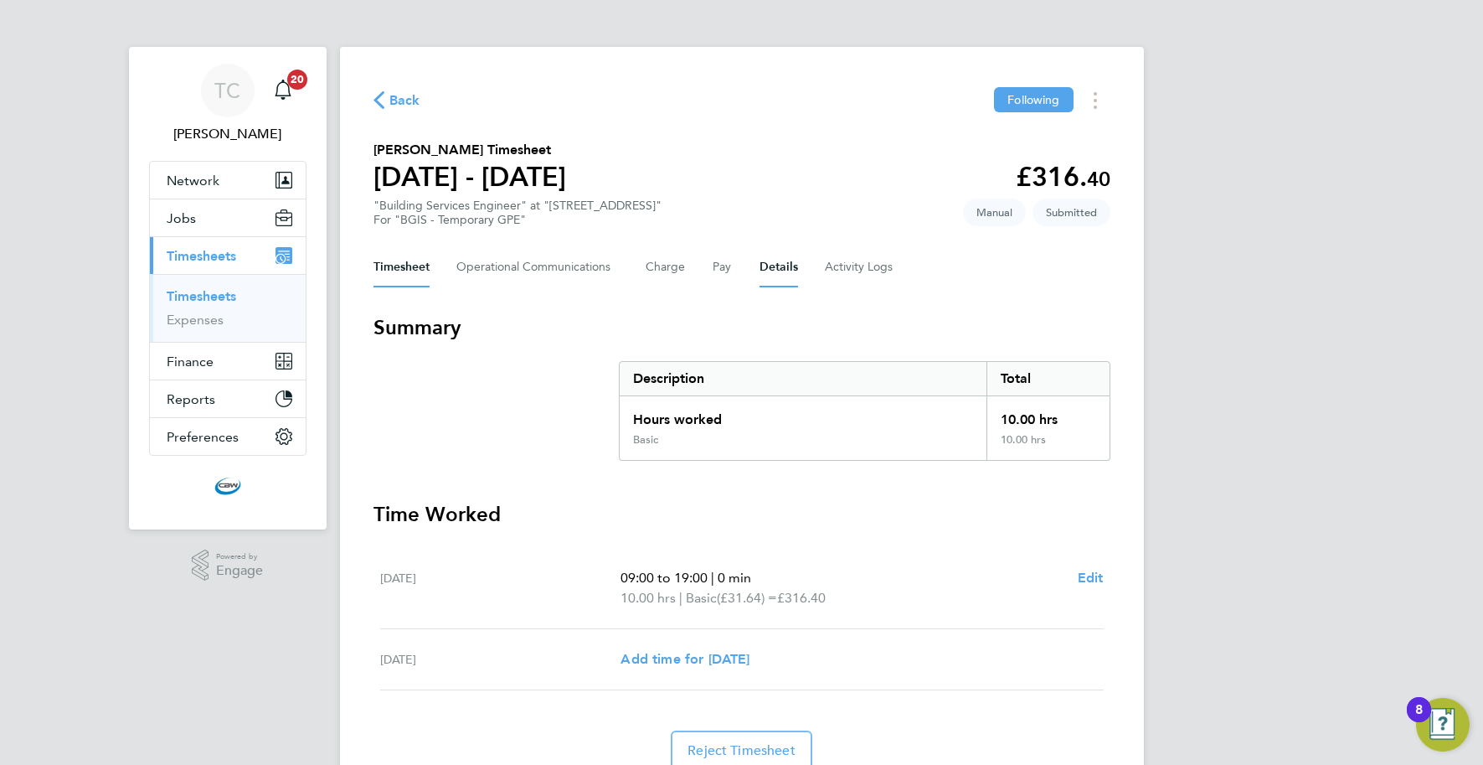
click at [771, 262] on button "Details" at bounding box center [779, 267] width 39 height 40
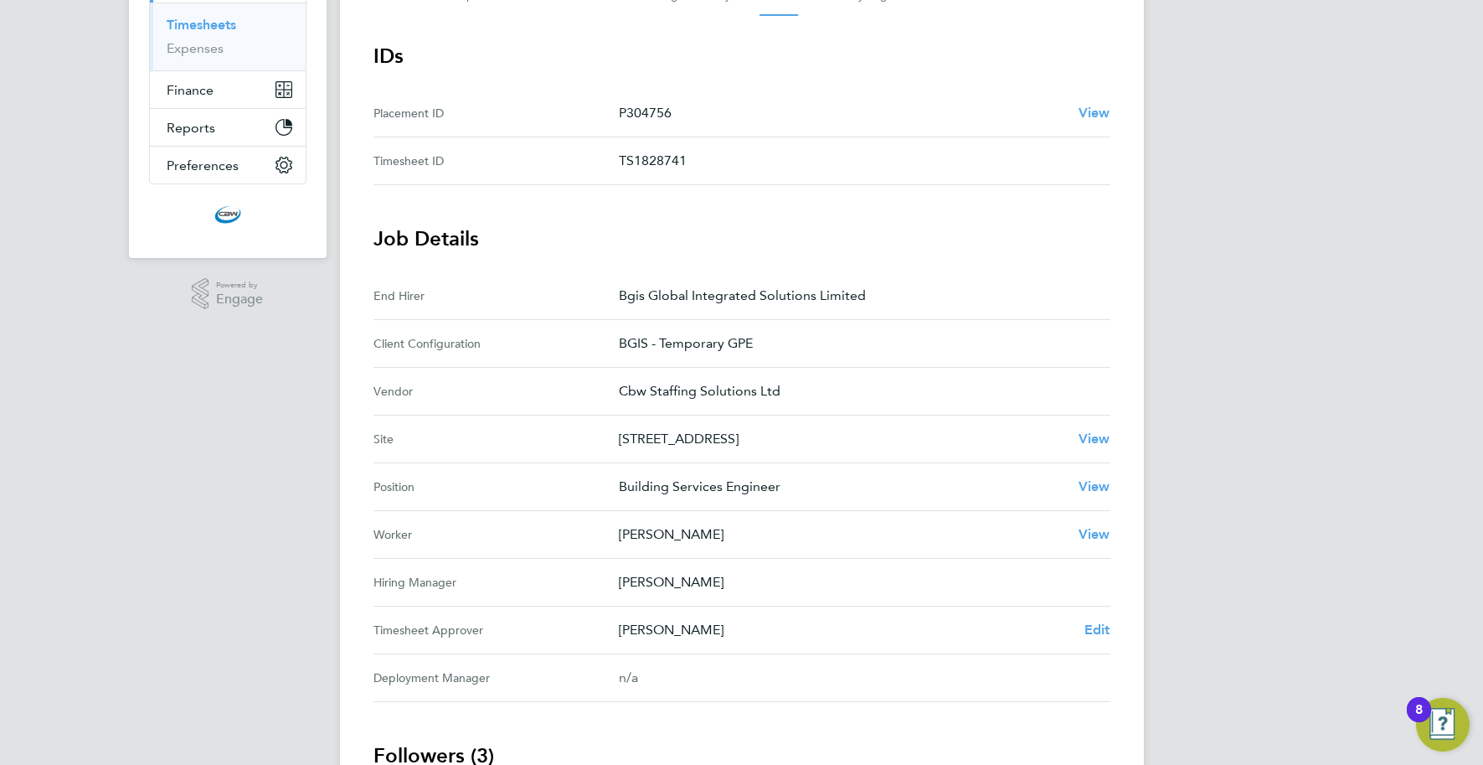
scroll to position [290, 0]
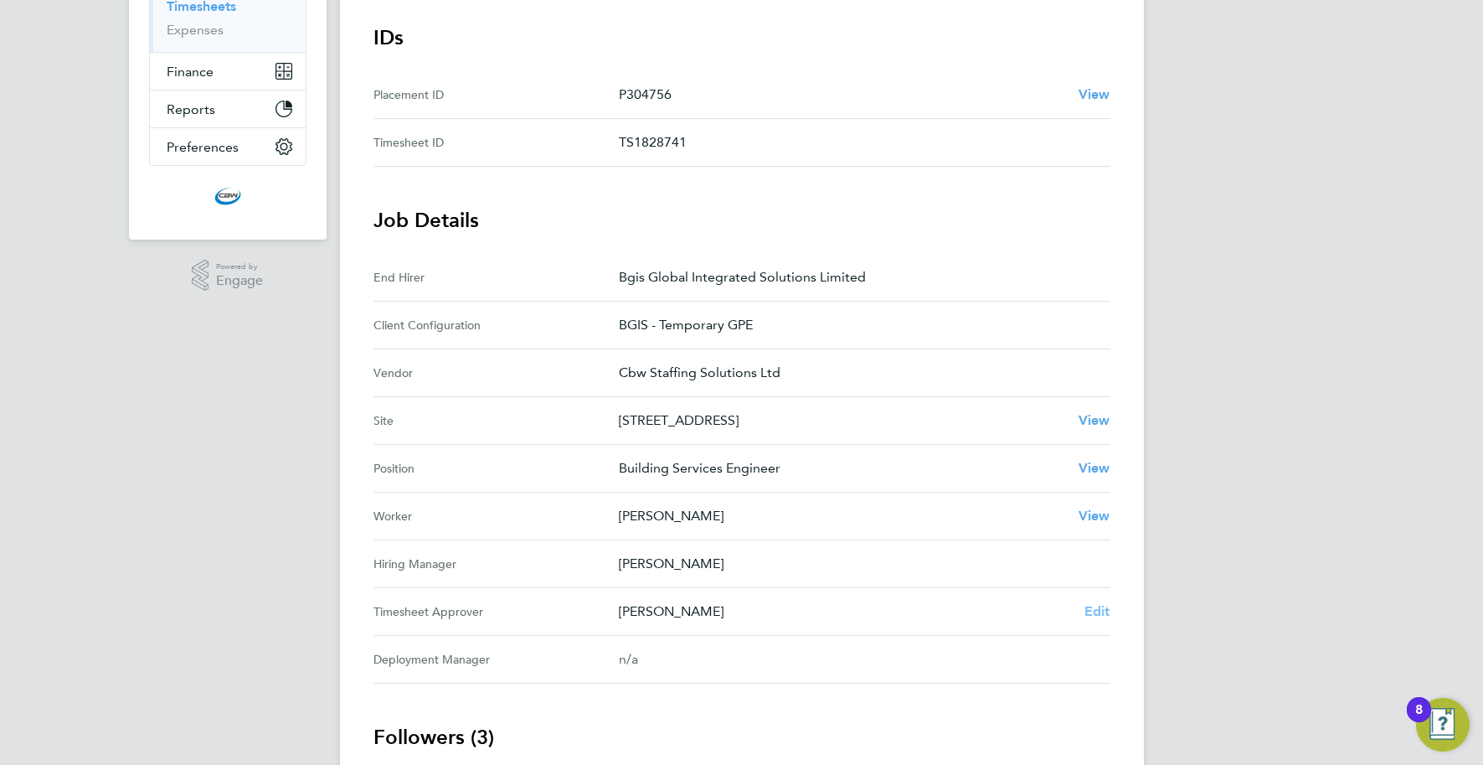
click at [1088, 610] on span "Edit" at bounding box center [1098, 611] width 26 height 16
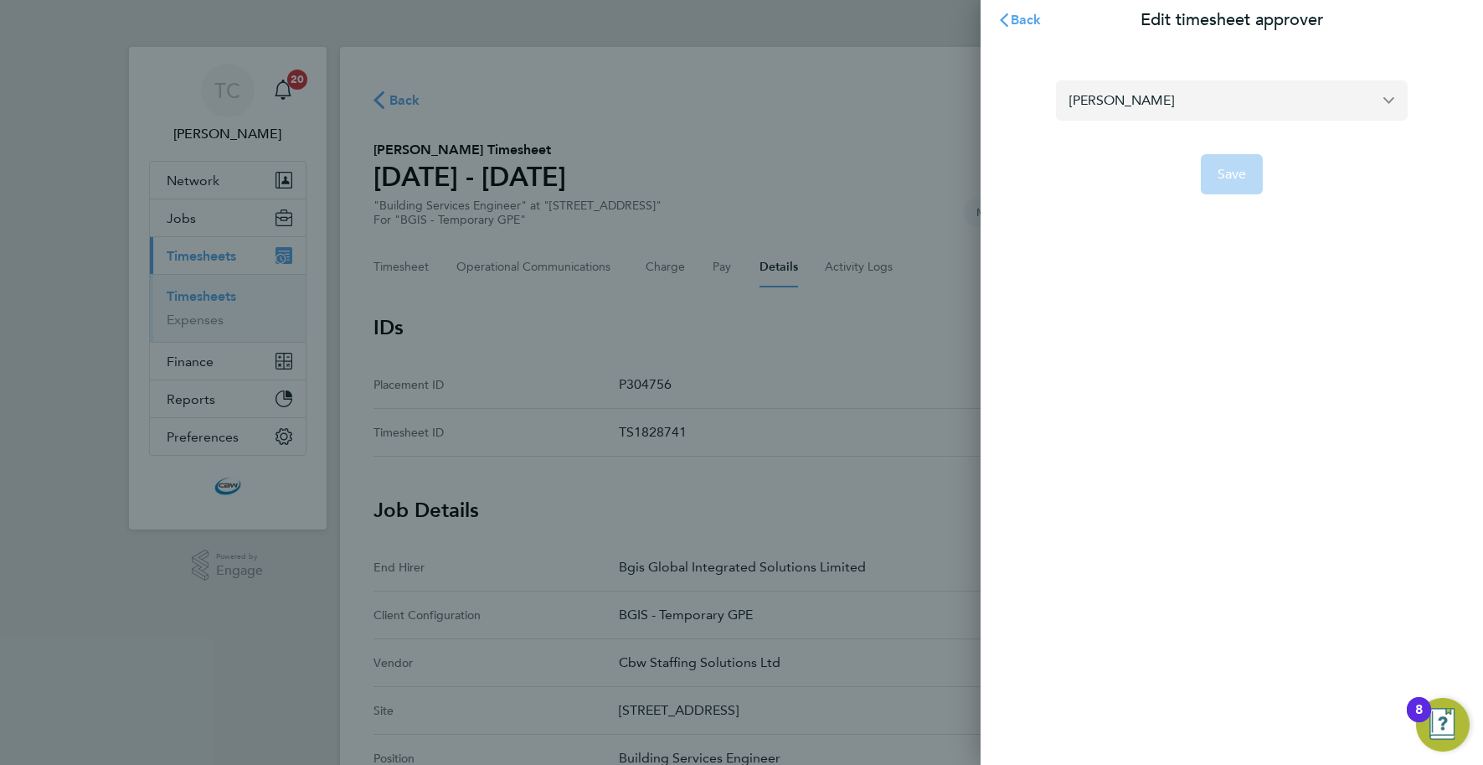
click at [1175, 102] on input "[PERSON_NAME]" at bounding box center [1232, 99] width 352 height 39
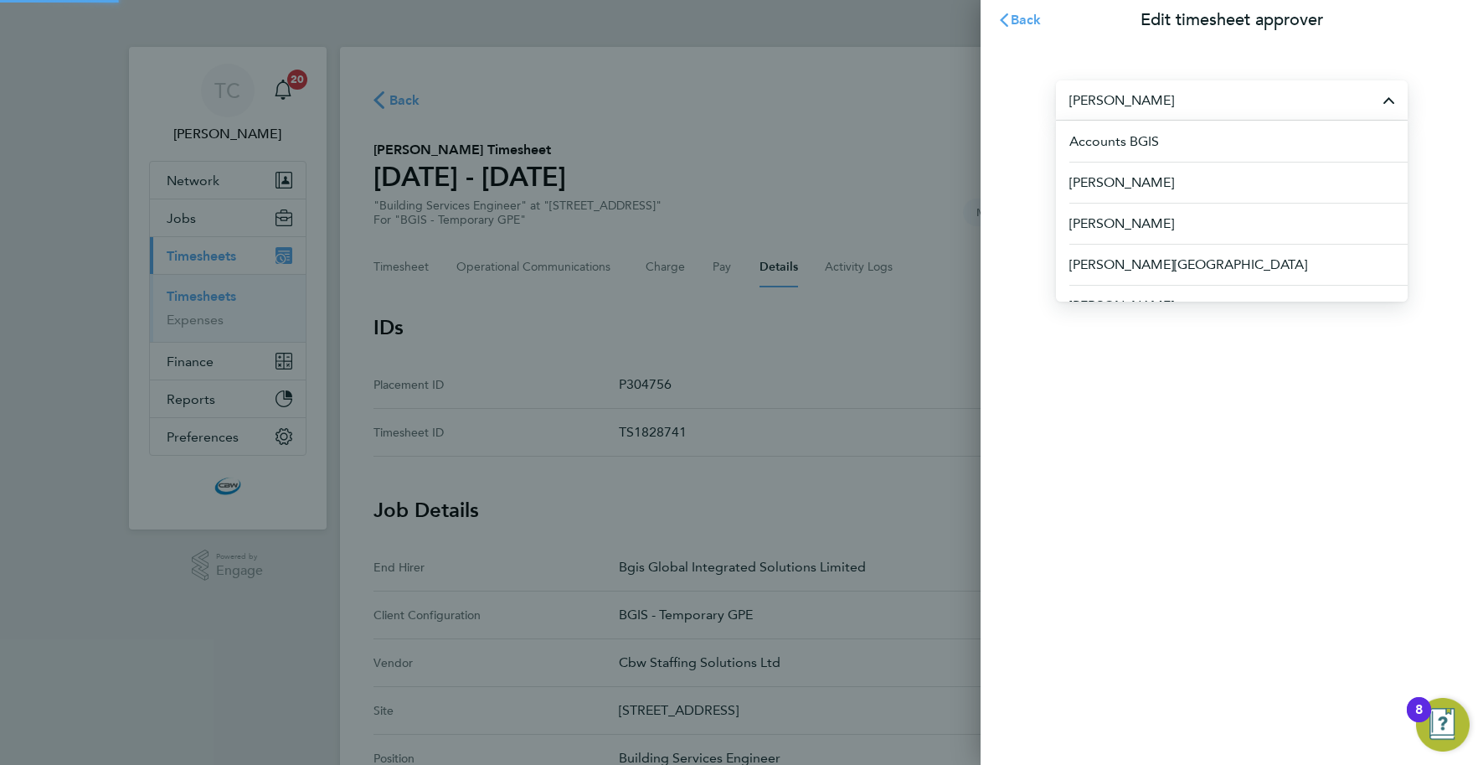
click at [1175, 102] on input "[PERSON_NAME]" at bounding box center [1232, 99] width 352 height 39
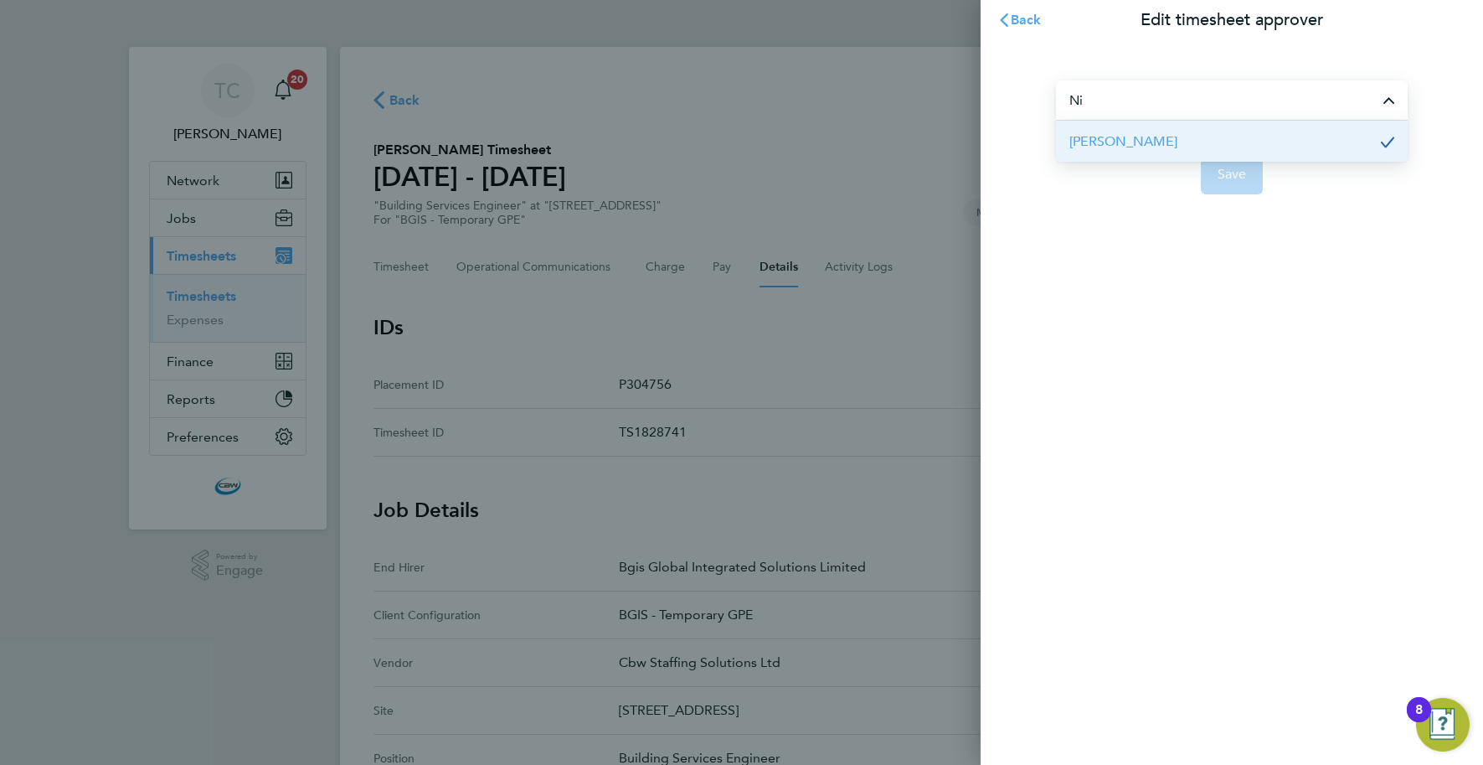
type input "N"
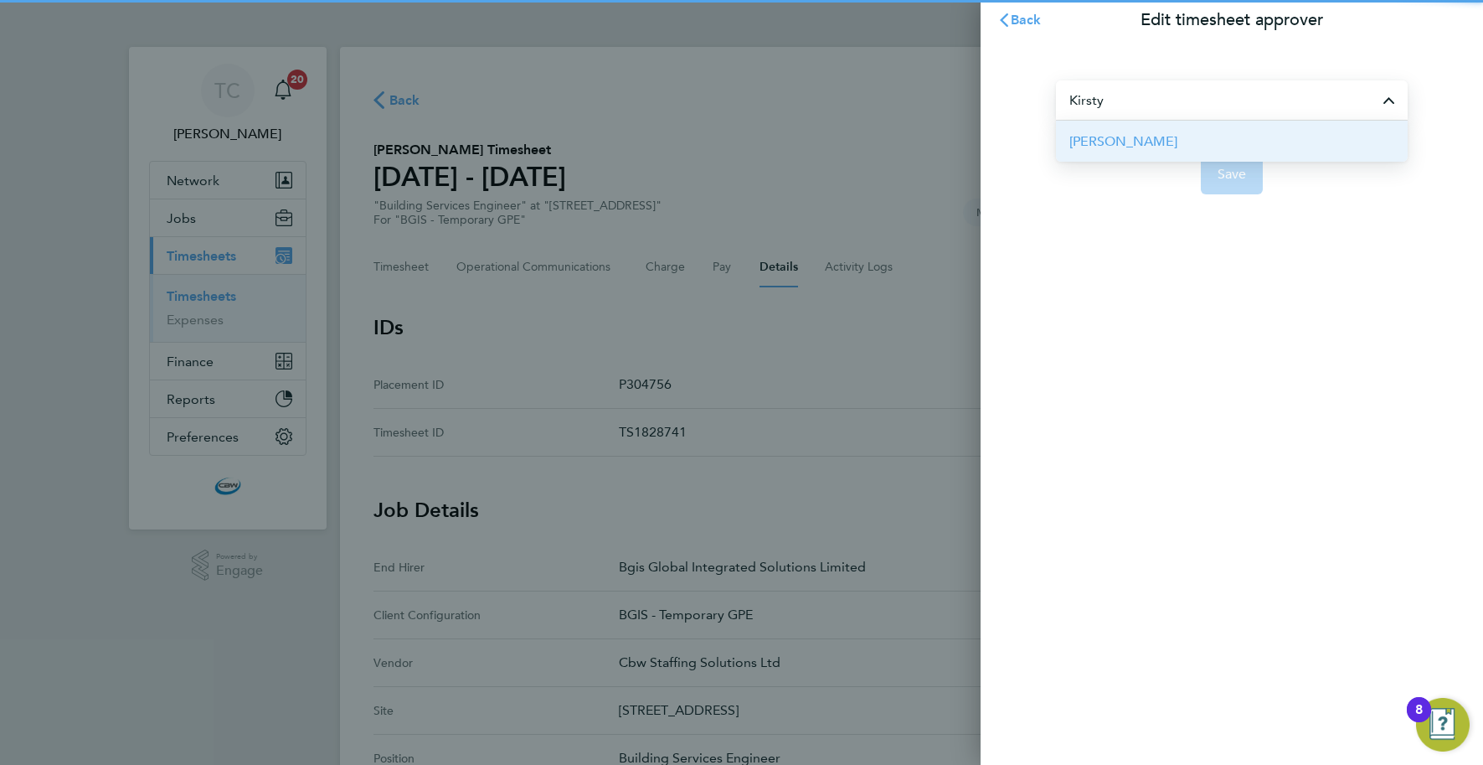
click at [1162, 142] on li "[PERSON_NAME]" at bounding box center [1232, 141] width 352 height 41
type input "[PERSON_NAME]"
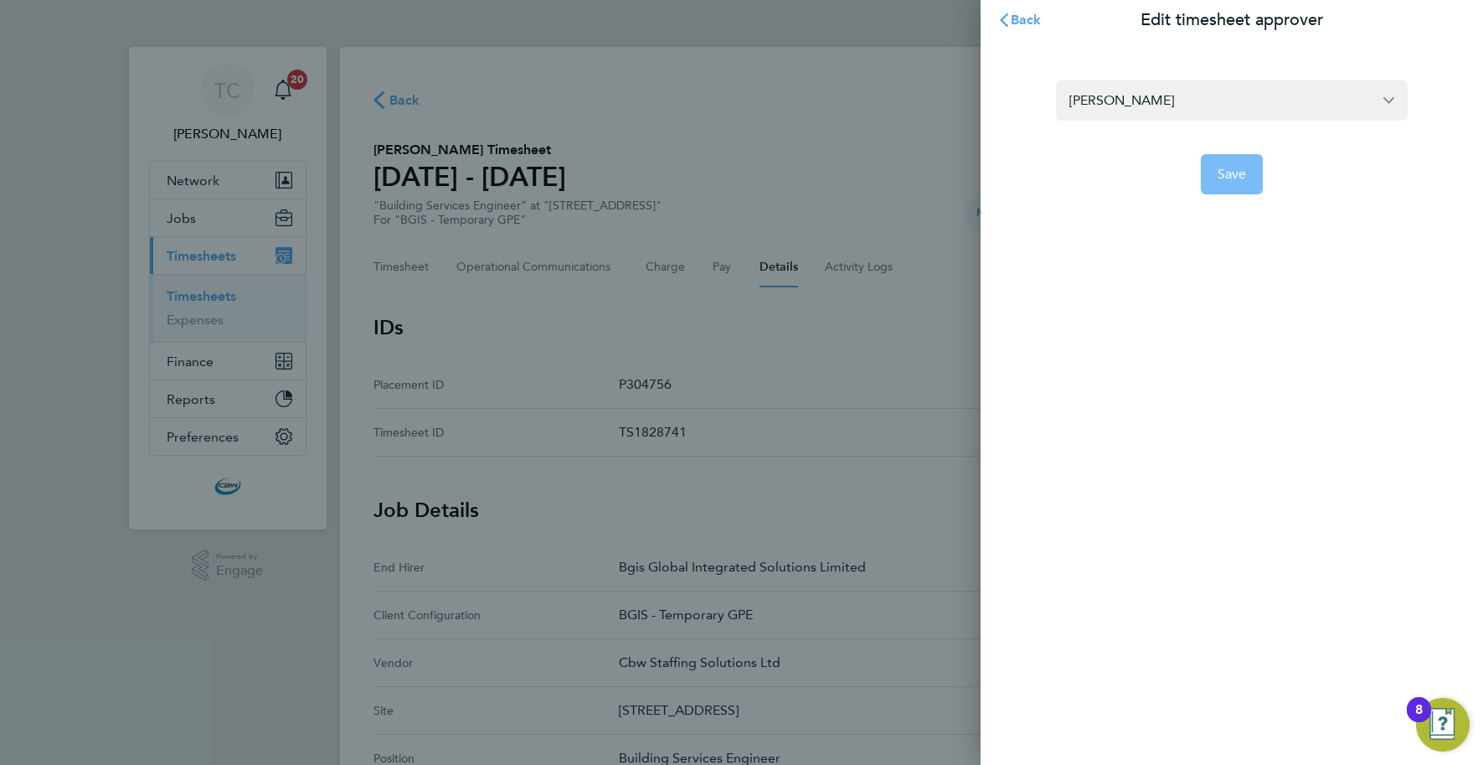
click at [1224, 167] on span "Save" at bounding box center [1232, 174] width 29 height 17
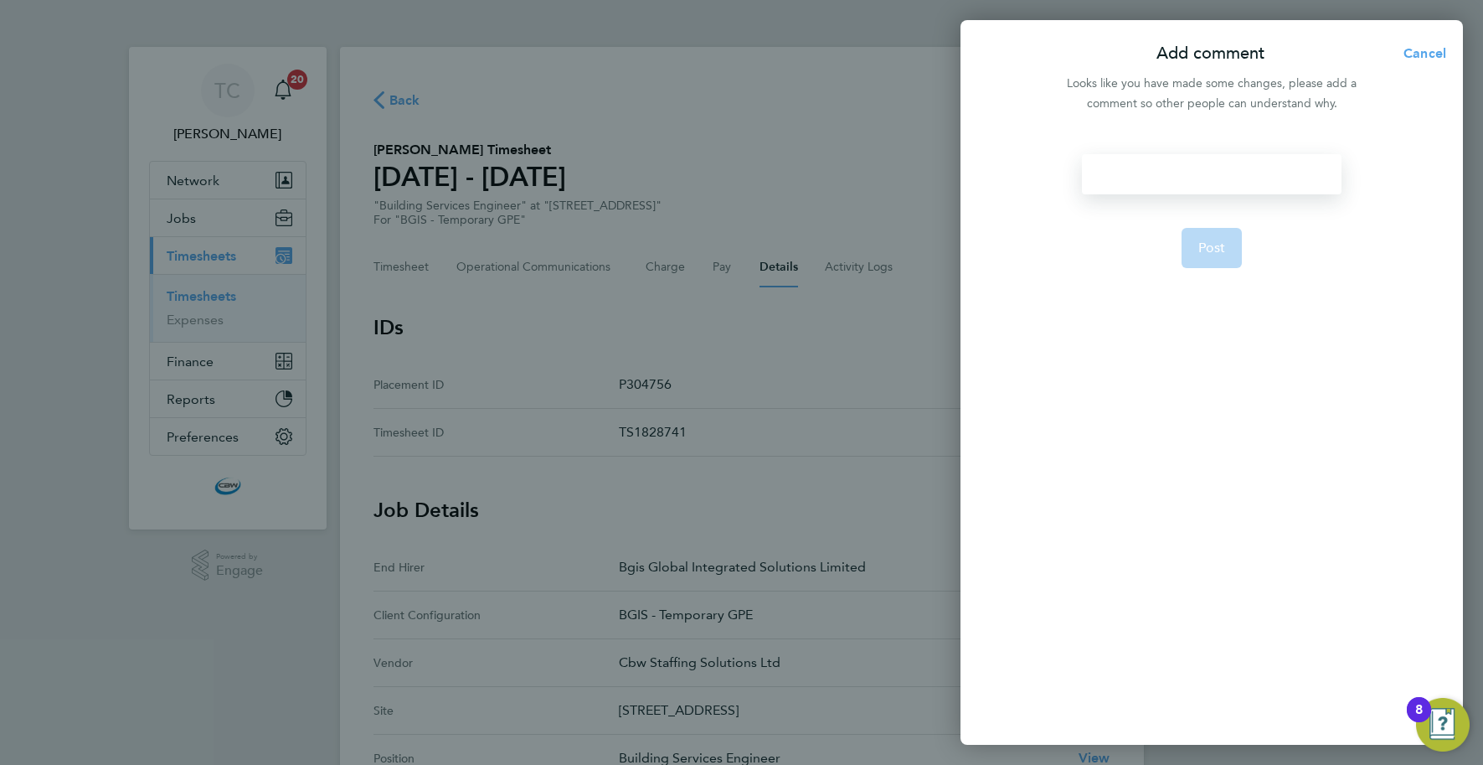
click at [1152, 161] on div at bounding box center [1211, 174] width 259 height 40
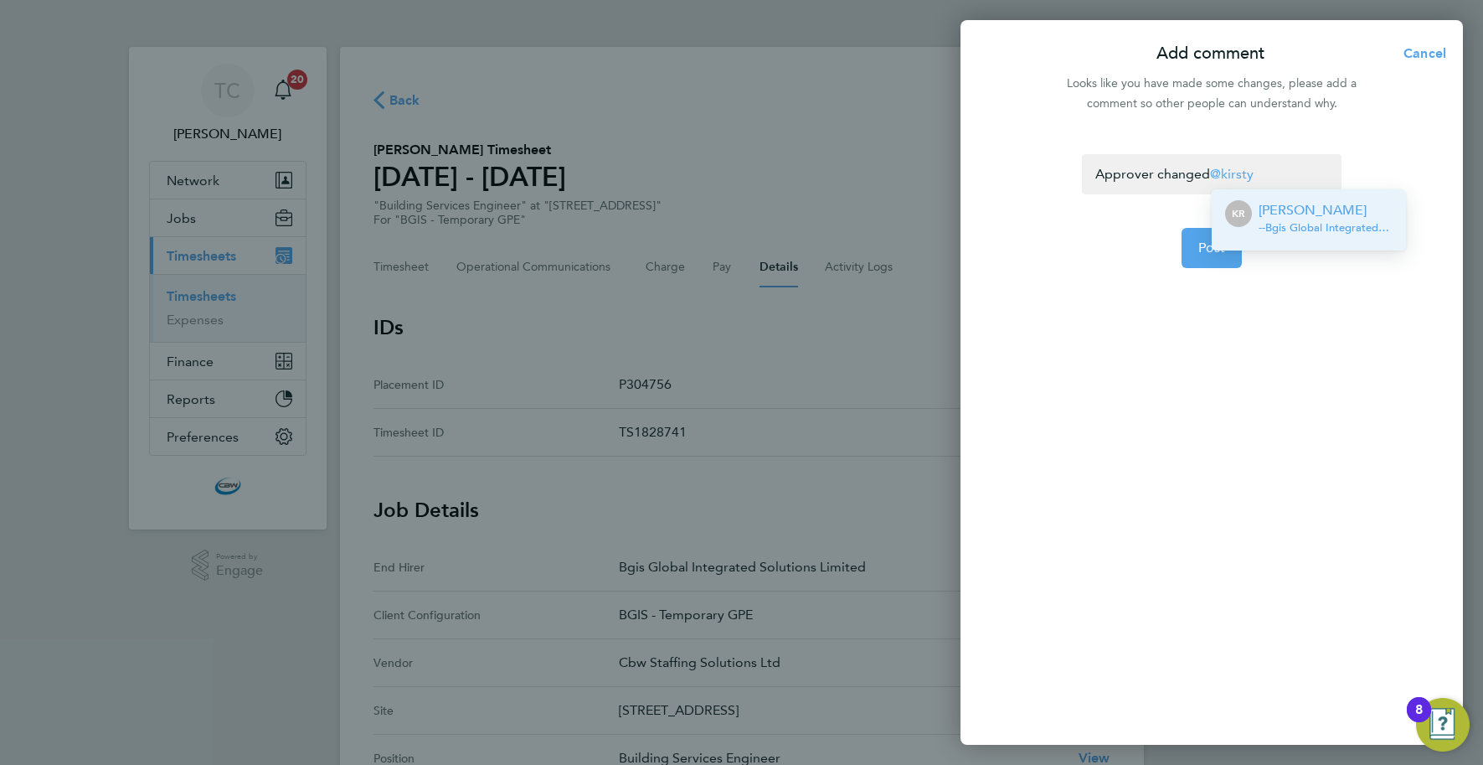
click at [1279, 208] on p "[PERSON_NAME]" at bounding box center [1326, 210] width 134 height 20
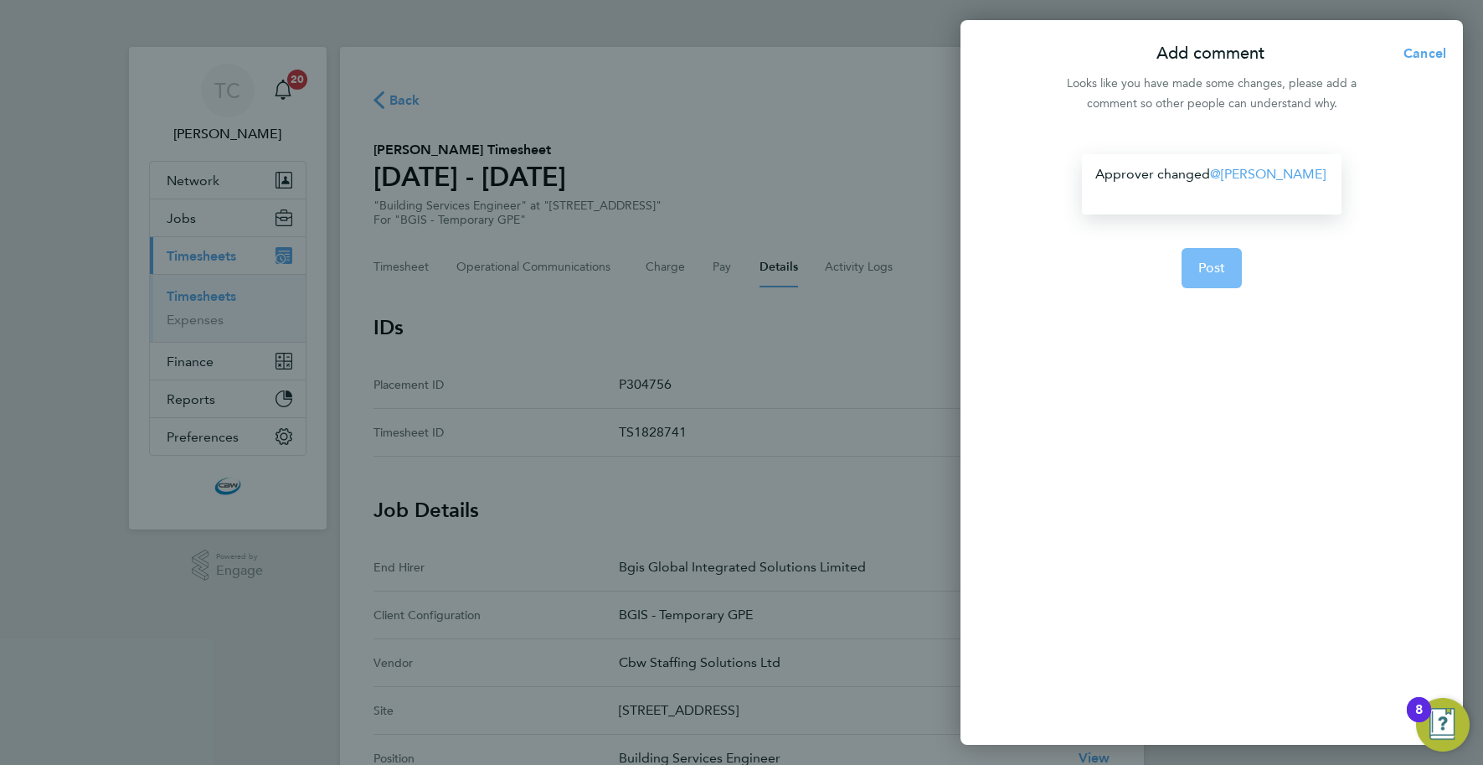
click at [1204, 260] on span "Post" at bounding box center [1212, 268] width 28 height 17
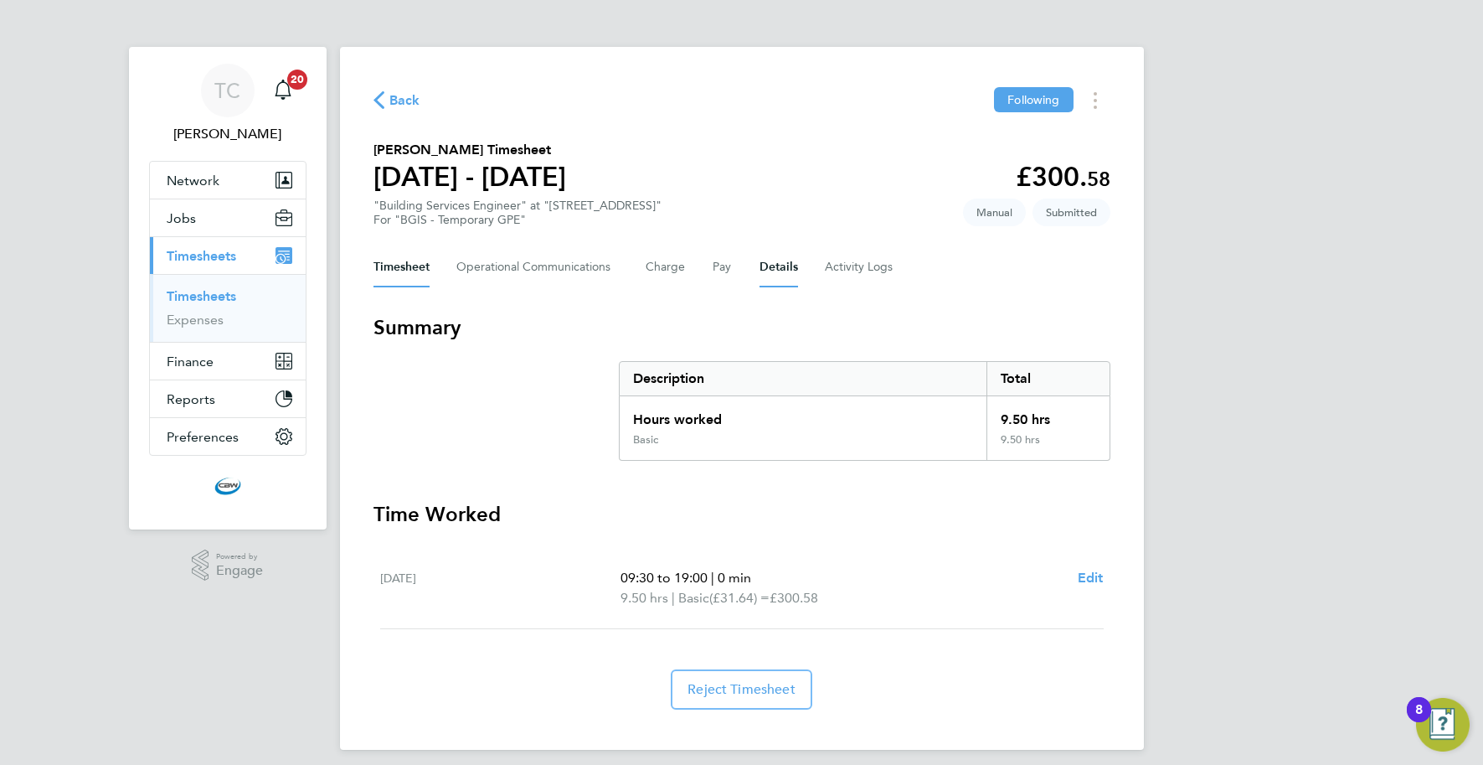
click at [787, 270] on button "Details" at bounding box center [779, 267] width 39 height 40
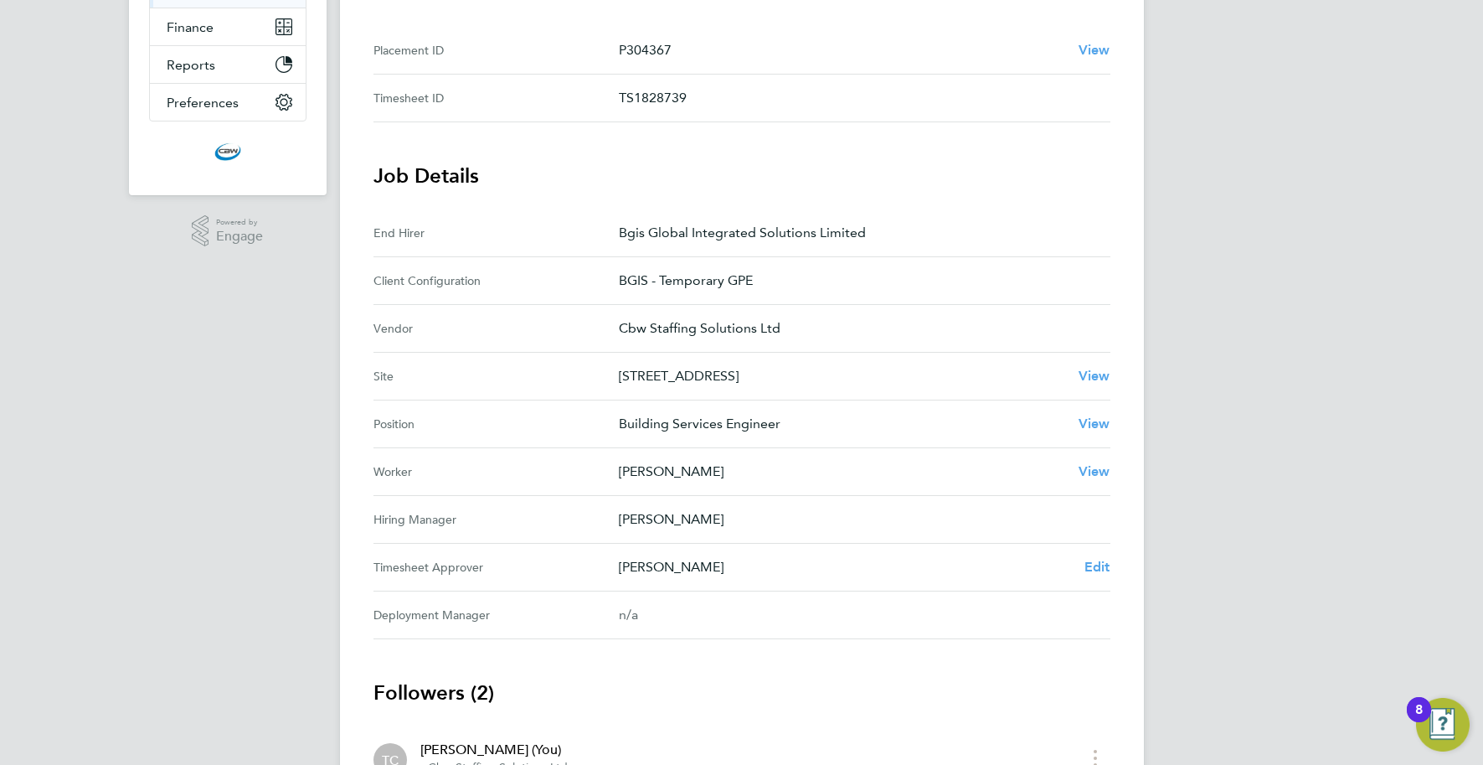
scroll to position [371, 0]
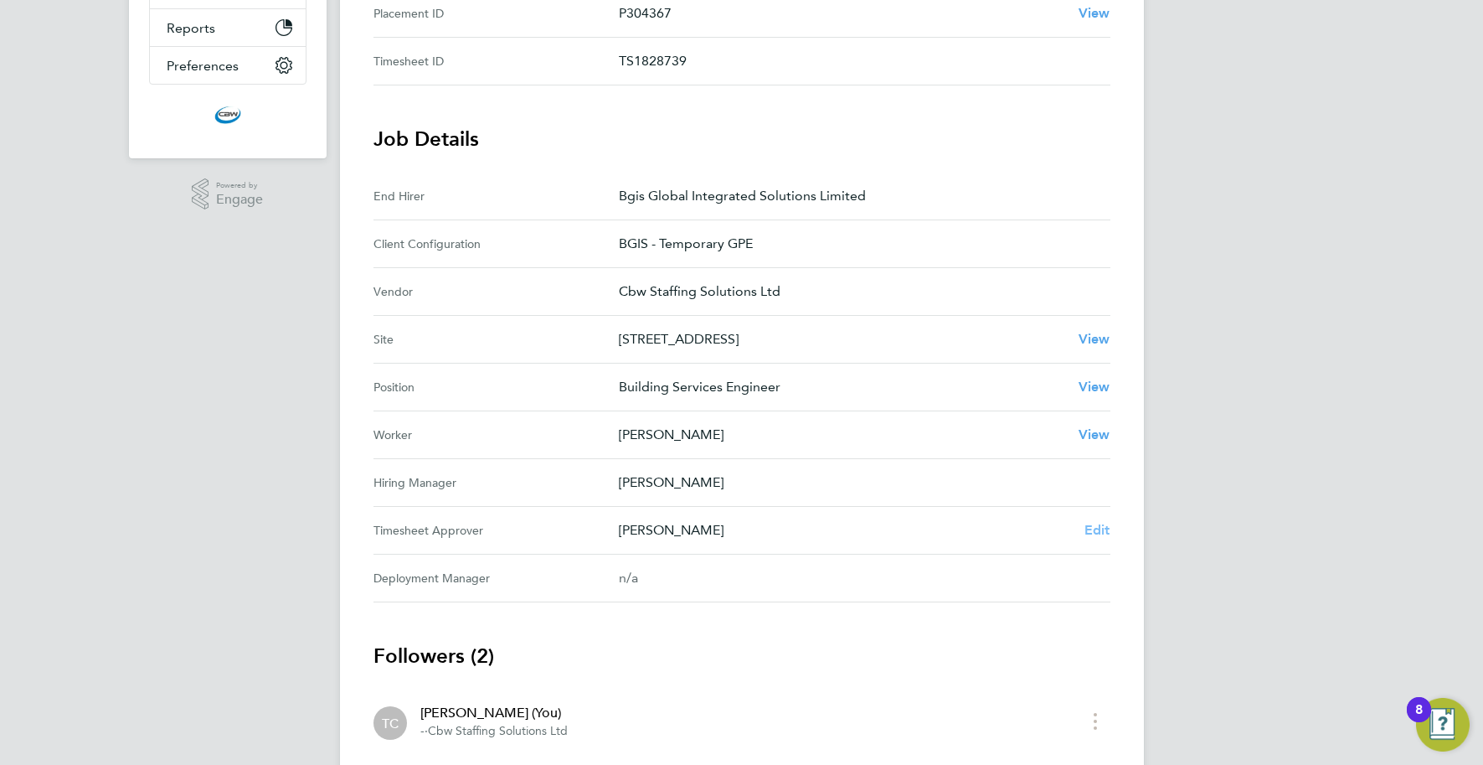
click at [1096, 529] on span "Edit" at bounding box center [1098, 530] width 26 height 16
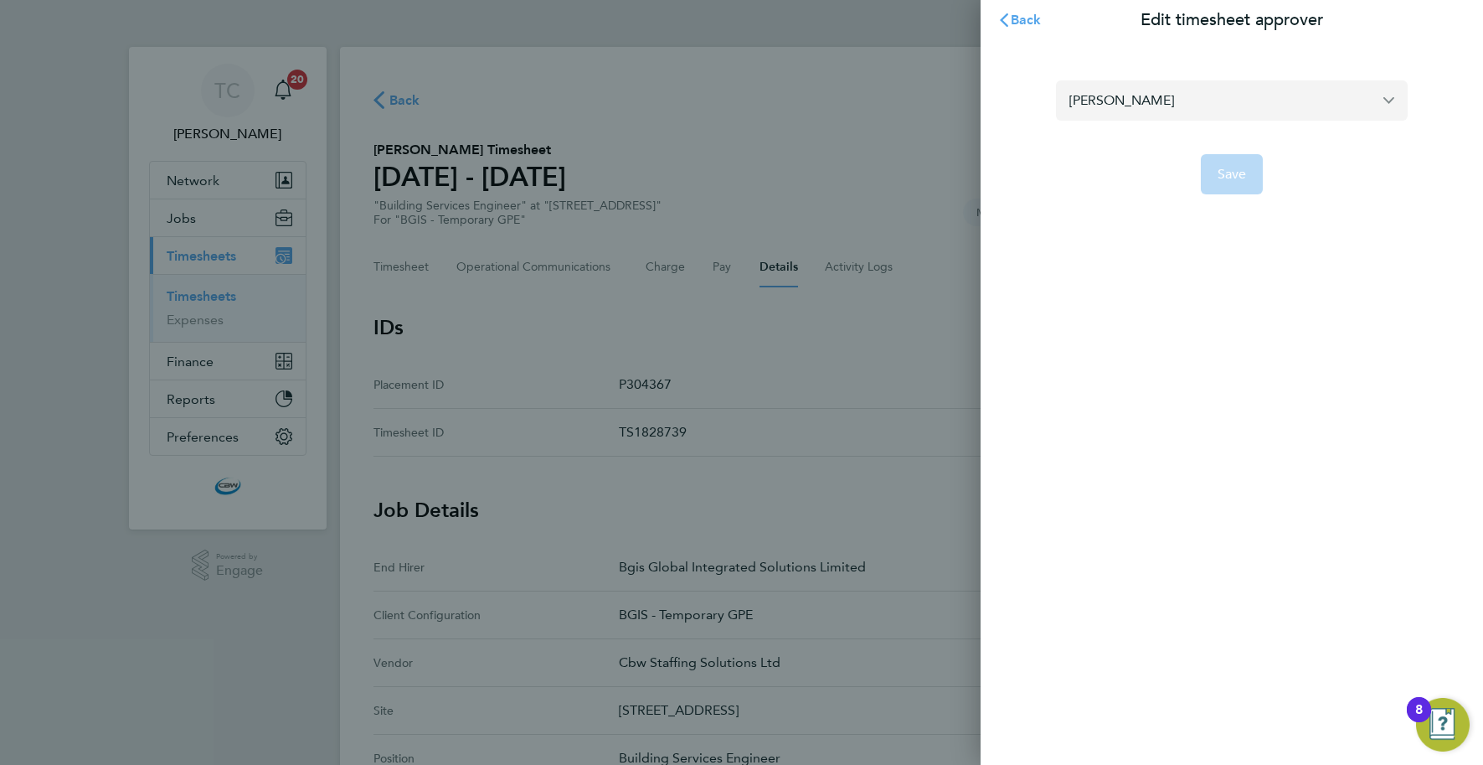
click at [1174, 104] on input "[PERSON_NAME]" at bounding box center [1232, 99] width 352 height 39
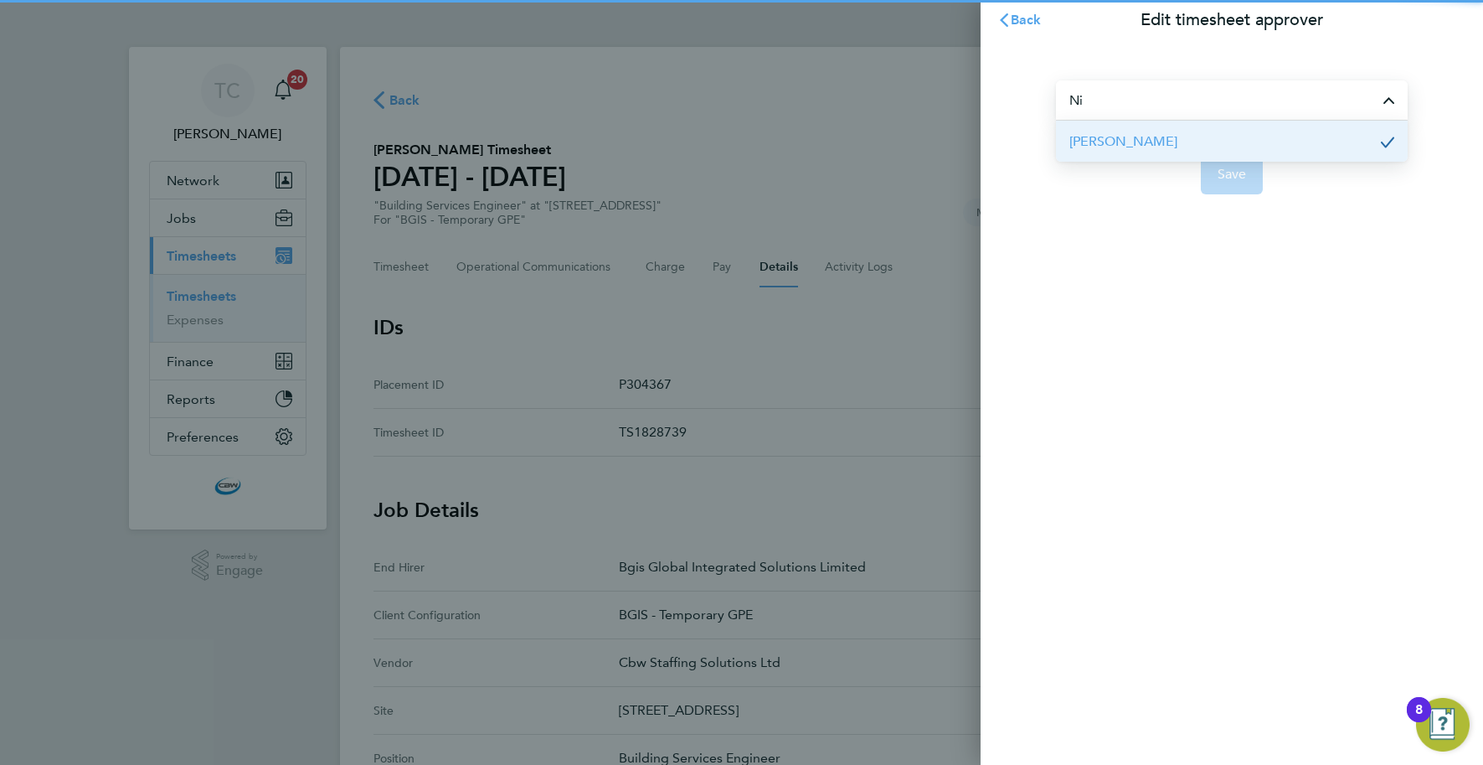
type input "N"
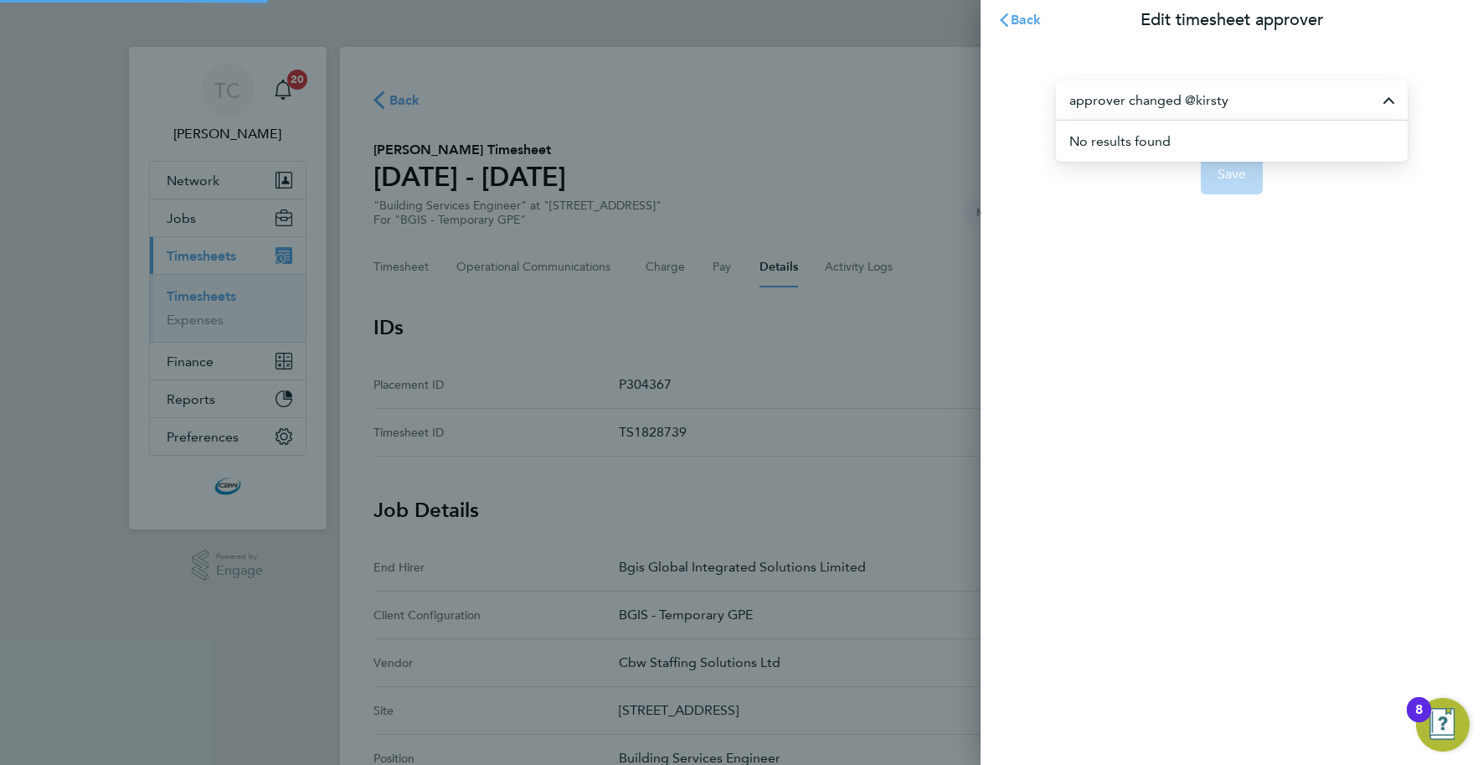
type input "approver changed @kirsty"
click at [1186, 132] on li "No results found" at bounding box center [1238, 141] width 338 height 41
click at [1238, 90] on input "approver changed @kirsty" at bounding box center [1232, 99] width 352 height 39
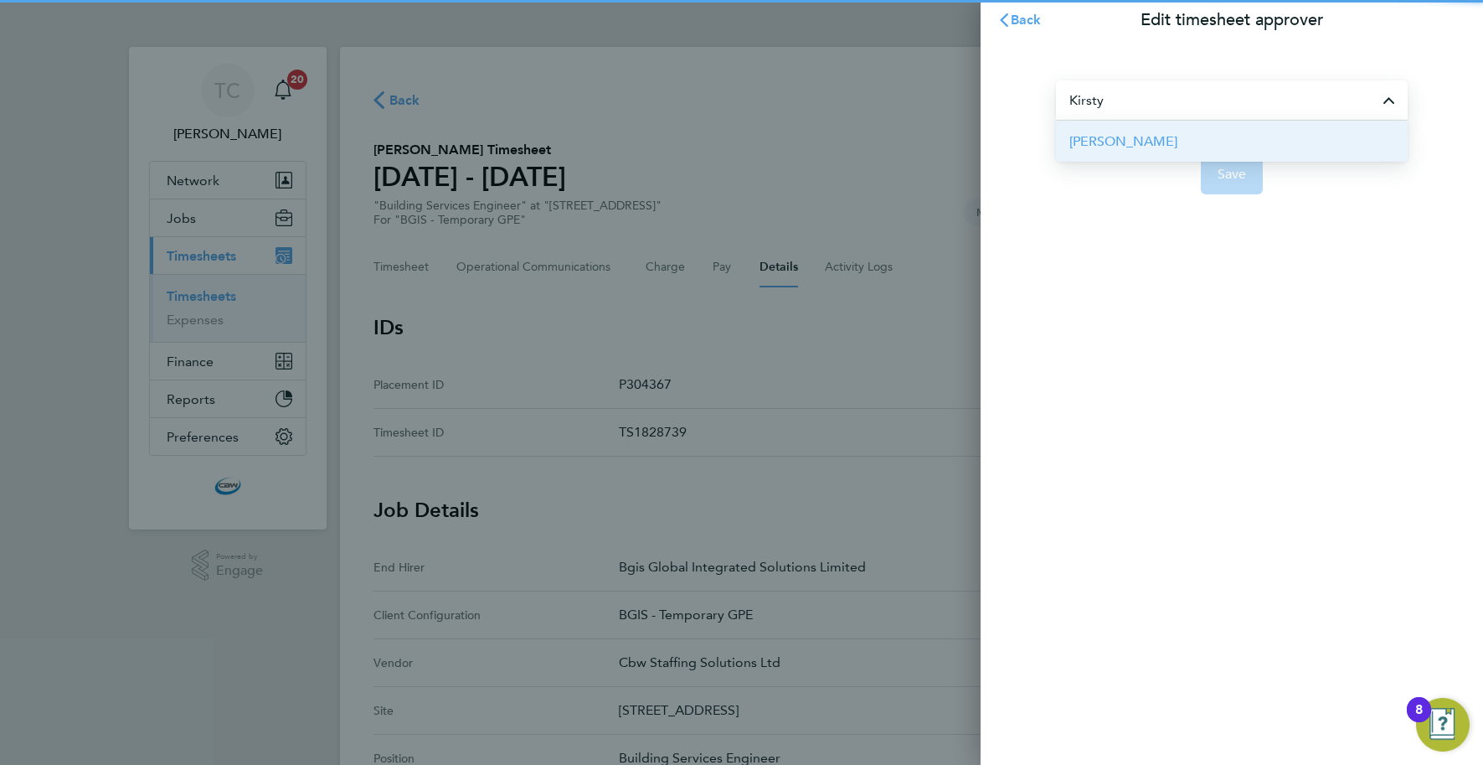
click at [1233, 142] on li "[PERSON_NAME]" at bounding box center [1232, 141] width 352 height 41
type input "[PERSON_NAME]"
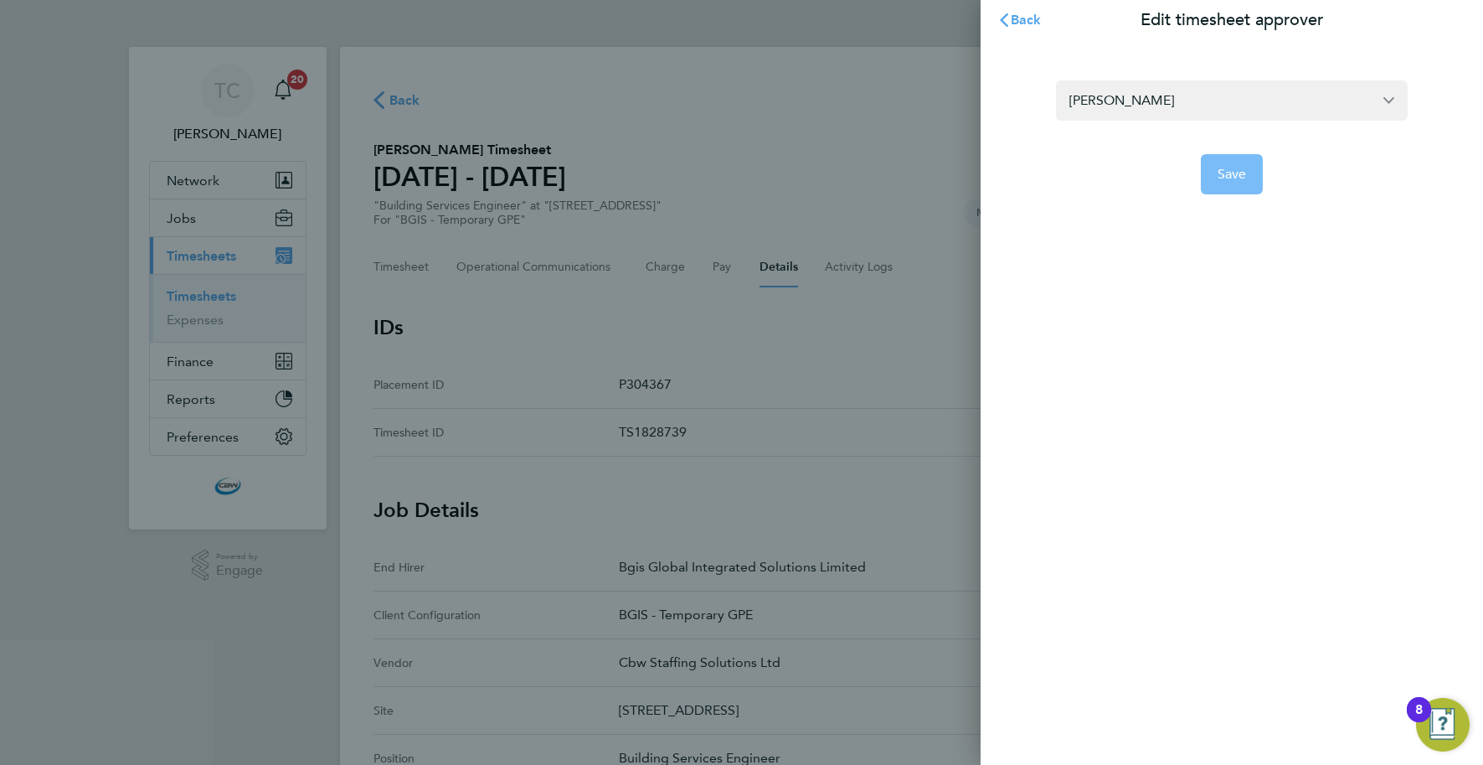
click at [1224, 188] on button "Save" at bounding box center [1232, 174] width 63 height 40
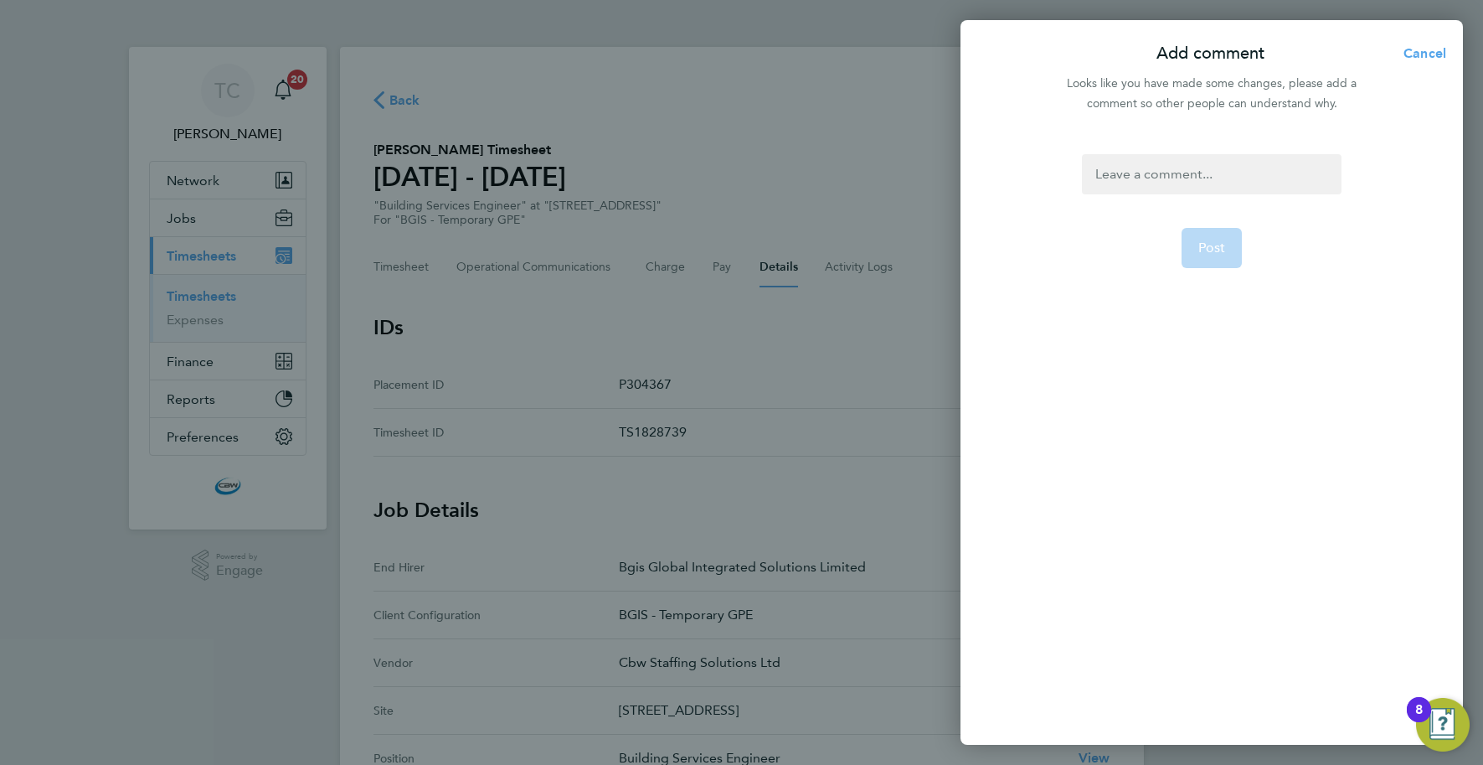
click at [1195, 176] on div at bounding box center [1211, 174] width 259 height 40
click at [1157, 159] on div at bounding box center [1211, 164] width 259 height 20
click at [1204, 186] on form "AJ Adam Janes TCE St James Engineering Manager - Bgis Global Integrated Solutio…" at bounding box center [1211, 344] width 272 height 380
click at [1193, 242] on app-form-button "Post" at bounding box center [1212, 228] width 61 height 40
click at [1404, 59] on span "Cancel" at bounding box center [1423, 53] width 48 height 16
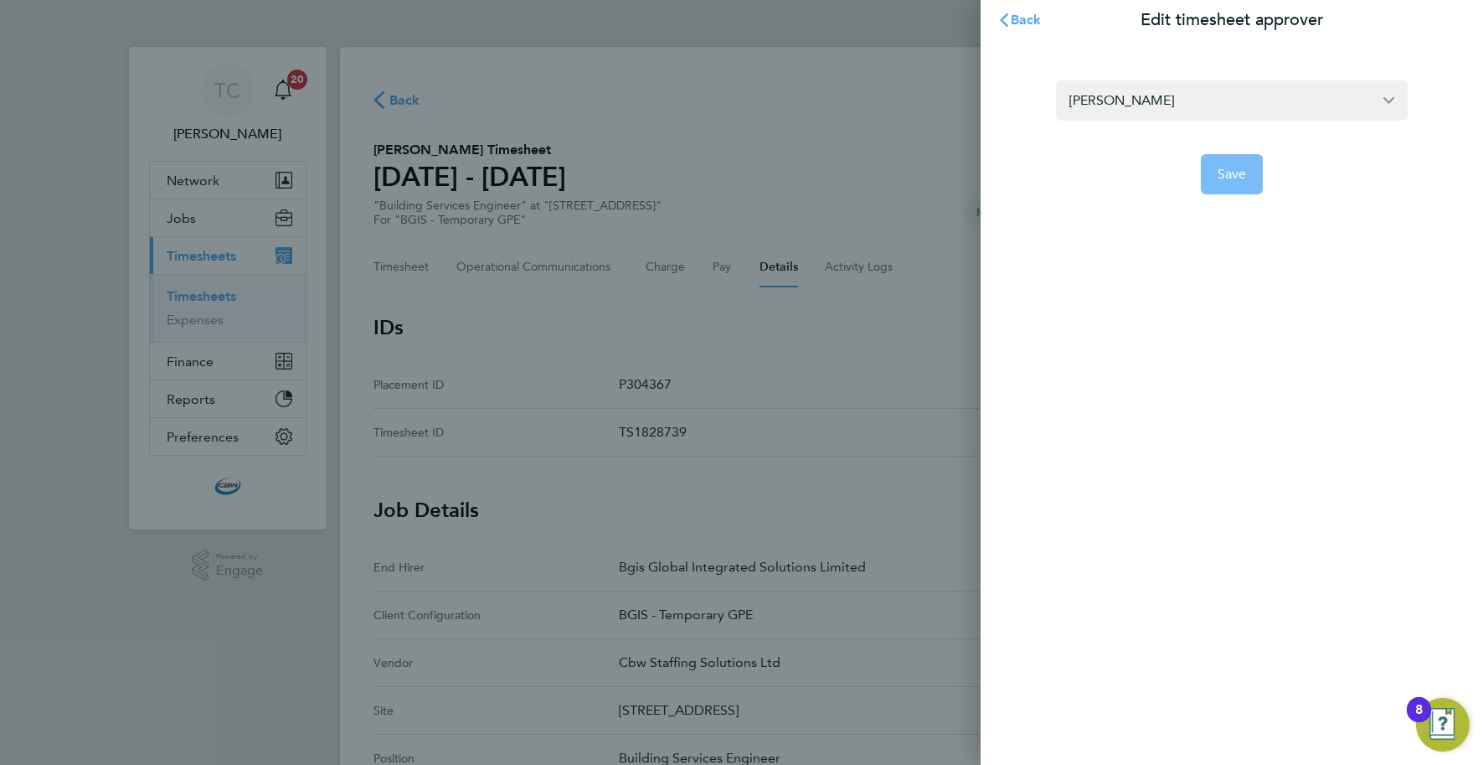
click at [1223, 186] on button "Save" at bounding box center [1232, 174] width 63 height 40
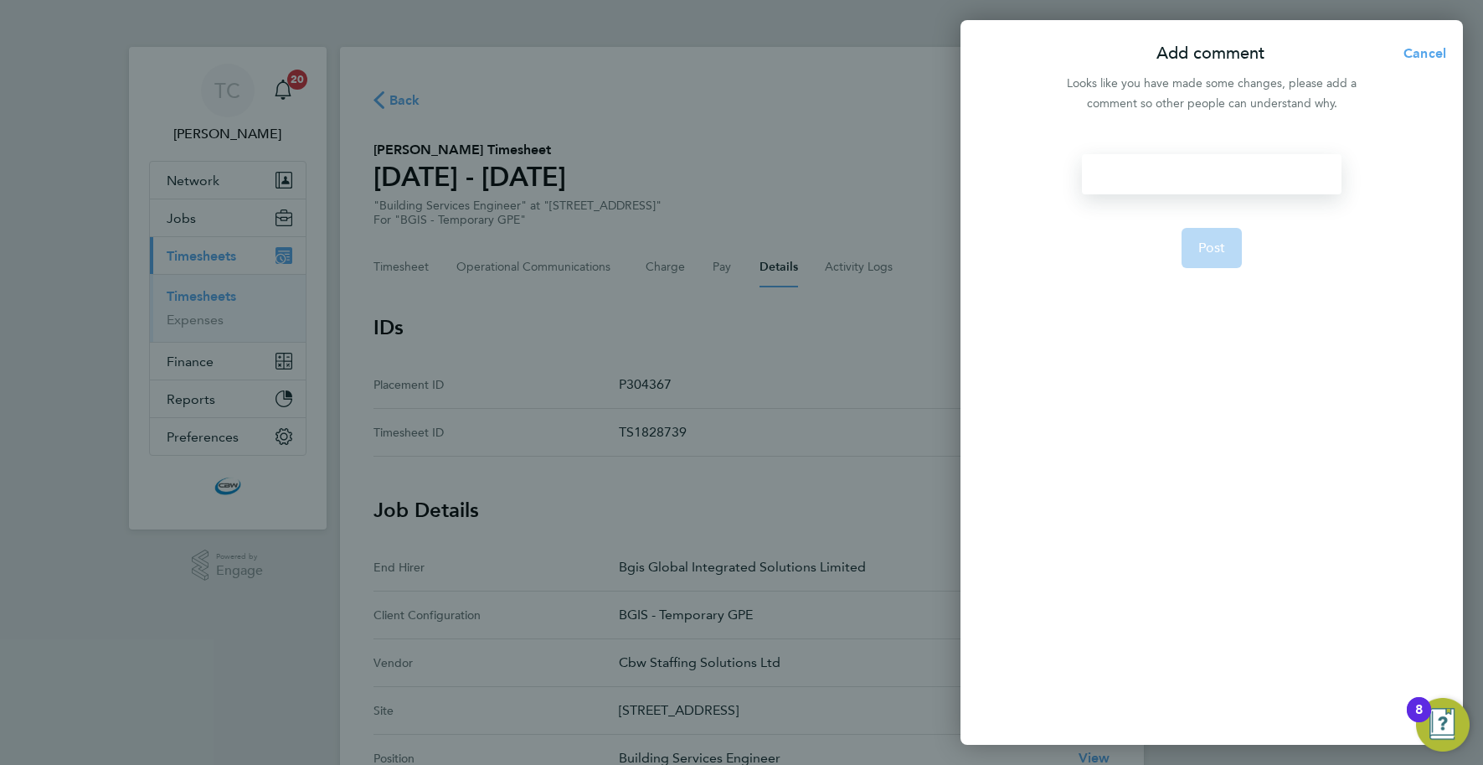
click at [1178, 181] on div at bounding box center [1211, 174] width 259 height 40
click at [1172, 178] on div at bounding box center [1211, 174] width 259 height 40
click at [1207, 248] on span "Post" at bounding box center [1212, 248] width 28 height 17
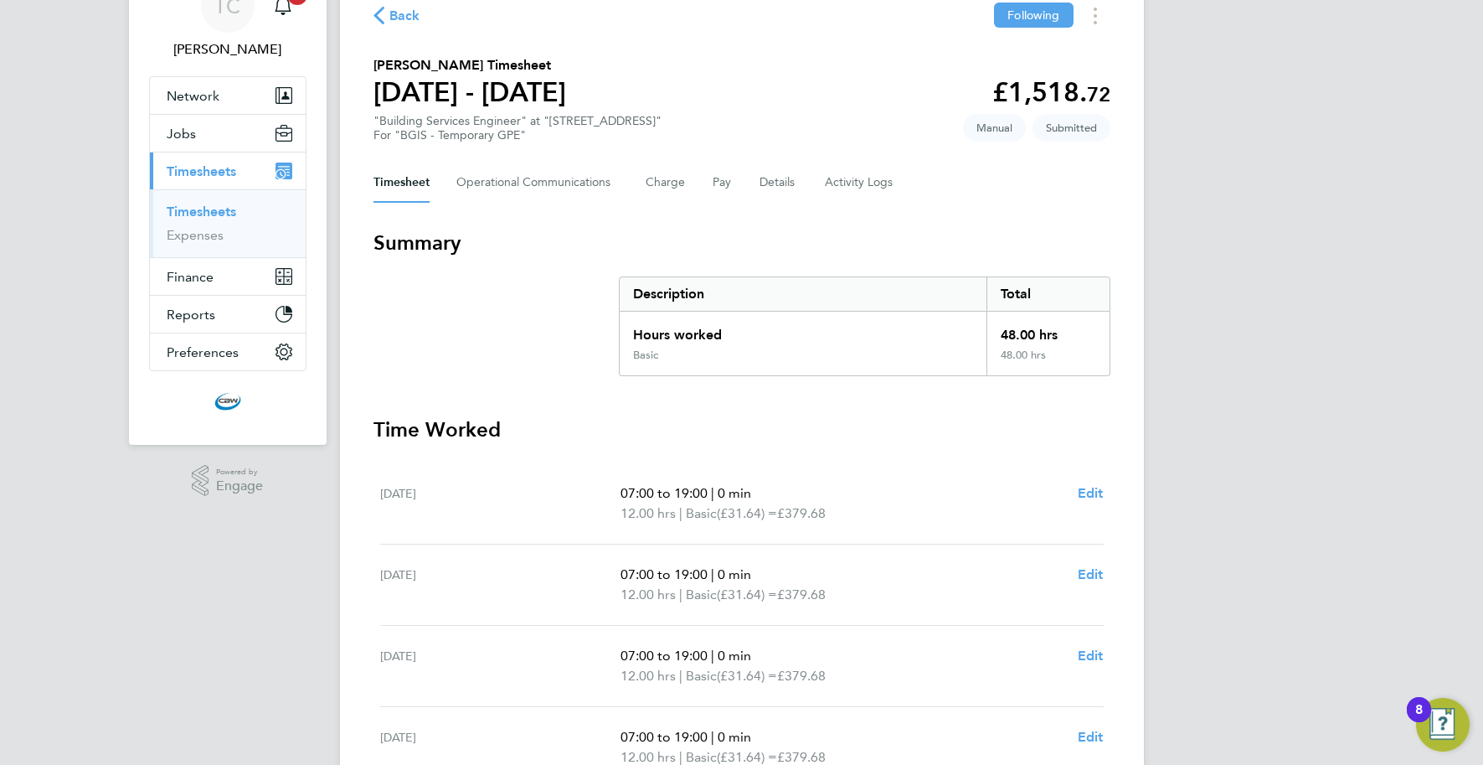
scroll to position [81, 0]
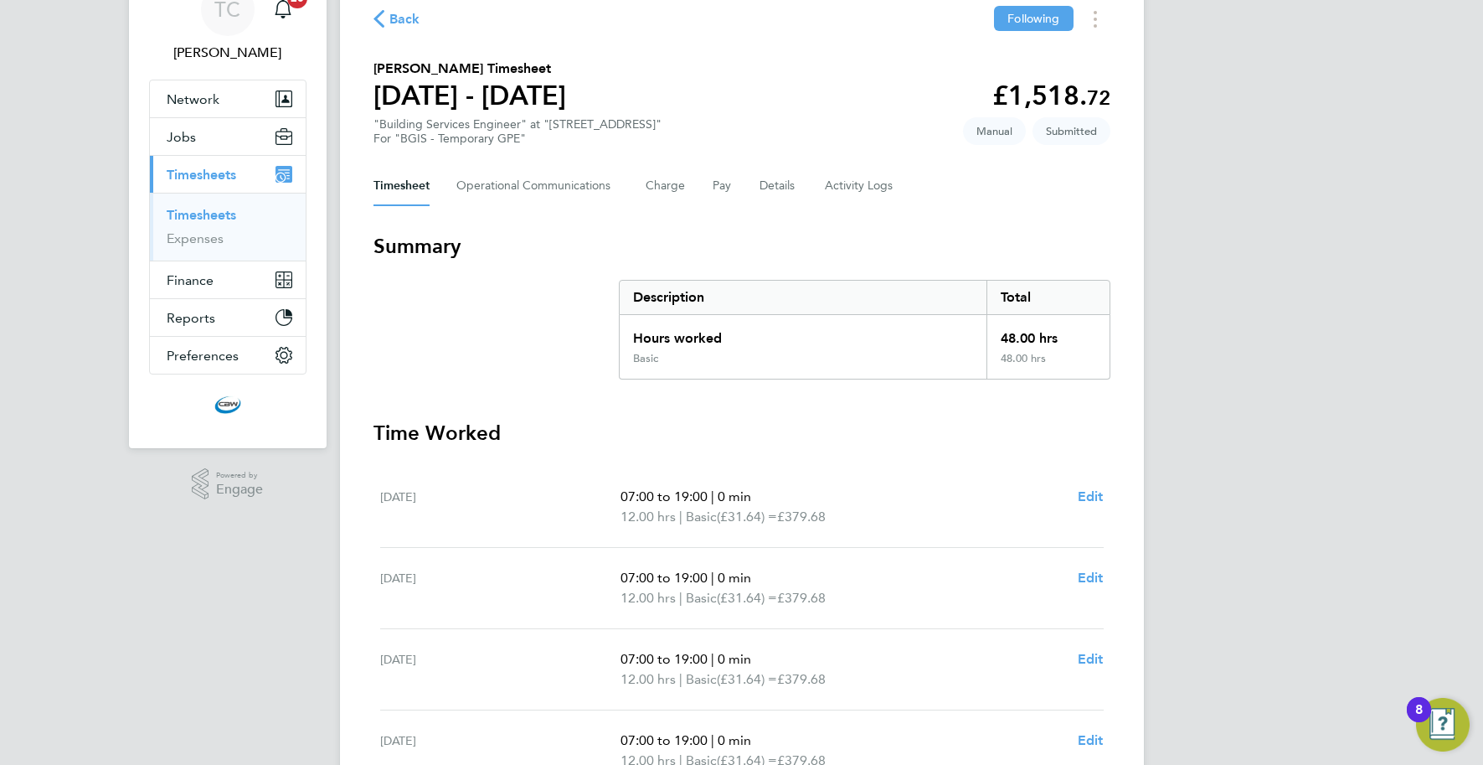
click at [753, 182] on div "Timesheet Operational Communications Charge Pay Details Activity Logs" at bounding box center [742, 186] width 737 height 40
click at [765, 191] on button "Details" at bounding box center [779, 186] width 39 height 40
